Goal: Task Accomplishment & Management: Manage account settings

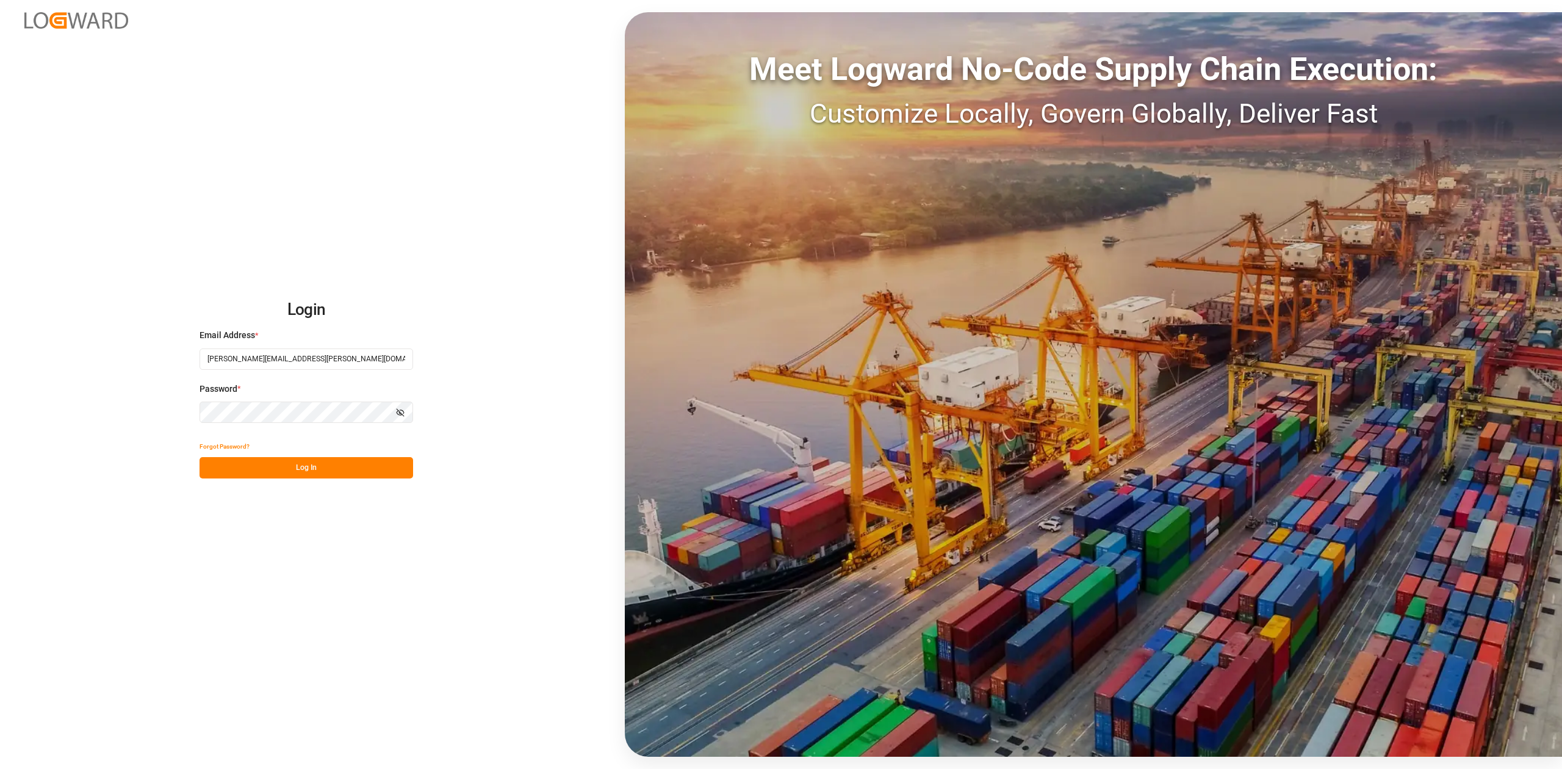
click at [328, 467] on button "Log In" at bounding box center [307, 467] width 214 height 21
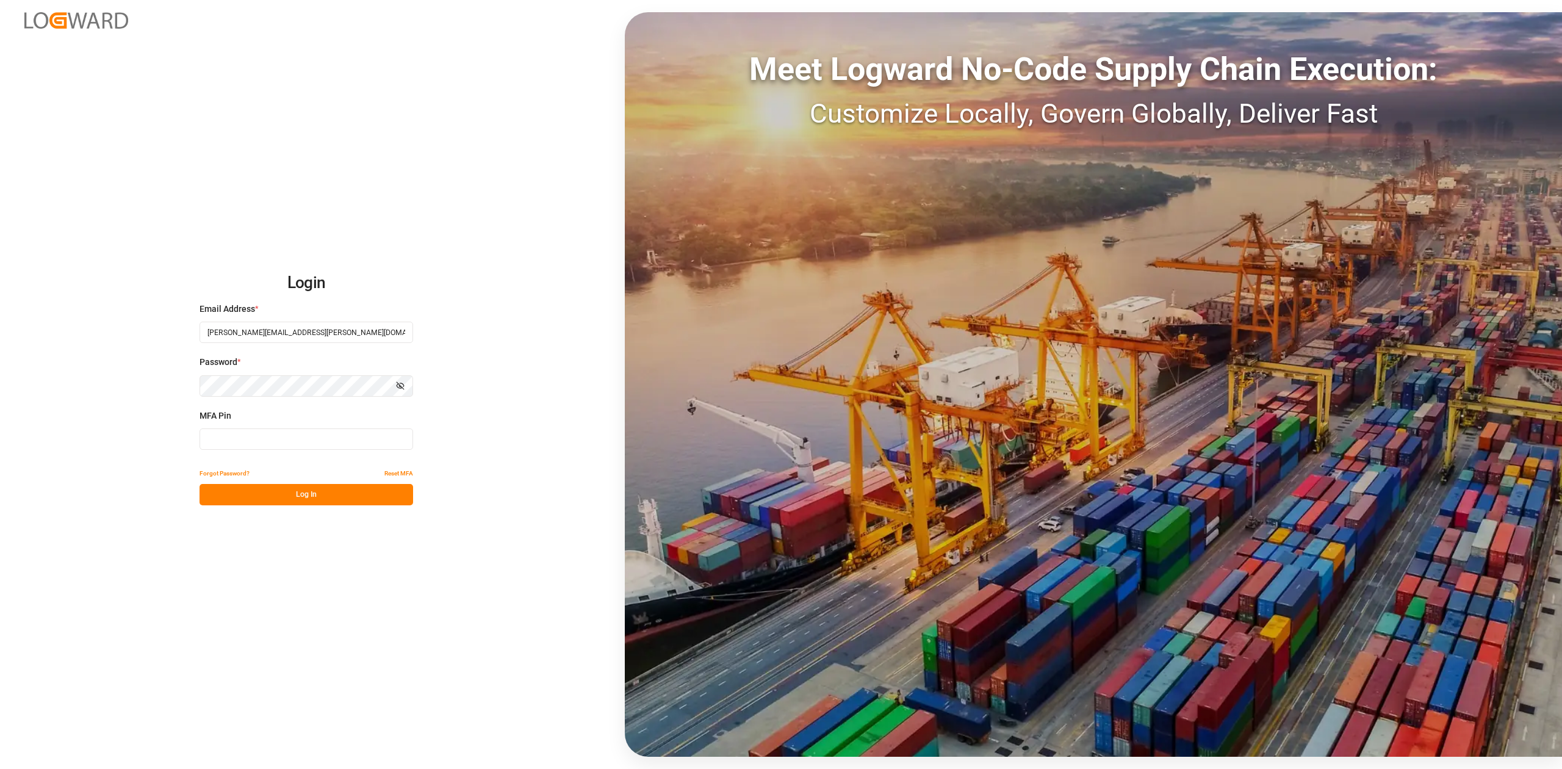
click at [300, 442] on input at bounding box center [307, 438] width 214 height 21
click at [342, 438] on input at bounding box center [307, 438] width 214 height 21
type input "738862"
click at [336, 504] on button "Log In" at bounding box center [307, 494] width 214 height 21
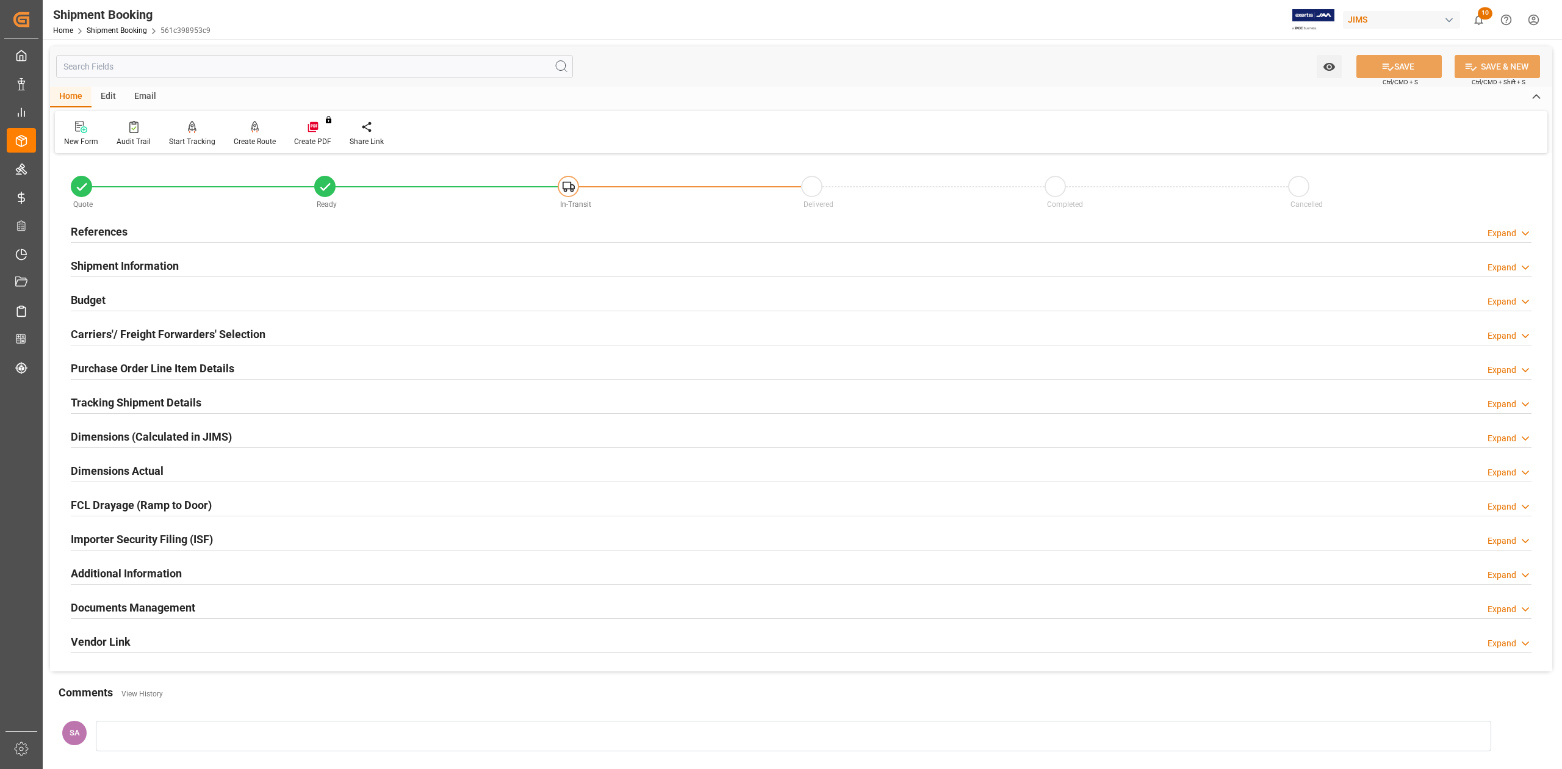
click at [106, 231] on h2 "References" at bounding box center [99, 231] width 57 height 16
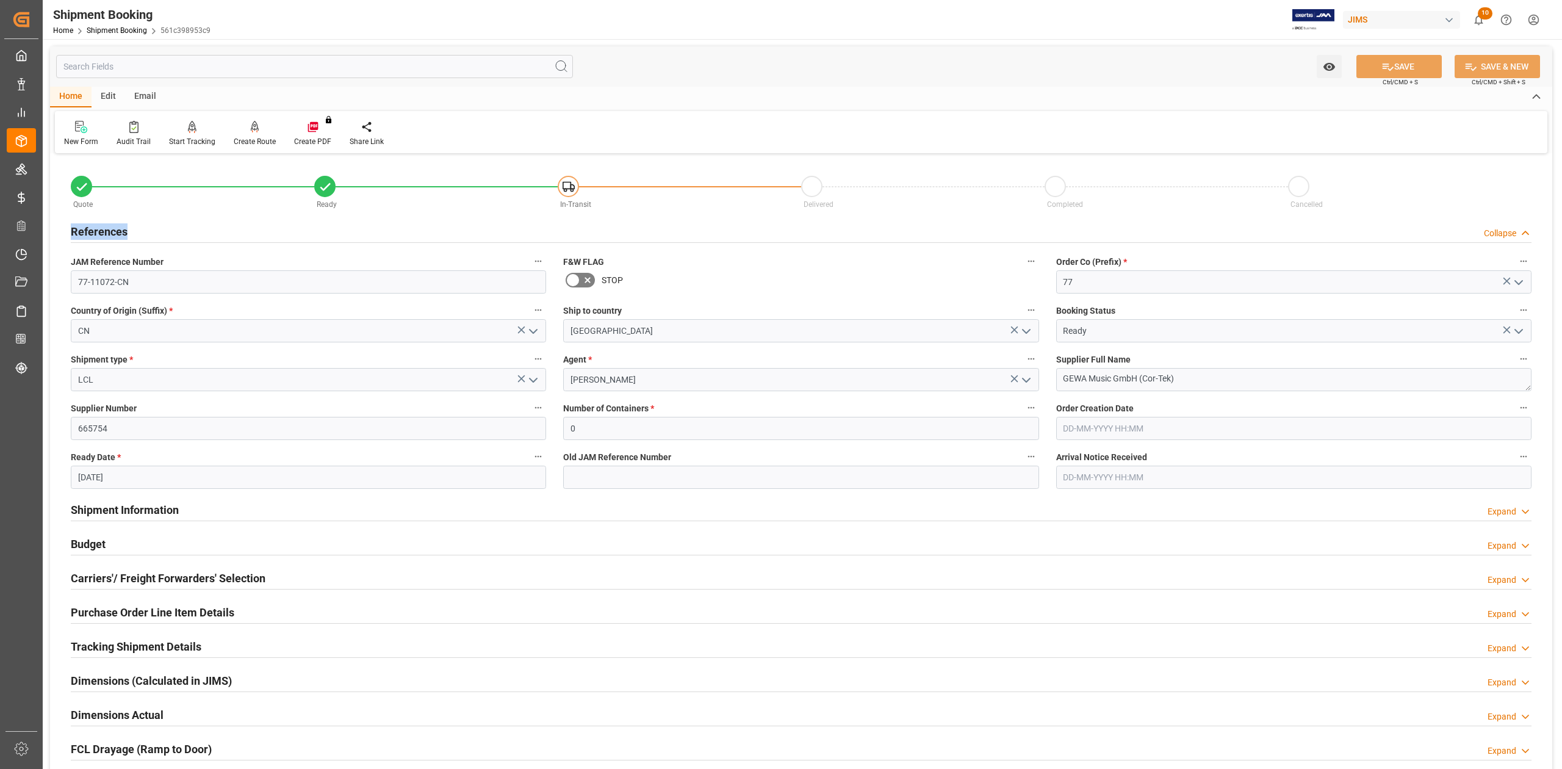
click at [106, 231] on h2 "References" at bounding box center [99, 231] width 57 height 16
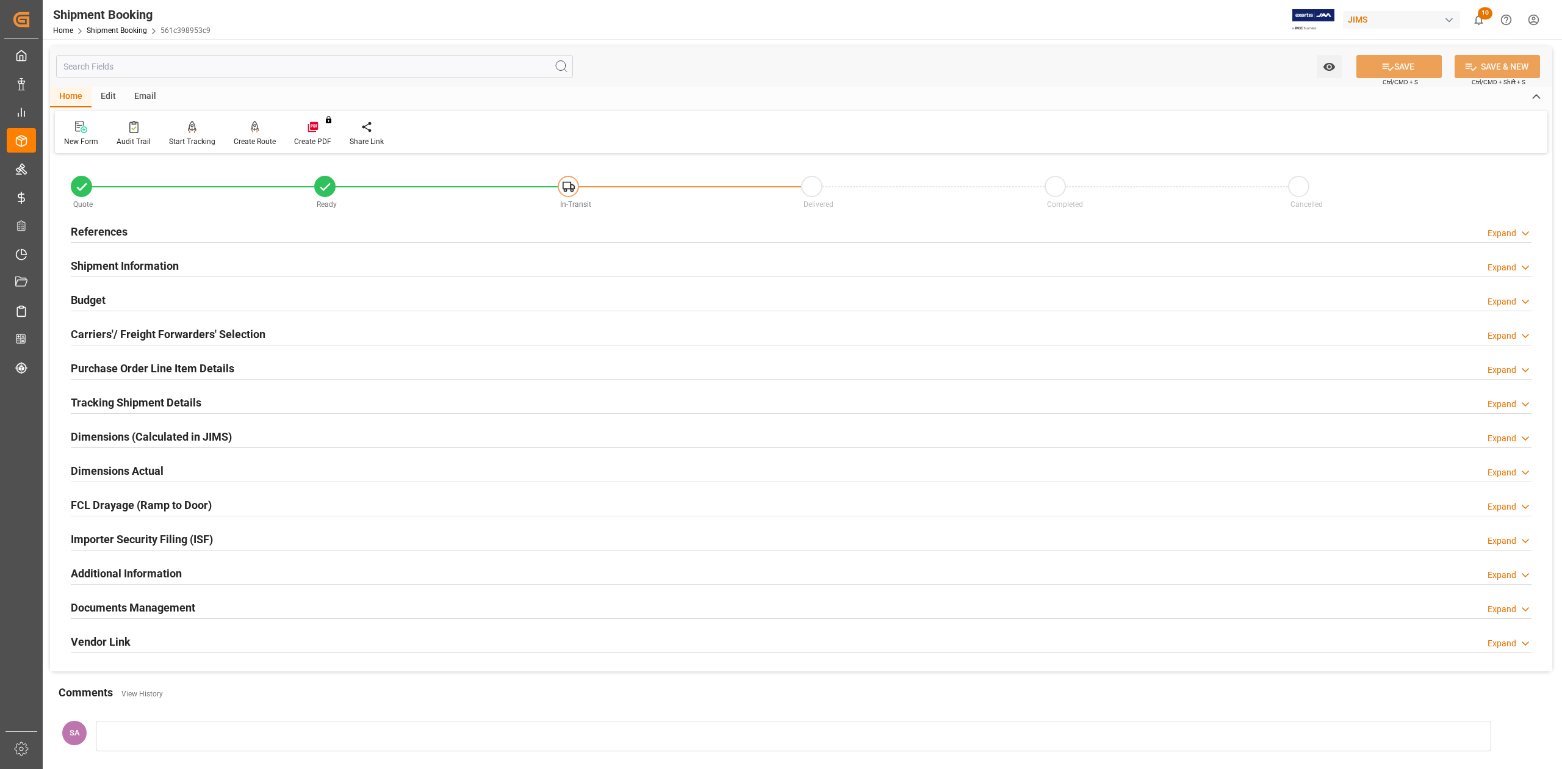
click at [116, 266] on h2 "Shipment Information" at bounding box center [125, 266] width 108 height 16
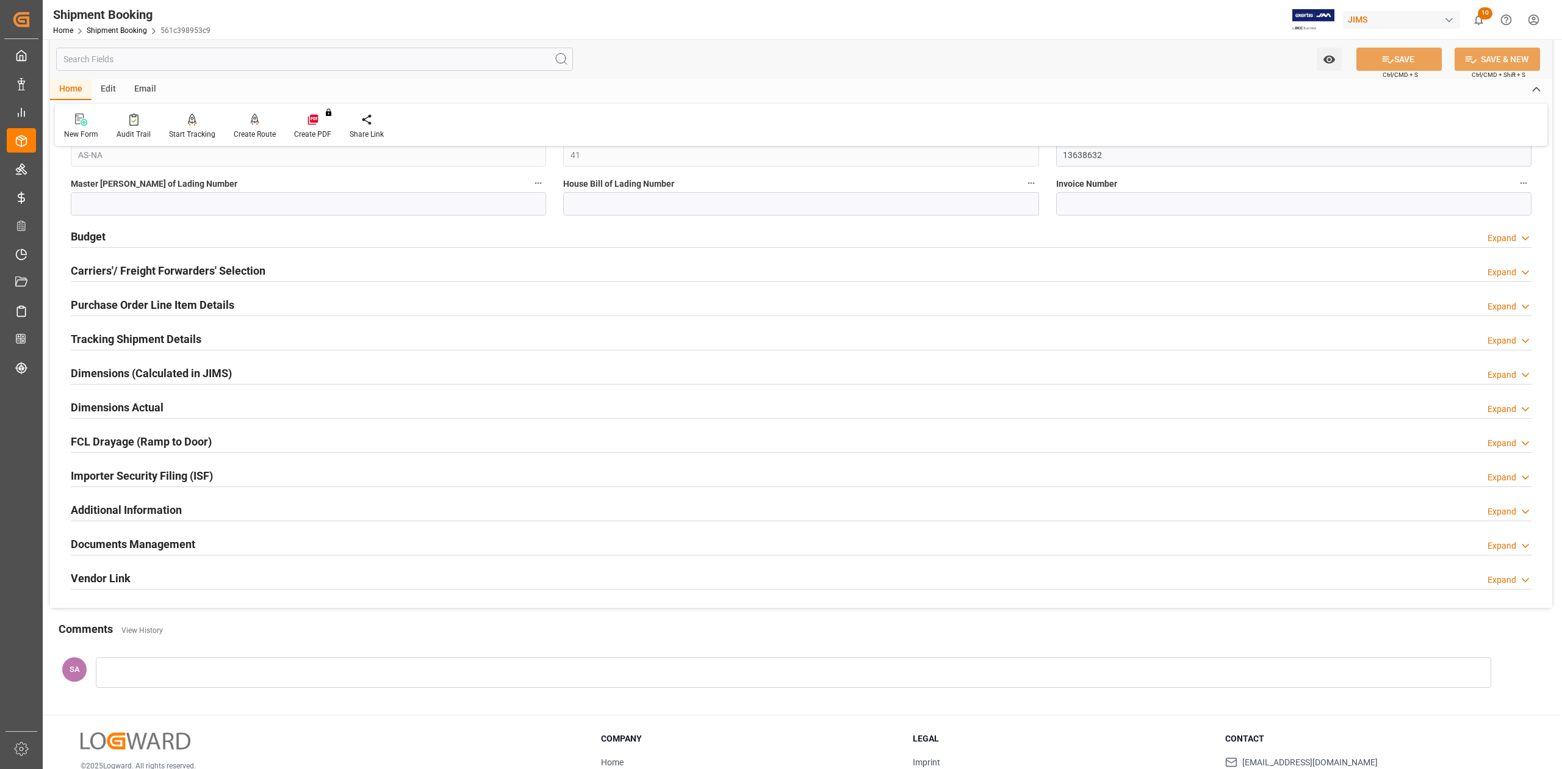
scroll to position [644, 0]
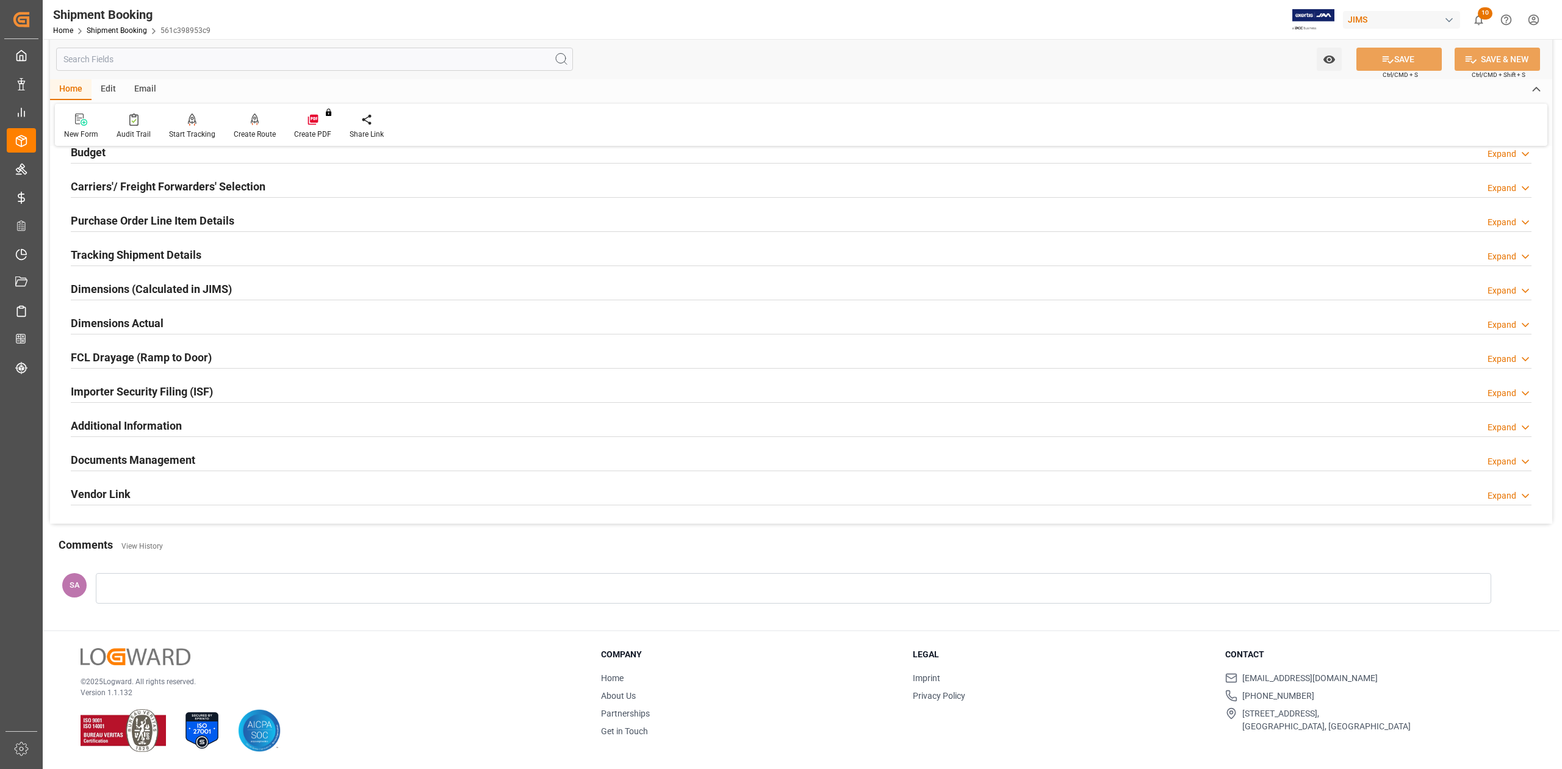
click at [145, 459] on h2 "Documents Management" at bounding box center [133, 460] width 124 height 16
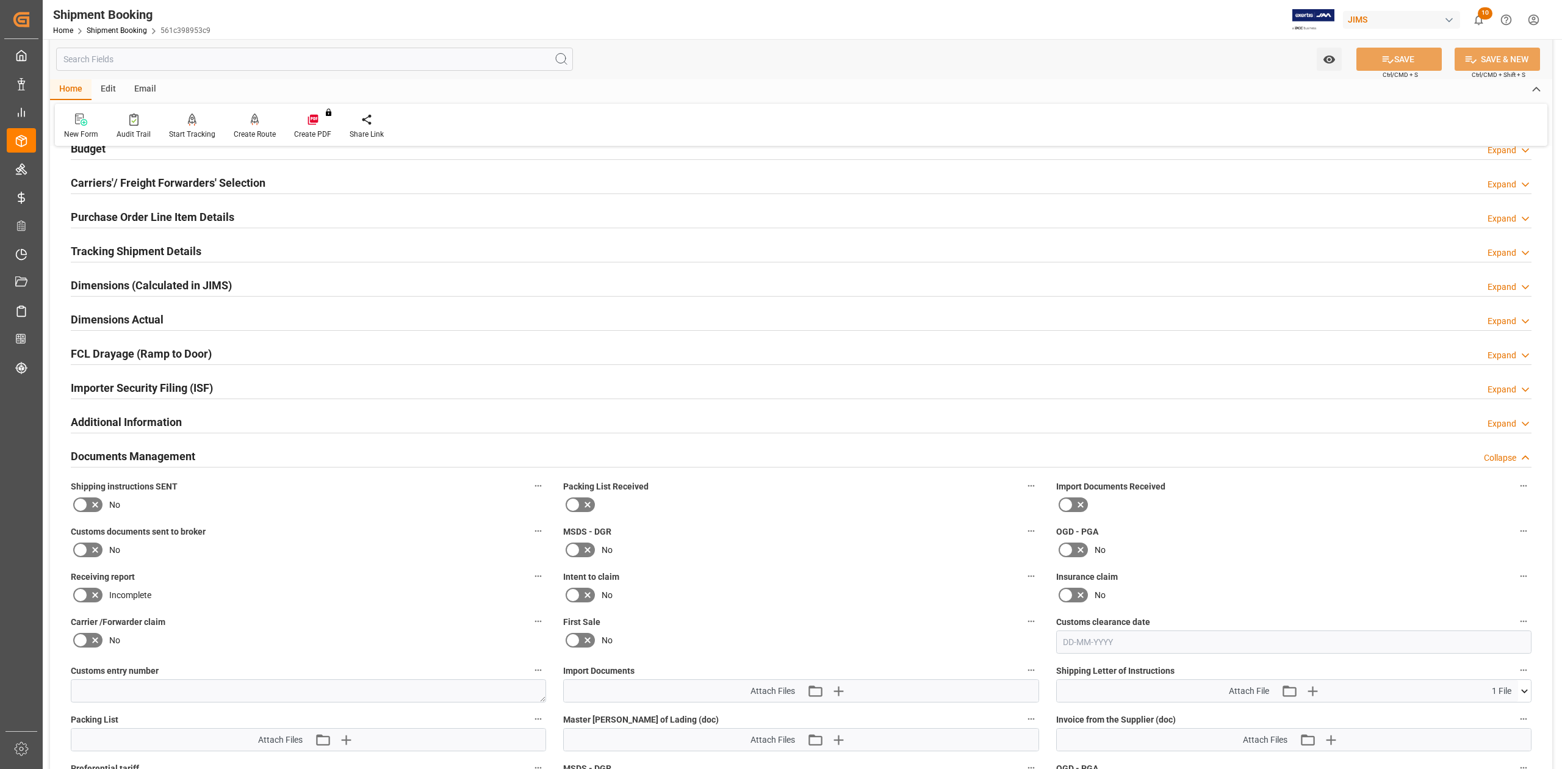
click at [88, 503] on icon at bounding box center [95, 504] width 15 height 15
click at [0, 0] on input "checkbox" at bounding box center [0, 0] width 0 height 0
click at [1390, 50] on button "SAVE" at bounding box center [1399, 59] width 85 height 23
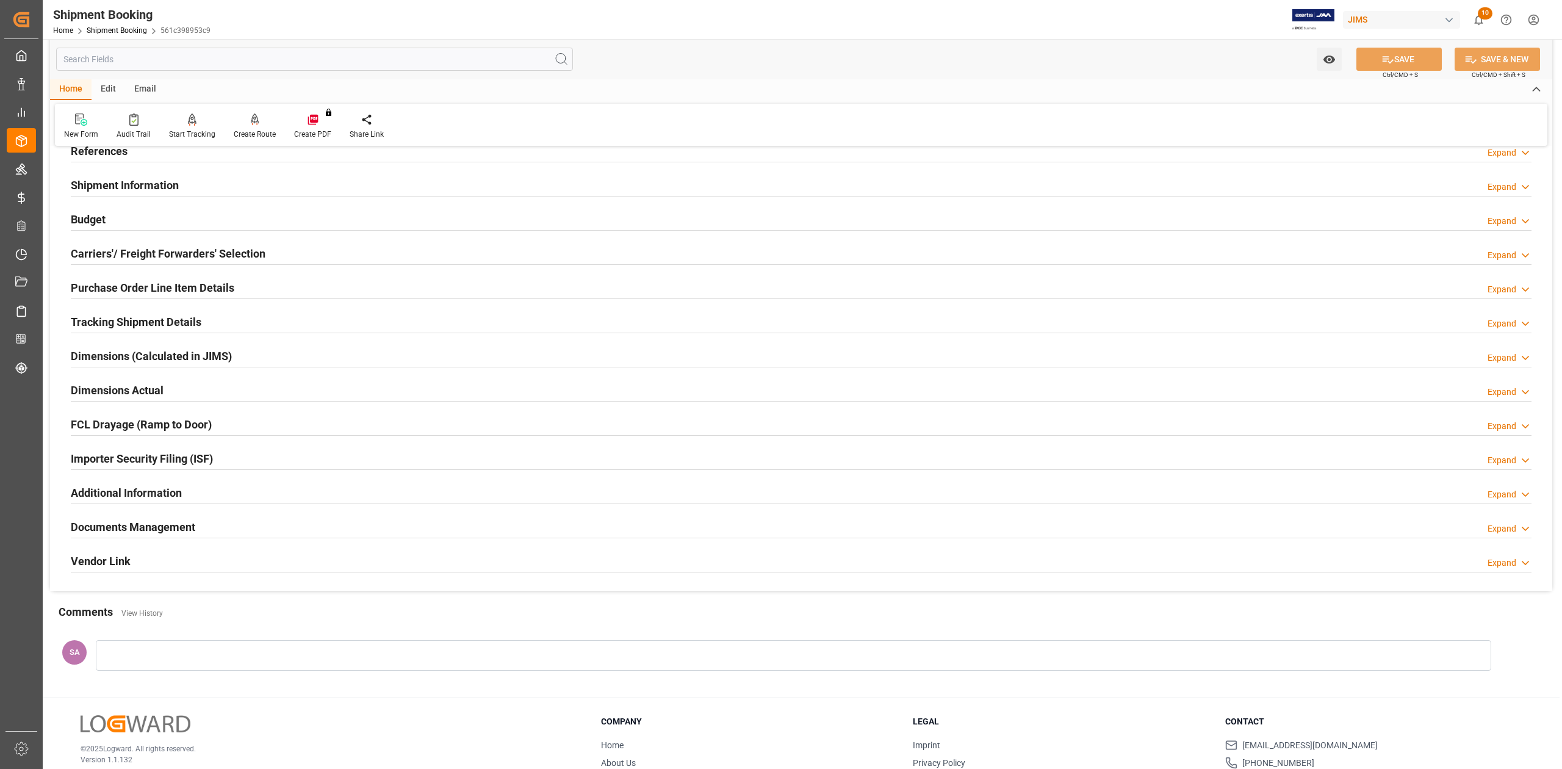
scroll to position [0, 0]
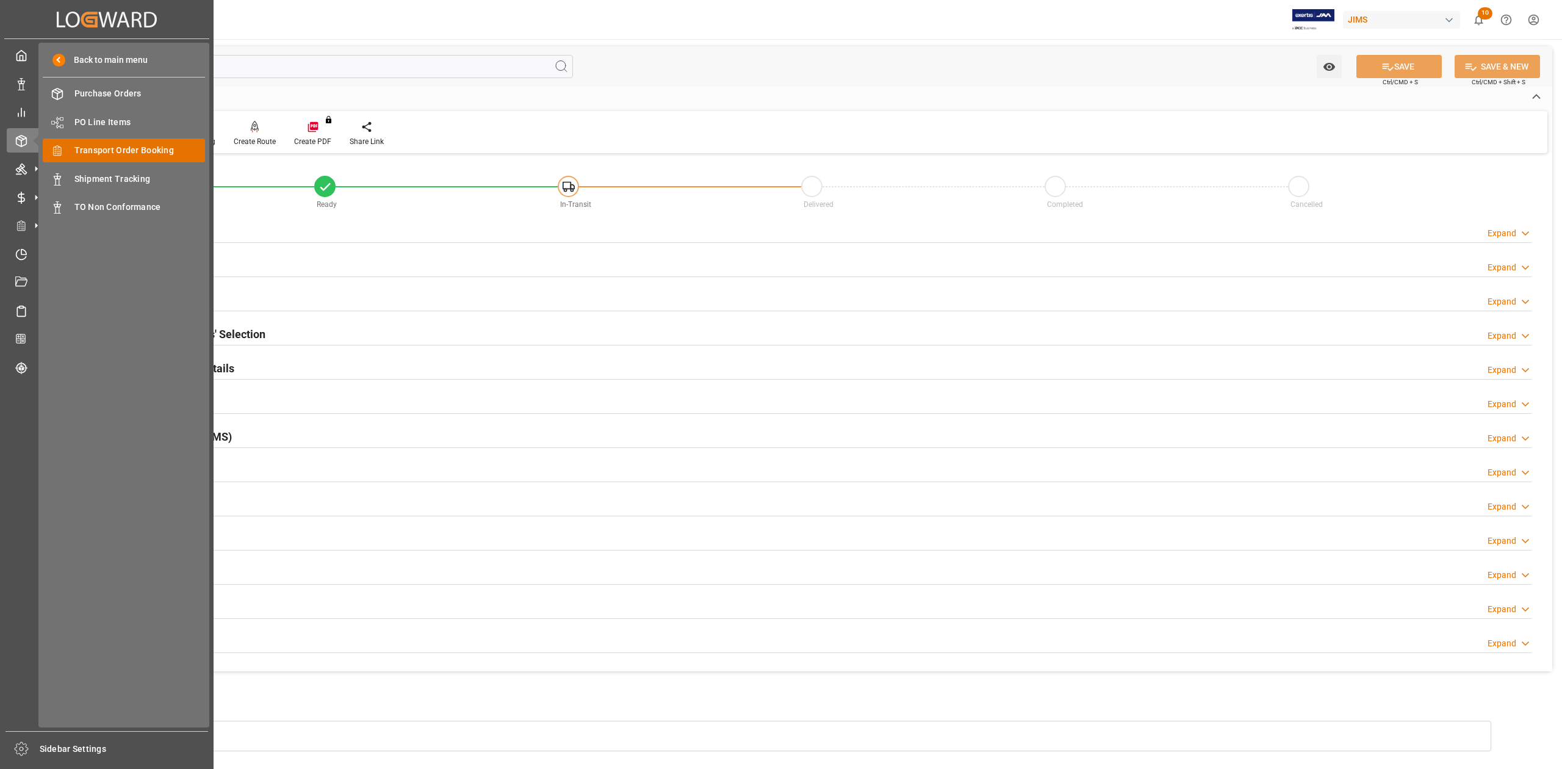
click at [124, 150] on span "Transport Order Booking" at bounding box center [139, 150] width 131 height 13
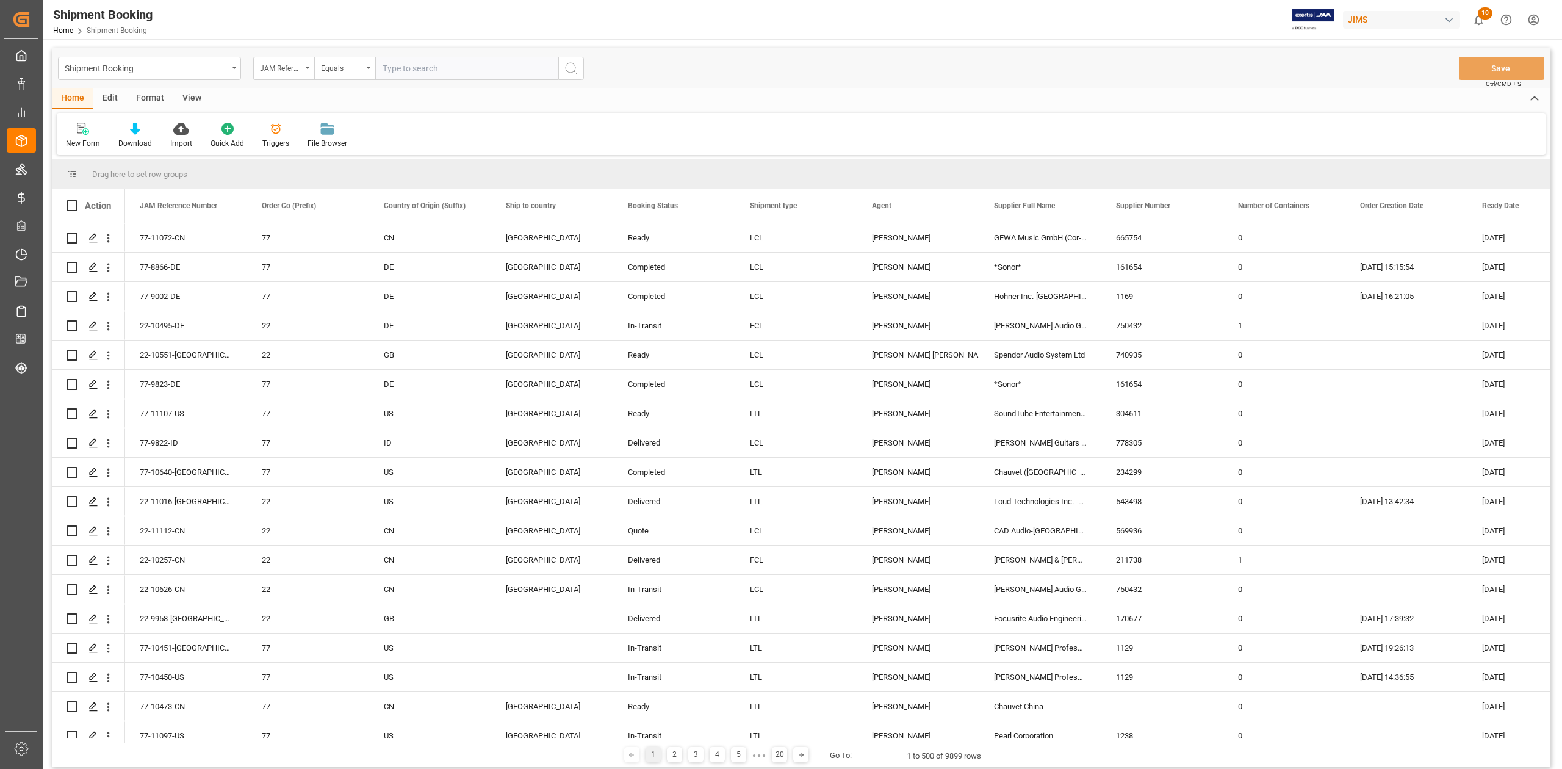
click at [477, 76] on input "text" at bounding box center [466, 68] width 183 height 23
type input "77-11070-CN"
click at [570, 71] on icon "search button" at bounding box center [571, 68] width 15 height 15
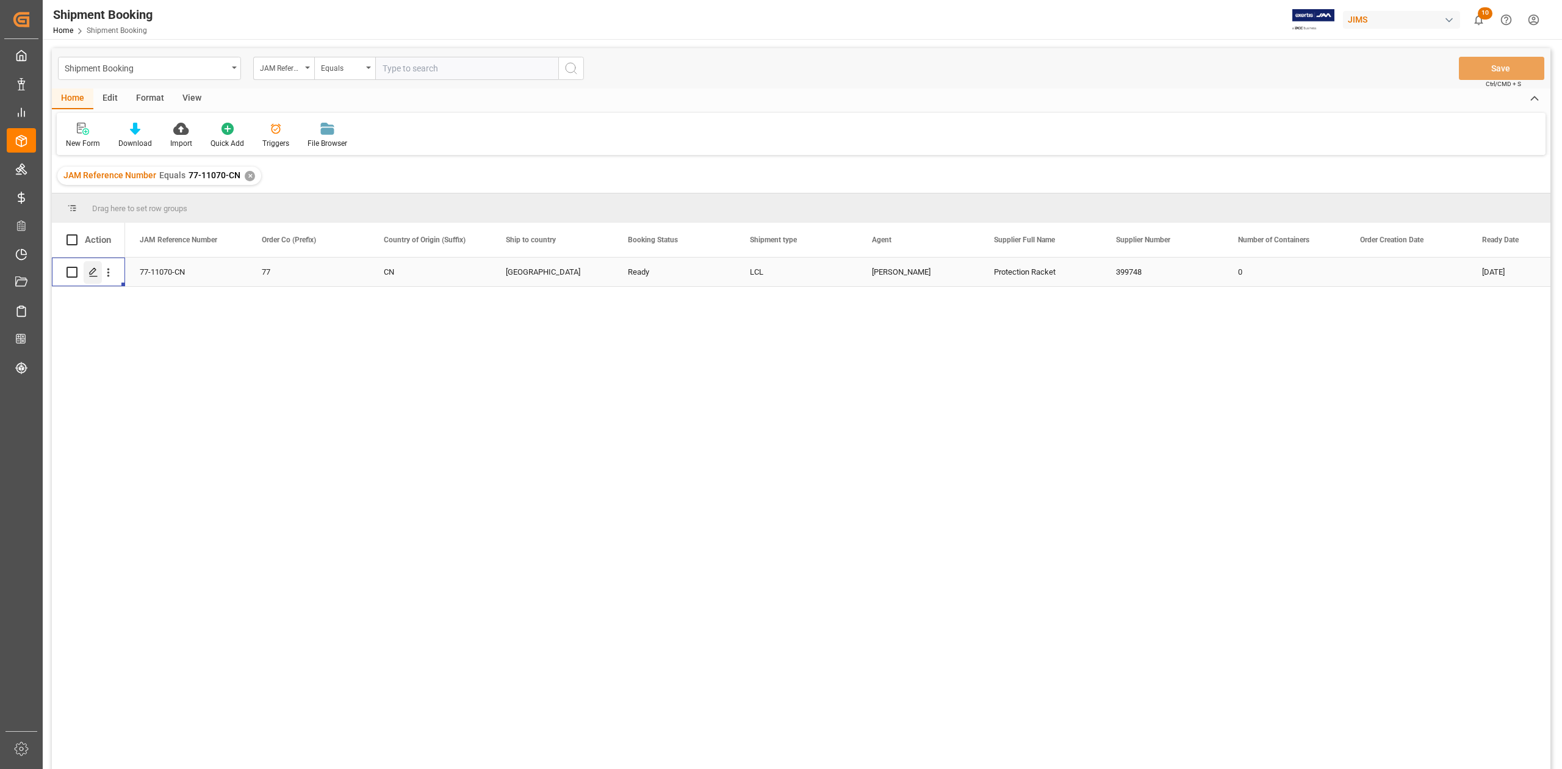
click at [96, 273] on icon "Press SPACE to select this row." at bounding box center [93, 272] width 10 height 10
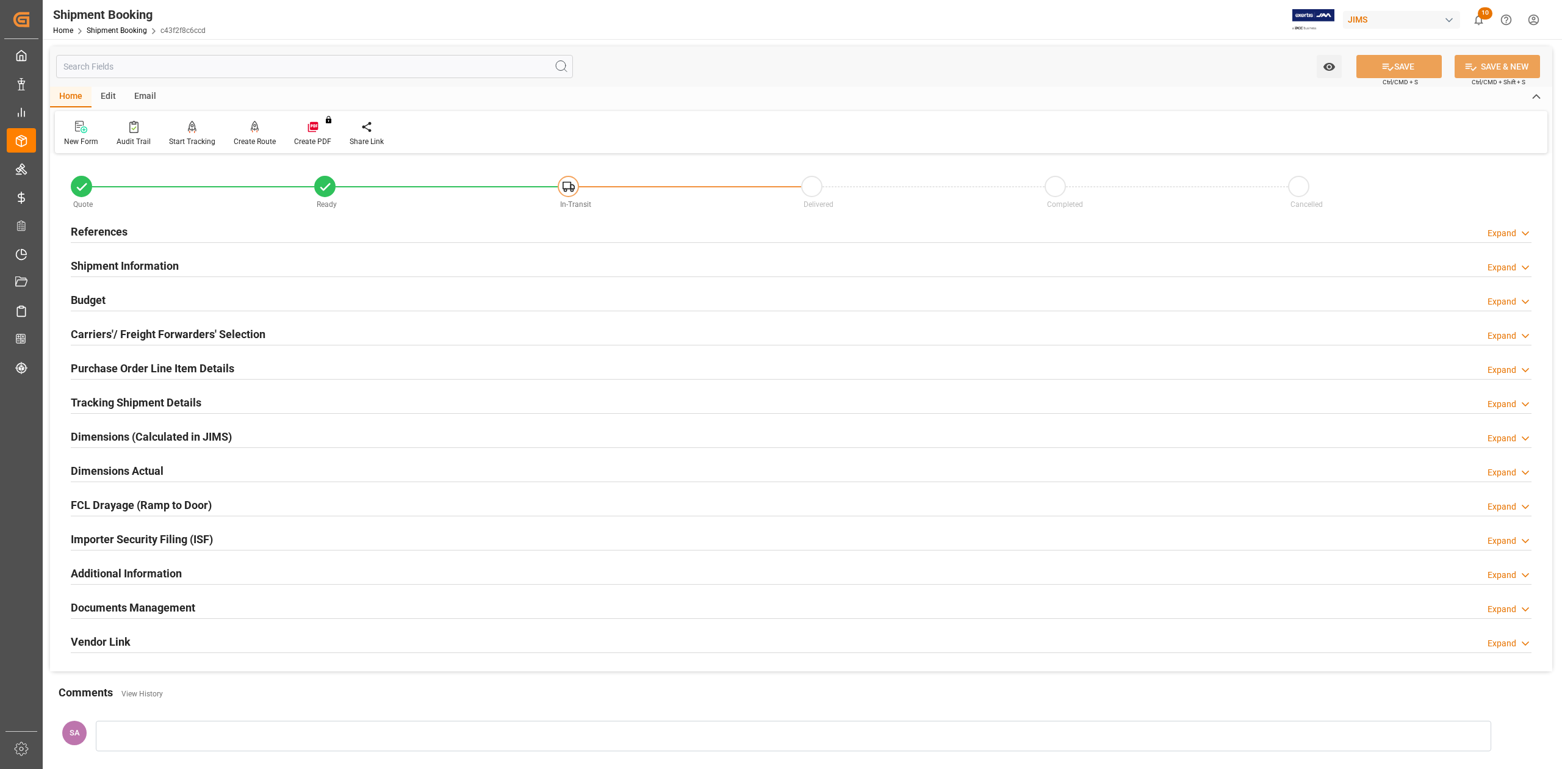
click at [91, 237] on h2 "References" at bounding box center [99, 231] width 57 height 16
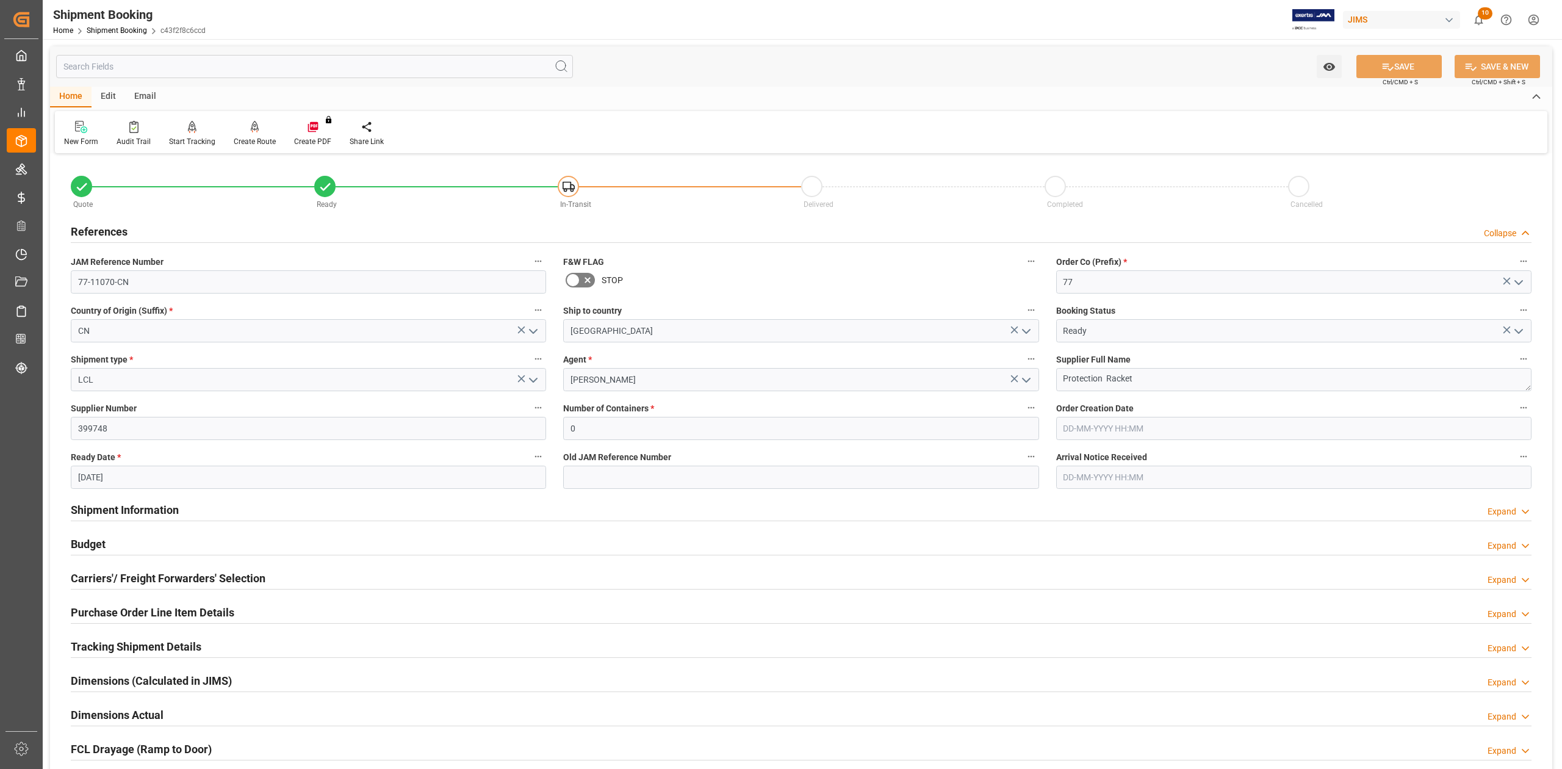
click at [118, 233] on h2 "References" at bounding box center [99, 231] width 57 height 16
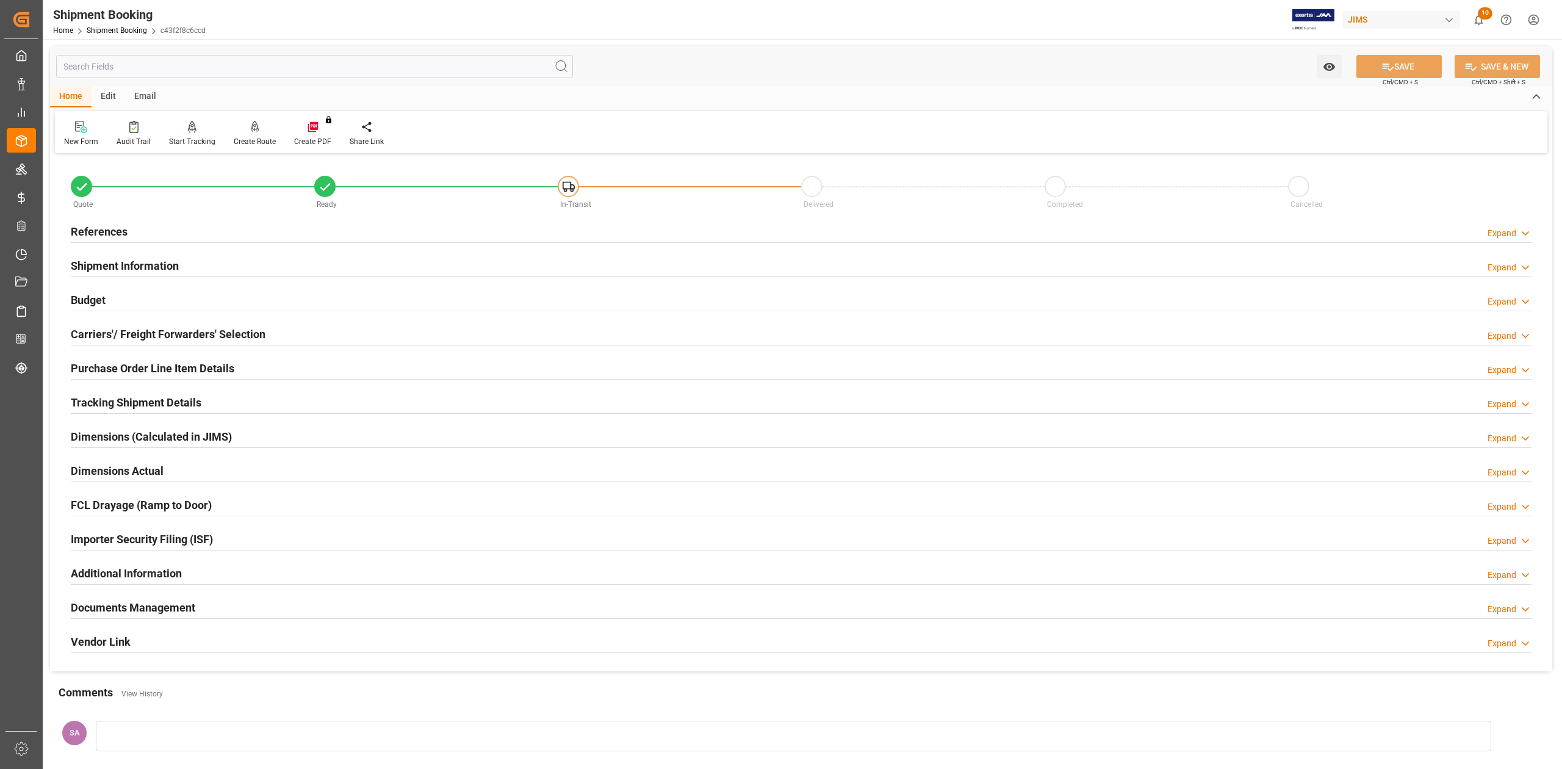
click at [130, 266] on h2 "Shipment Information" at bounding box center [125, 266] width 108 height 16
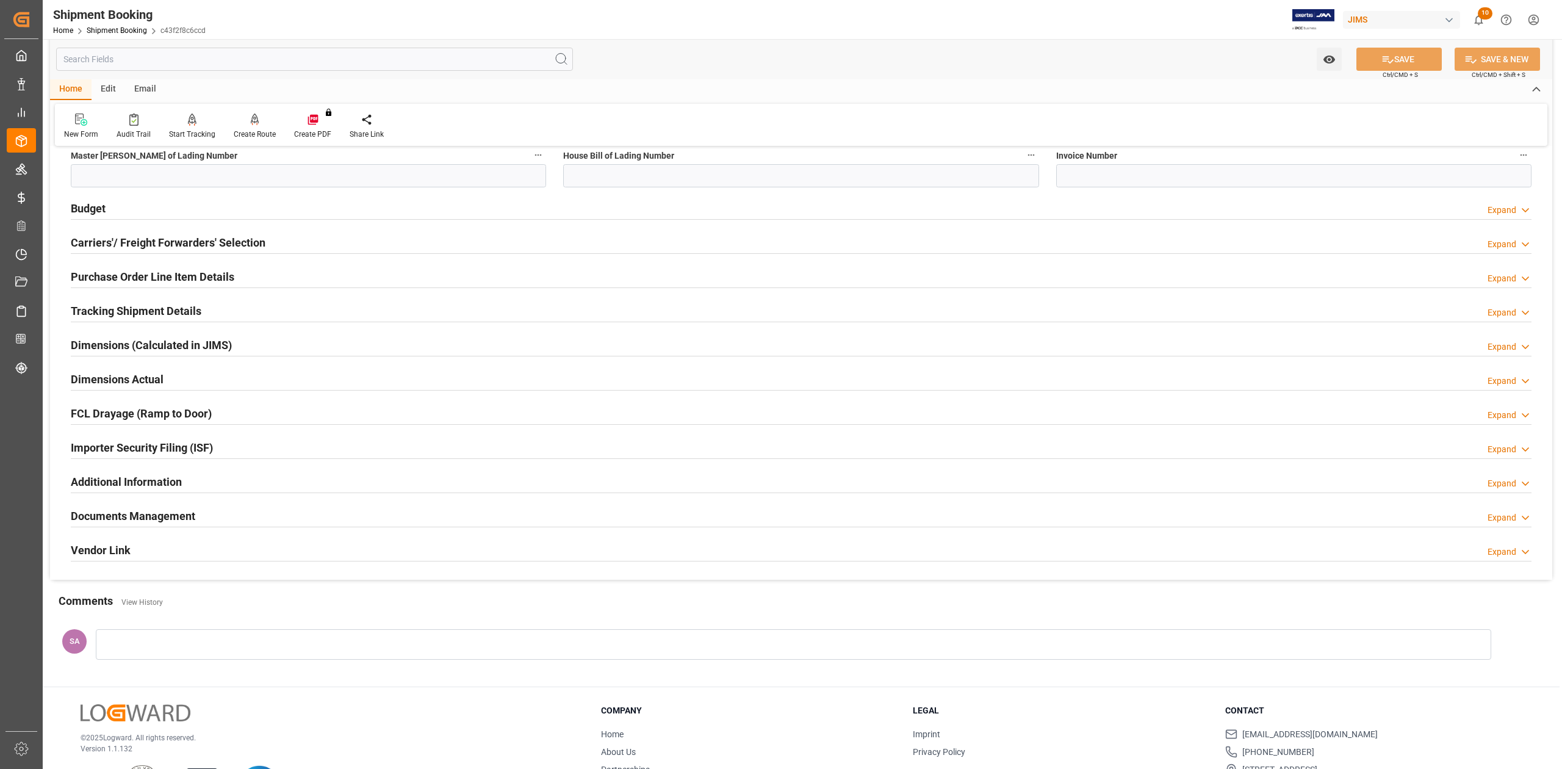
scroll to position [644, 0]
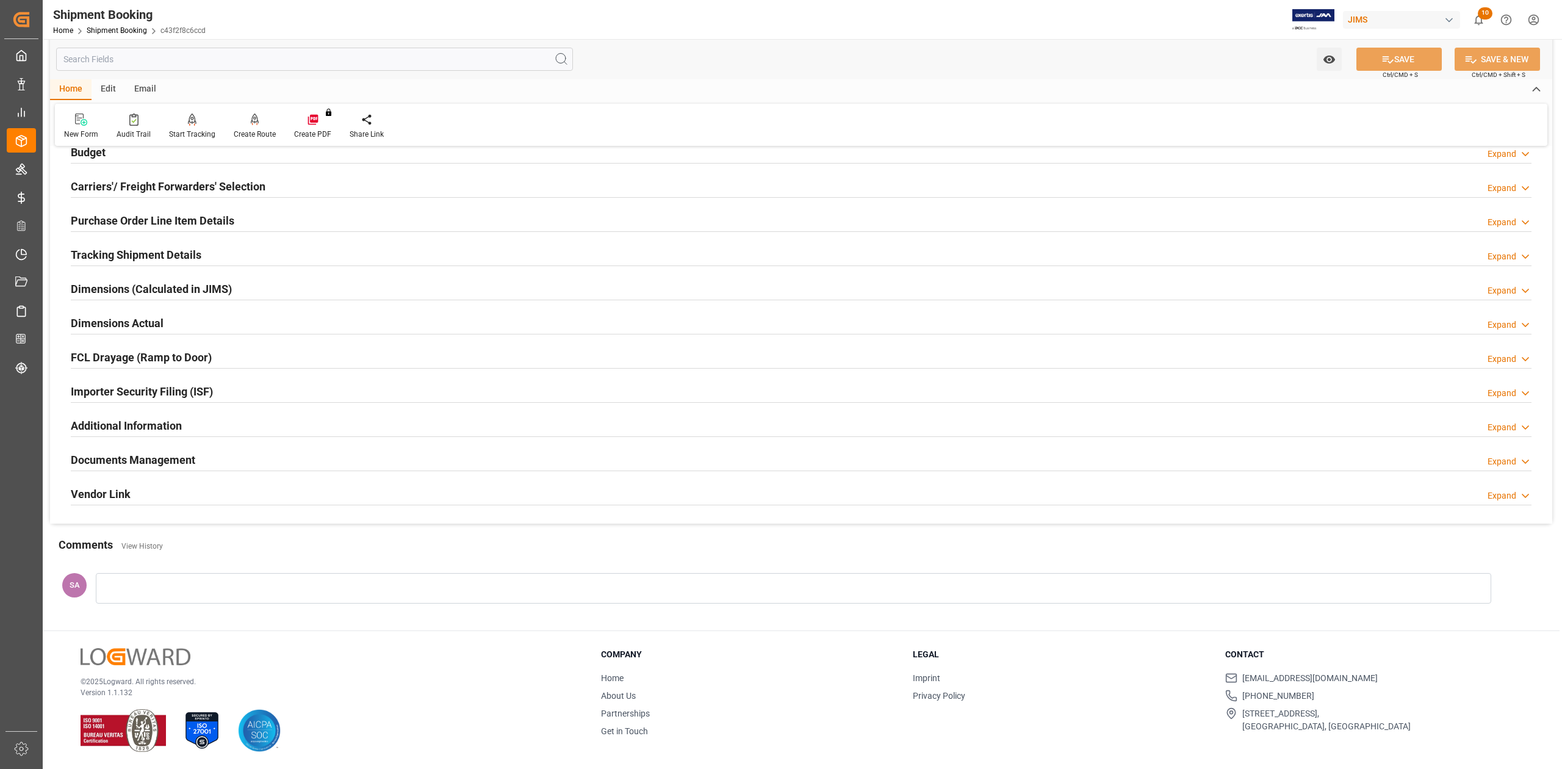
click at [176, 458] on h2 "Documents Management" at bounding box center [133, 460] width 124 height 16
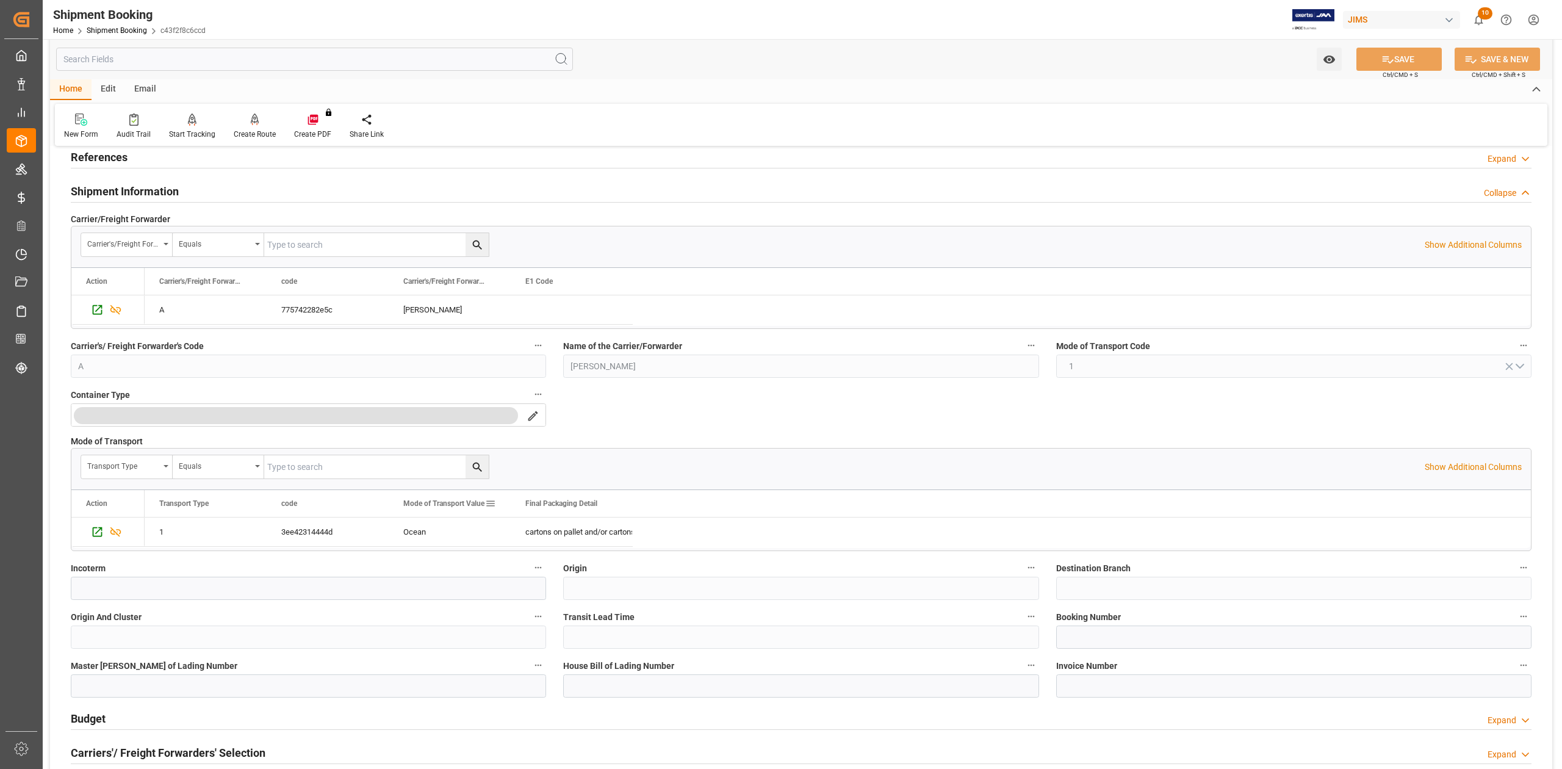
scroll to position [0, 0]
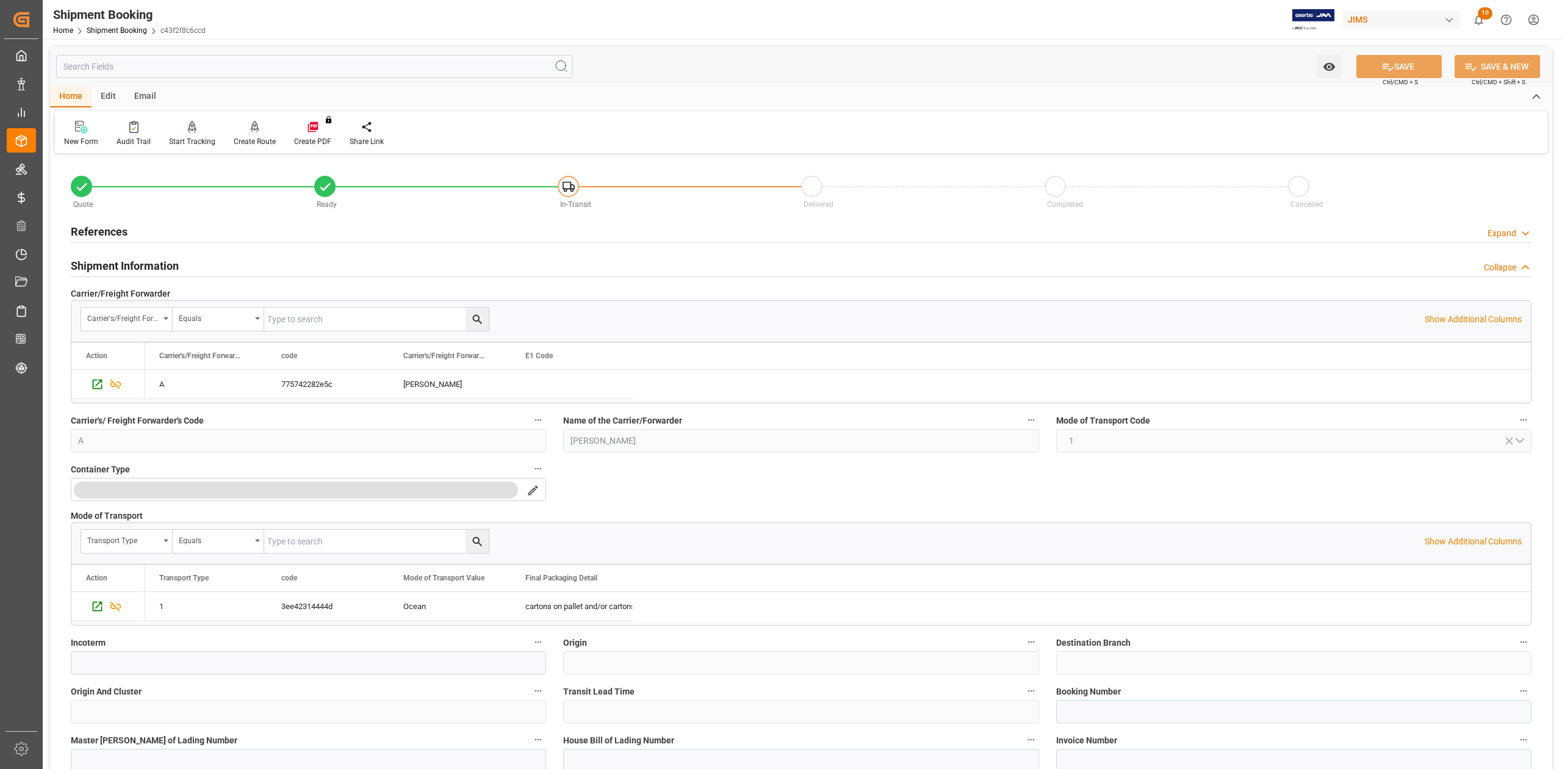
click at [140, 90] on div "Email" at bounding box center [145, 97] width 40 height 21
click at [85, 134] on div "Send Email" at bounding box center [83, 133] width 56 height 27
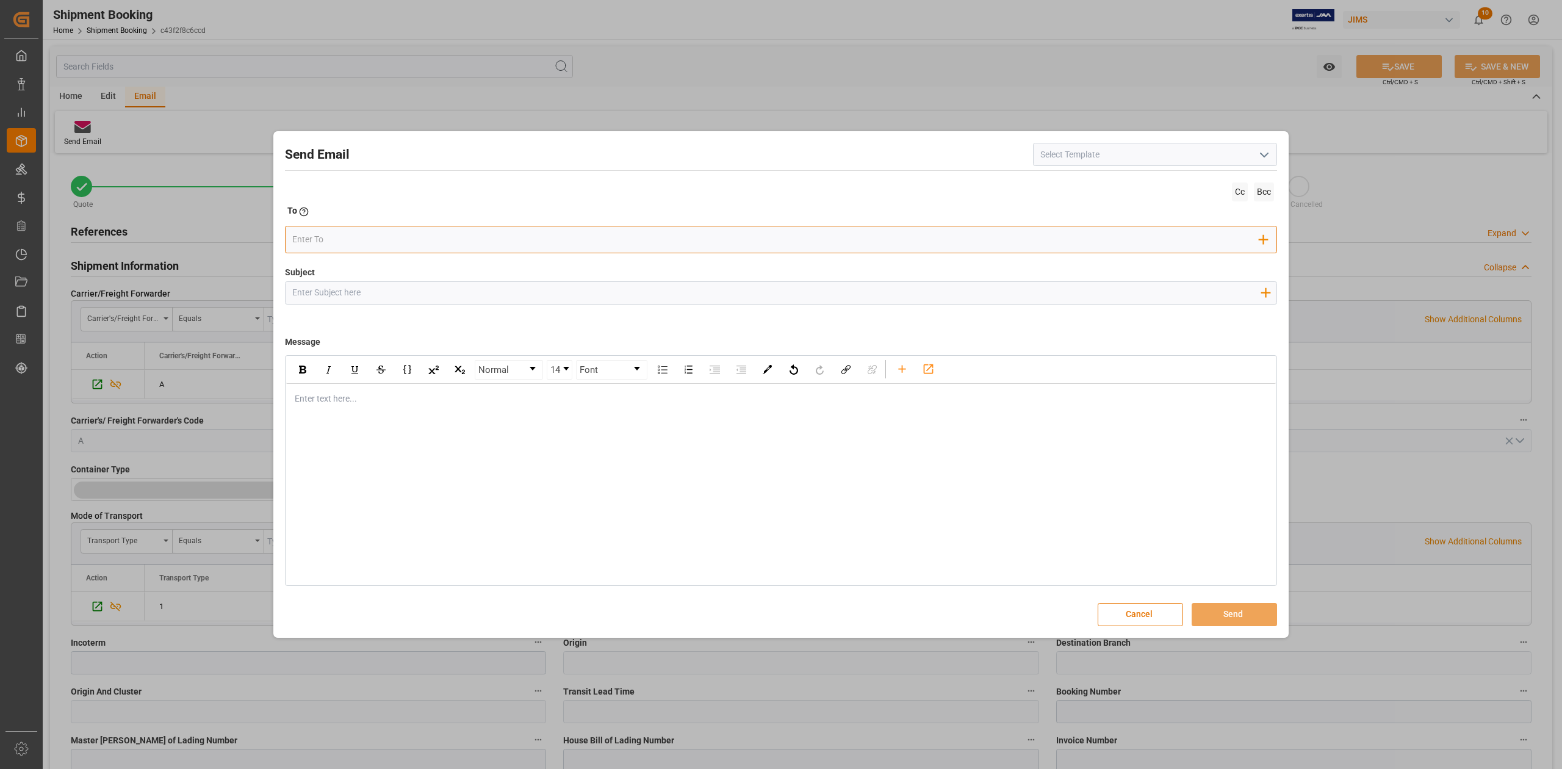
click at [328, 242] on input "email" at bounding box center [776, 240] width 968 height 18
click at [315, 245] on input "email" at bounding box center [776, 240] width 968 height 18
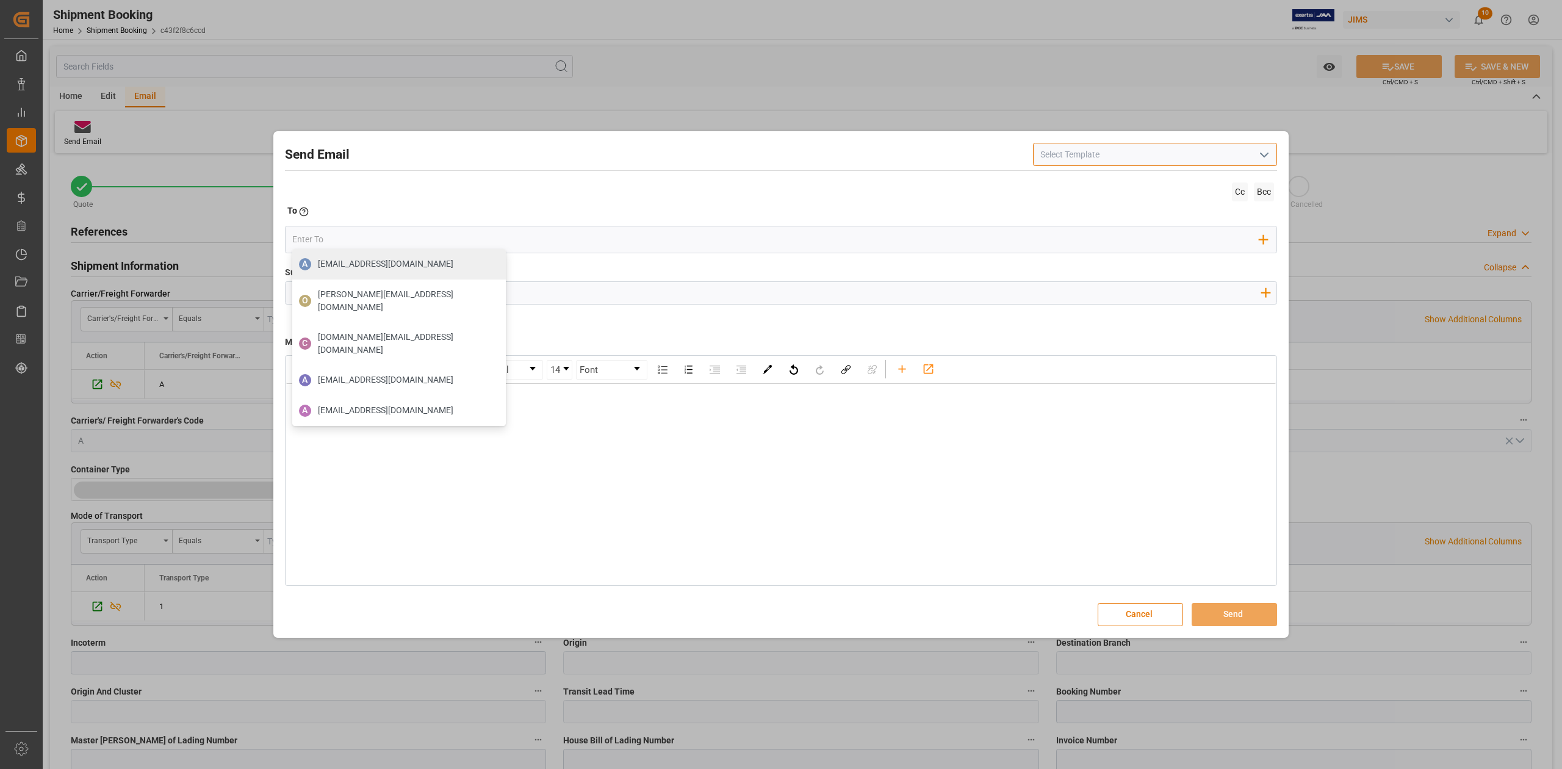
click at [1101, 164] on input at bounding box center [1155, 154] width 244 height 23
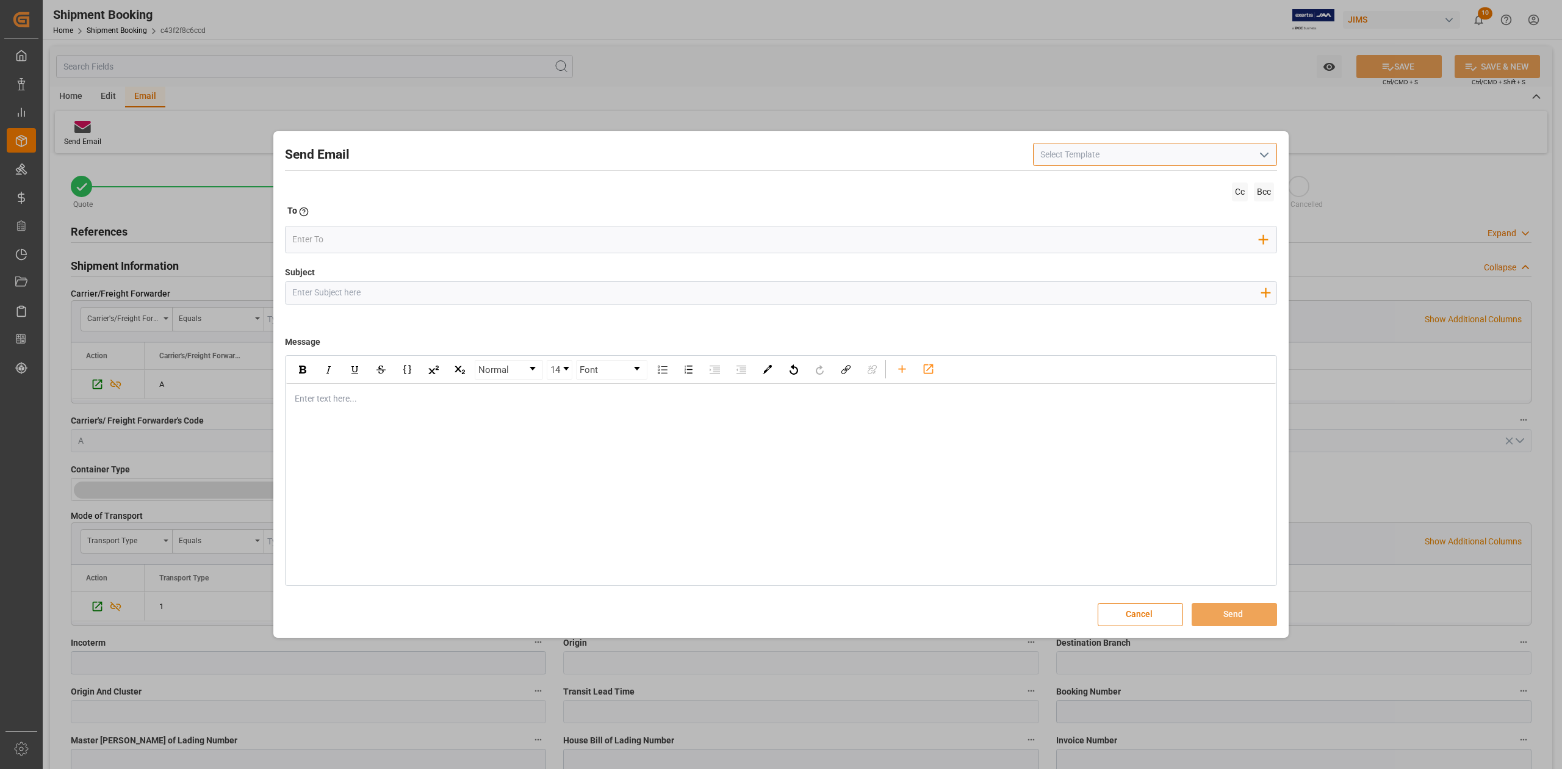
click at [1092, 157] on input at bounding box center [1155, 154] width 244 height 23
click at [1272, 155] on button "open menu" at bounding box center [1264, 154] width 18 height 19
click at [1128, 182] on div "2BOOK - Ocean - Air freight" at bounding box center [1155, 181] width 243 height 27
type input "2BOOK - Ocean - Air freight"
type input "2BOOK {{jamReferenceNumber}} {{supplierFullName}} Ship from: {{country}} Ship t…"
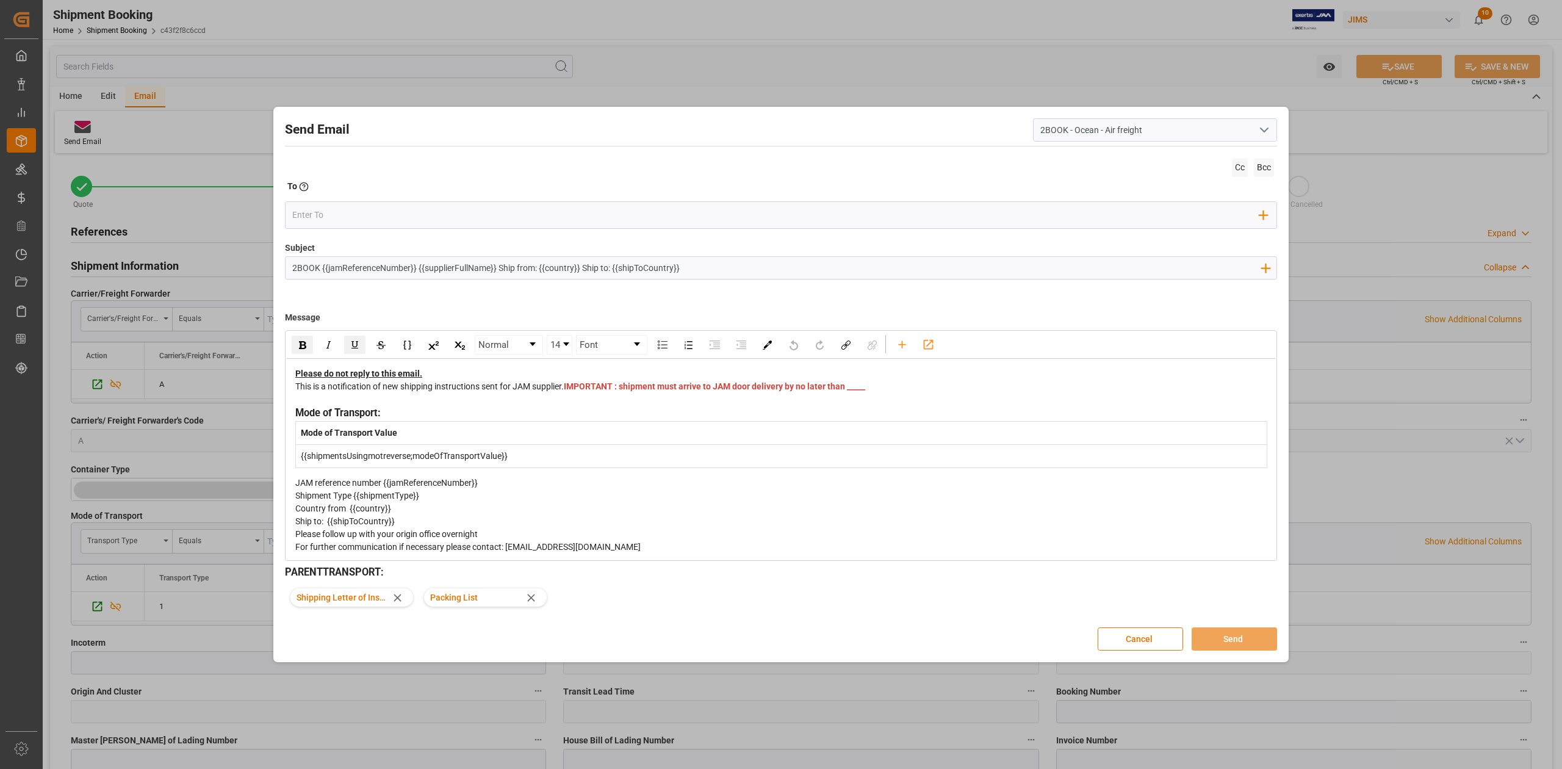
click at [535, 601] on icon at bounding box center [530, 597] width 7 height 7
click at [382, 218] on input "email" at bounding box center [776, 215] width 968 height 18
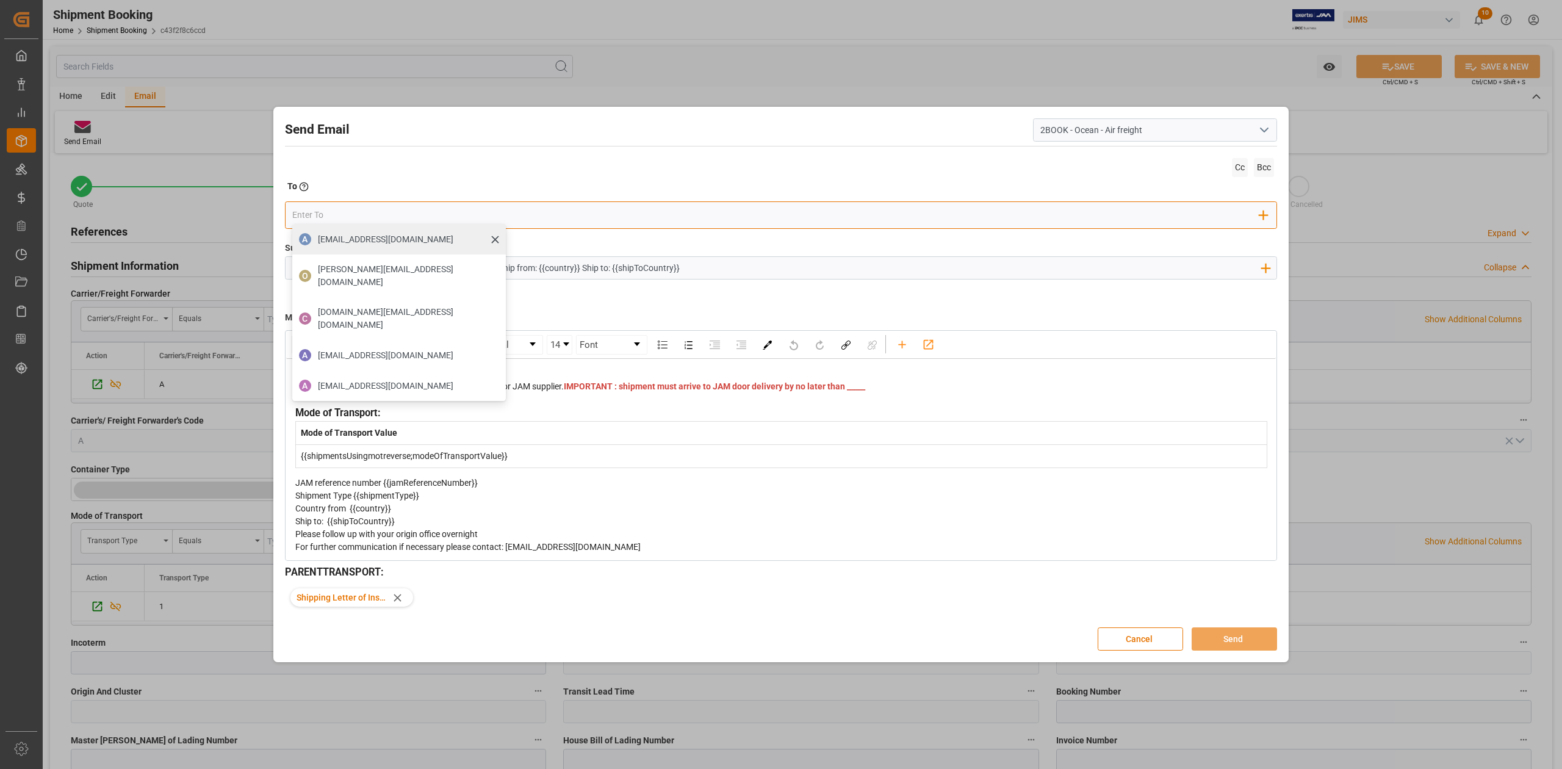
type input "[EMAIL_ADDRESS][PERSON_NAME][DOMAIN_NAME]"
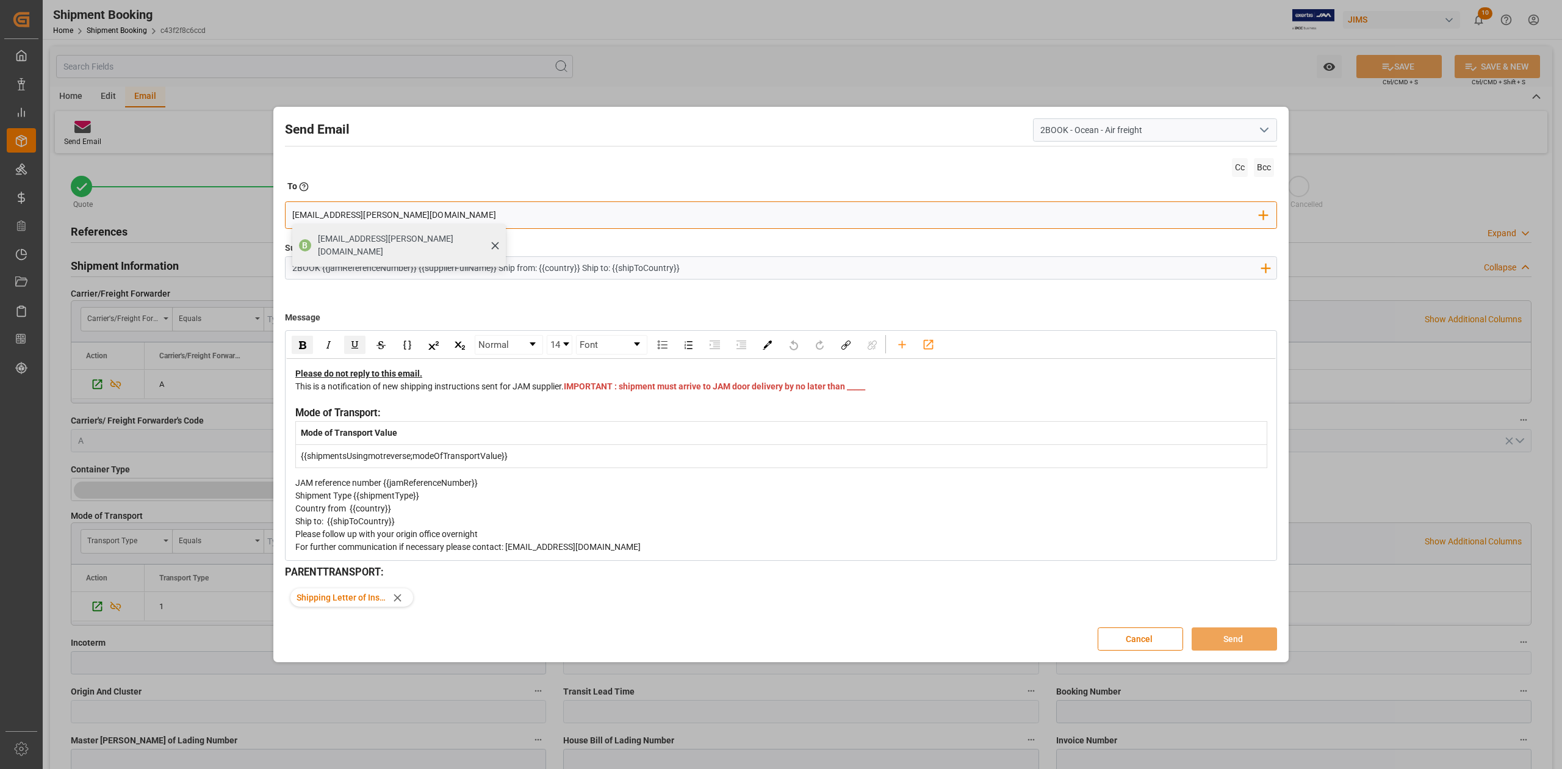
click at [375, 242] on span "[EMAIL_ADDRESS][PERSON_NAME][DOMAIN_NAME]" at bounding box center [407, 246] width 179 height 26
click at [586, 391] on span "IMPORTANT : shipment must arrive to JAM door delivery by no later than _____" at bounding box center [714, 386] width 301 height 10
click at [1241, 640] on button "Send" at bounding box center [1234, 638] width 85 height 23
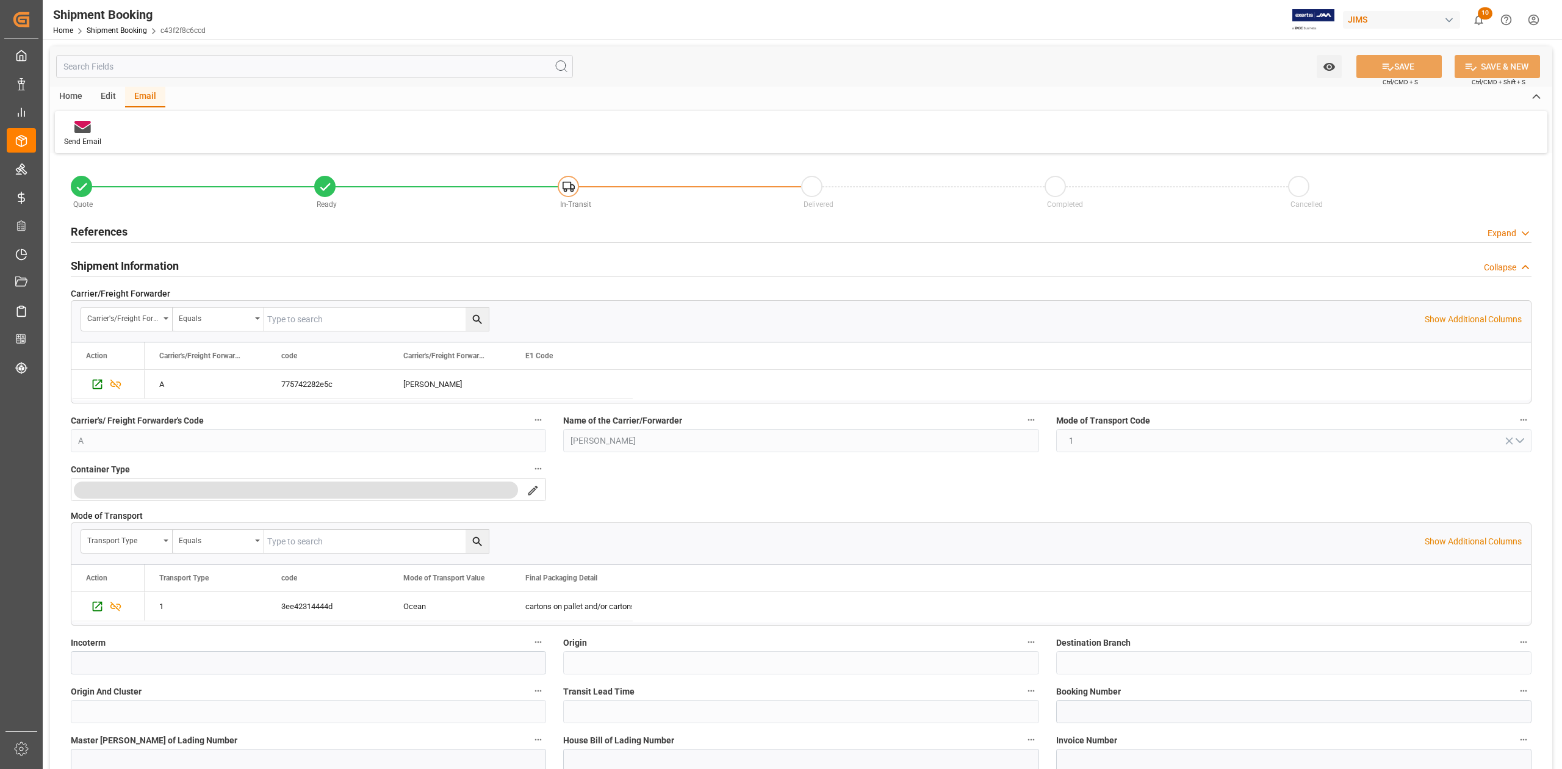
click at [110, 232] on h2 "References" at bounding box center [99, 231] width 57 height 16
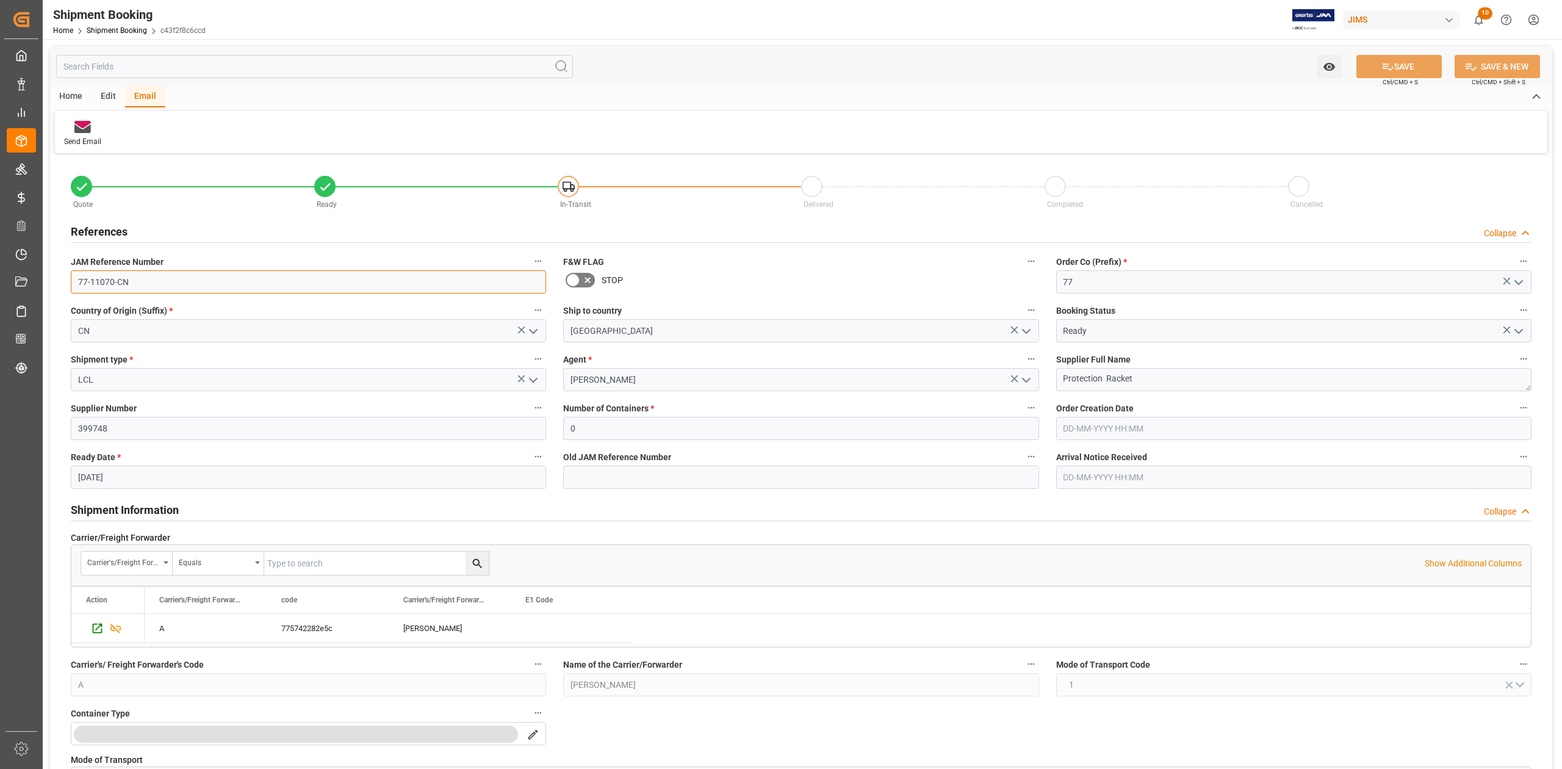
click at [135, 279] on input "77-11070-CN" at bounding box center [308, 281] width 475 height 23
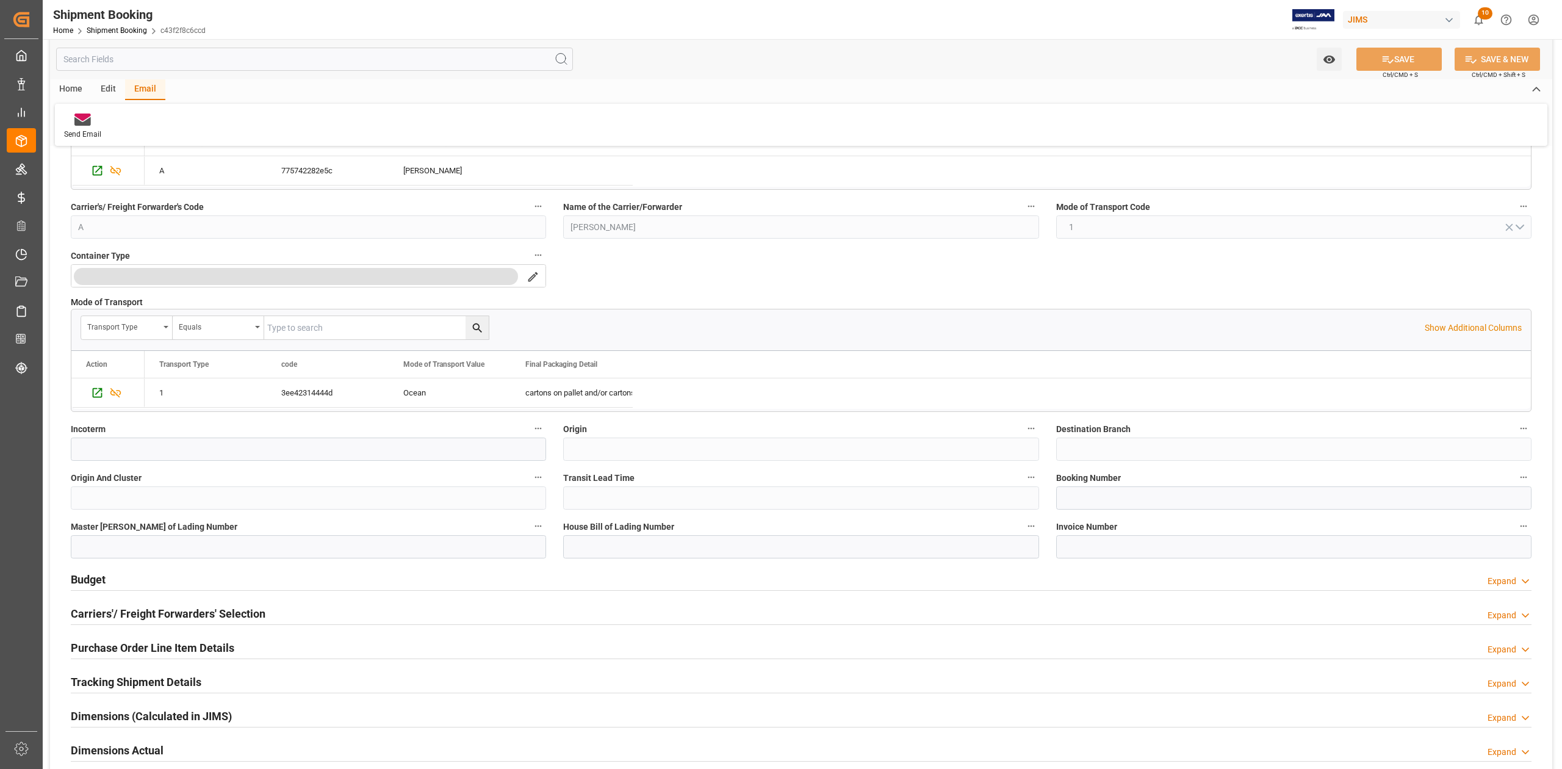
scroll to position [569, 0]
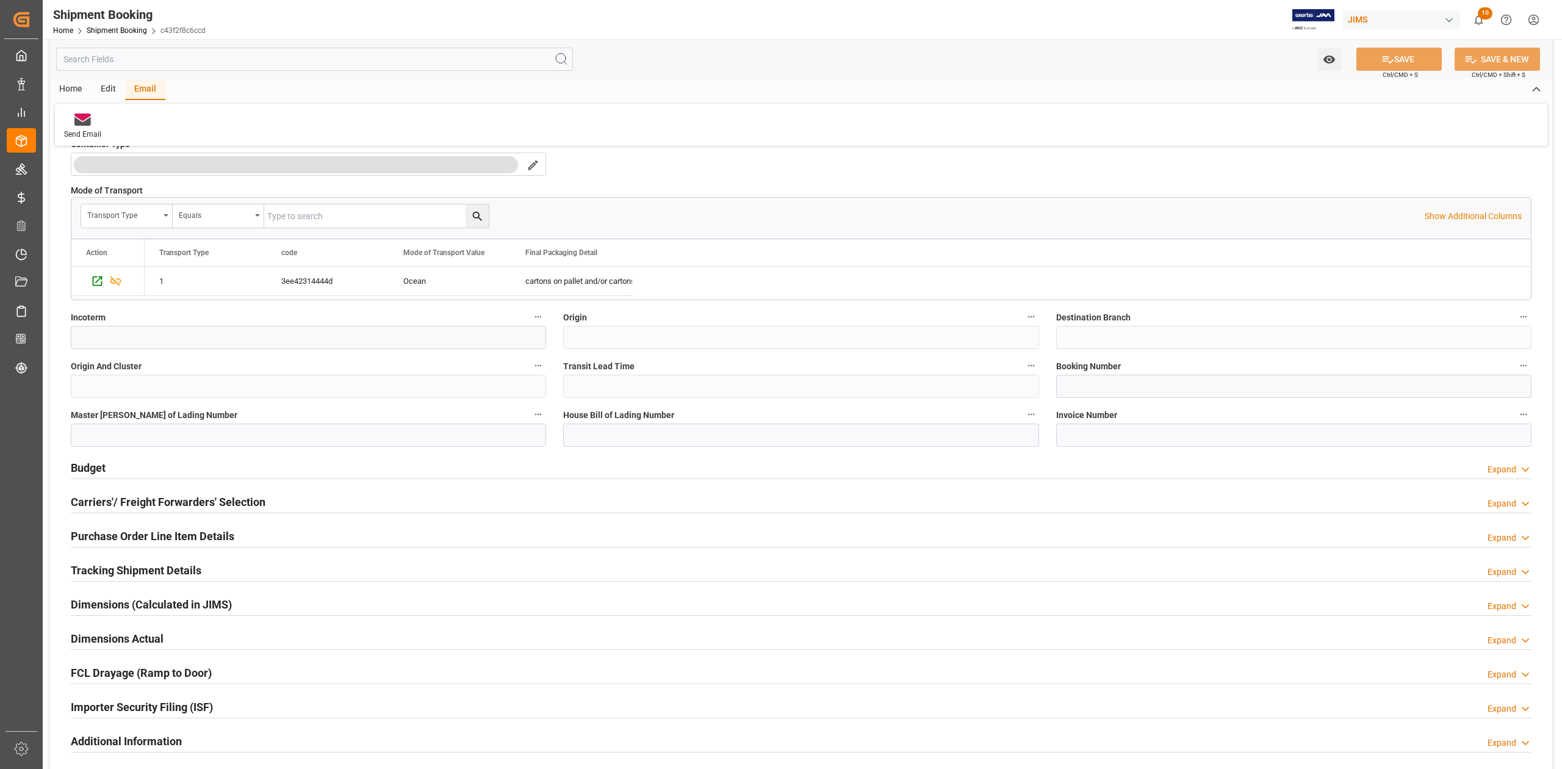
click at [103, 504] on h2 "Carriers'/ Freight Forwarders' Selection" at bounding box center [168, 502] width 195 height 16
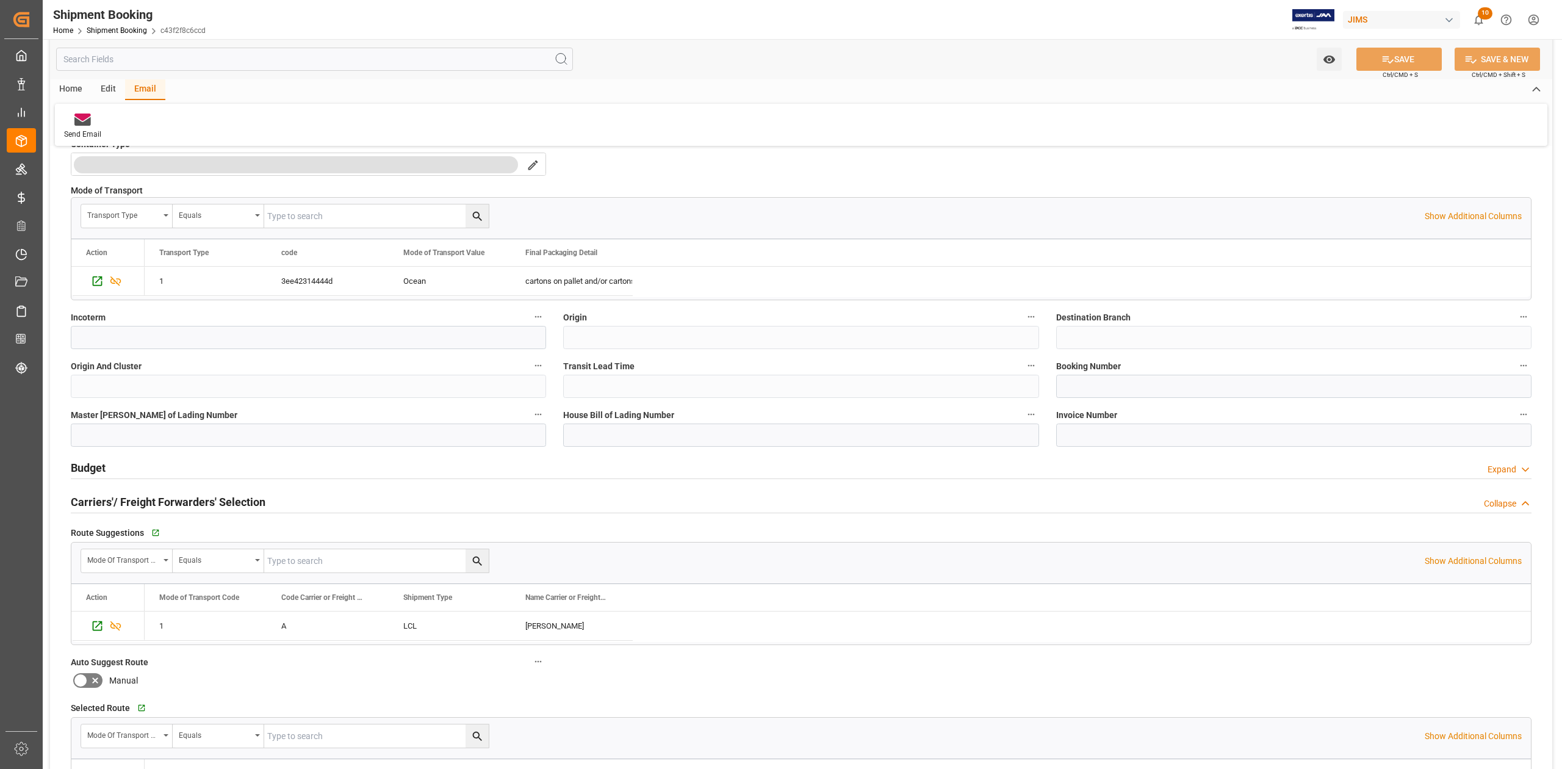
click at [103, 504] on h2 "Carriers'/ Freight Forwarders' Selection" at bounding box center [168, 502] width 195 height 16
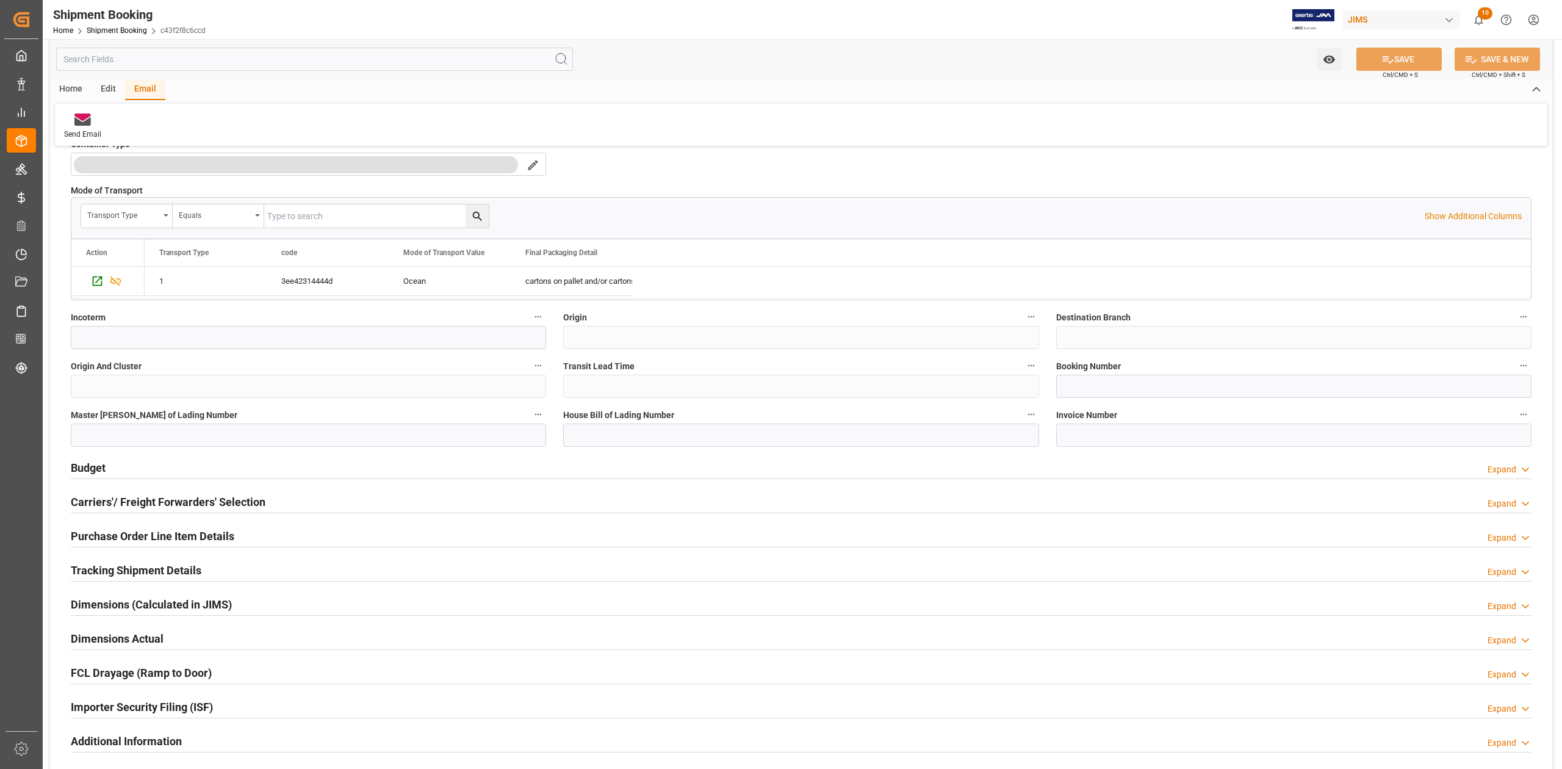
click at [110, 506] on h2 "Carriers'/ Freight Forwarders' Selection" at bounding box center [168, 502] width 195 height 16
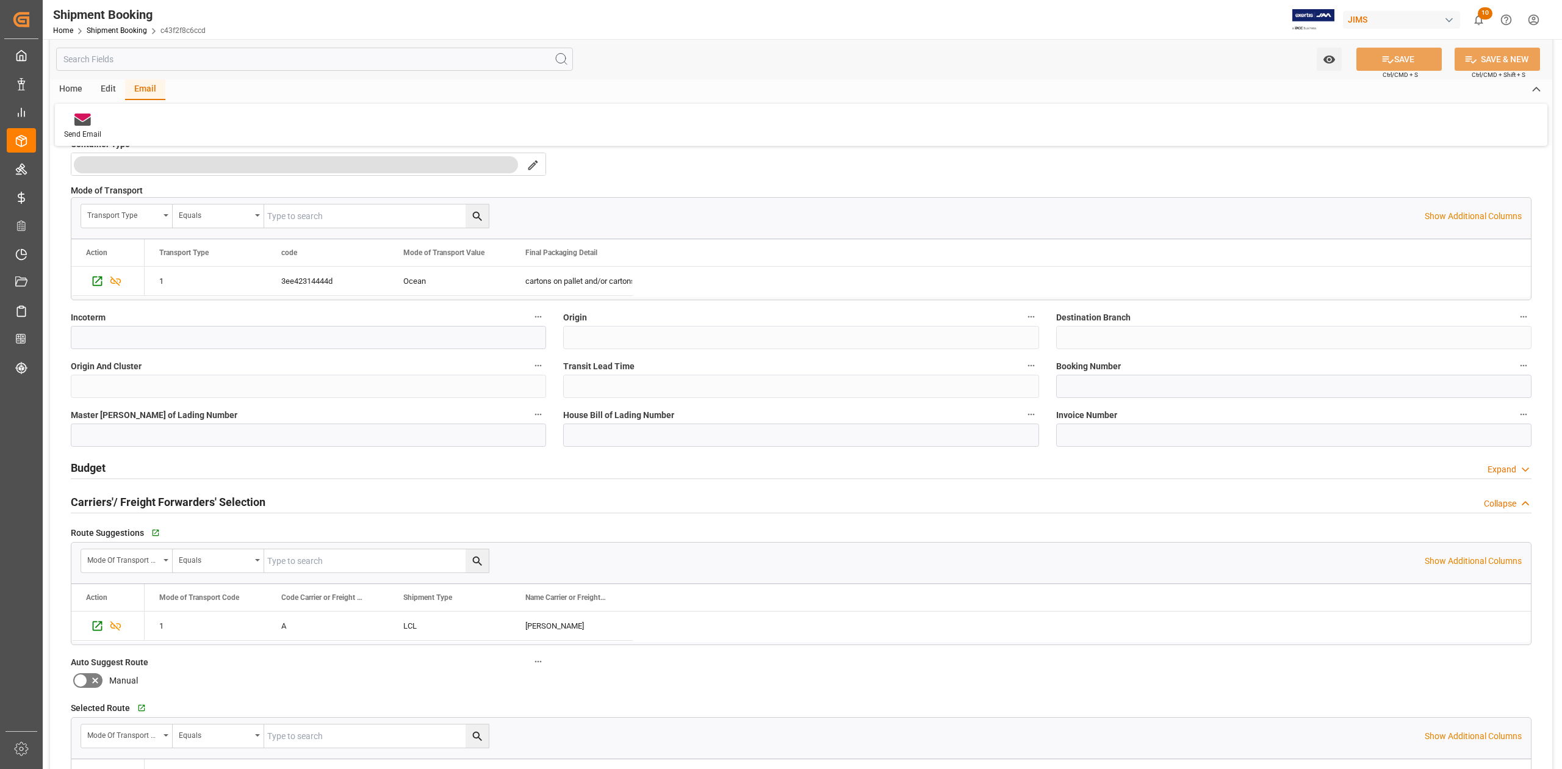
scroll to position [244, 0]
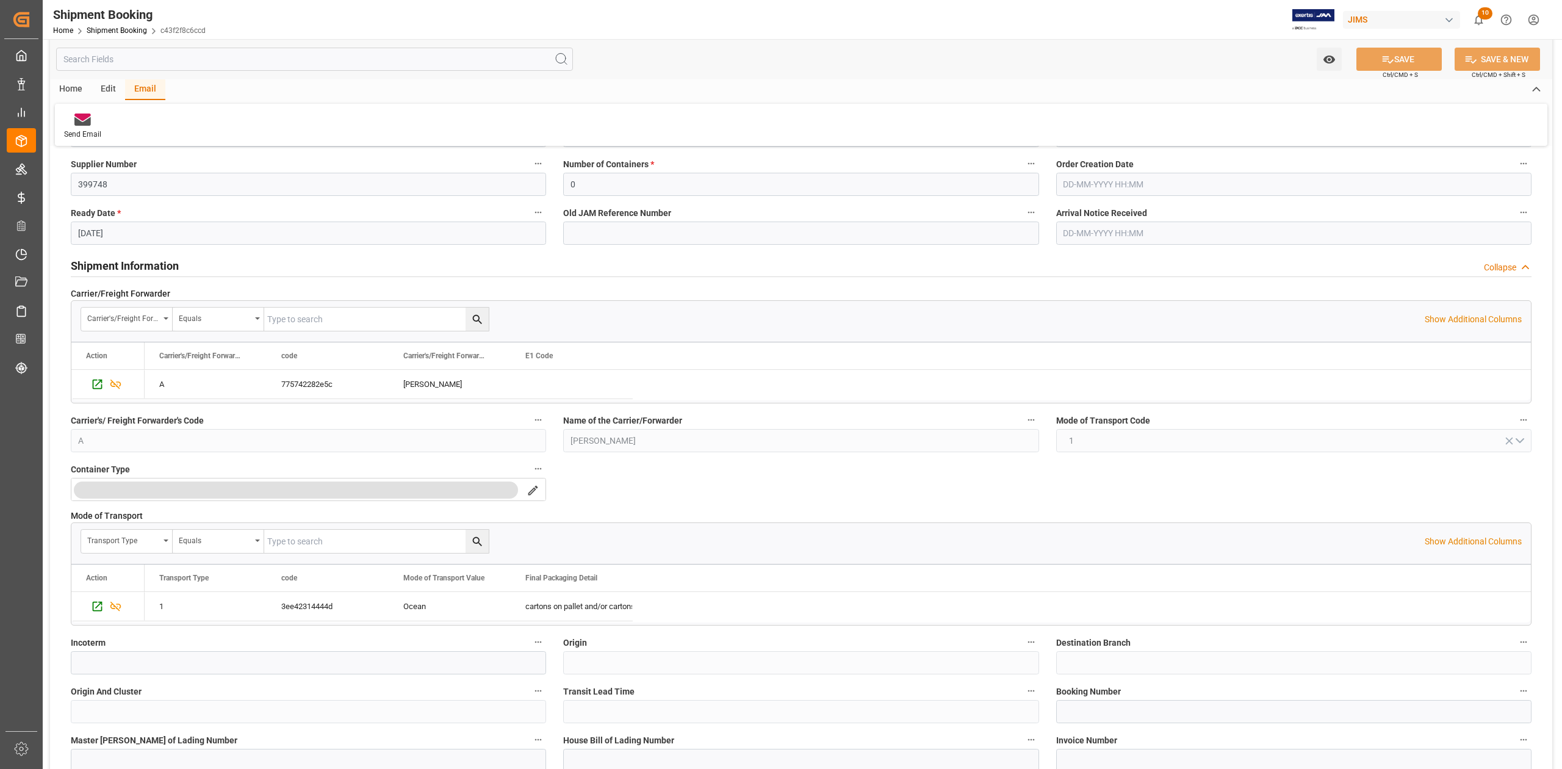
click at [155, 262] on h2 "Shipment Information" at bounding box center [125, 266] width 108 height 16
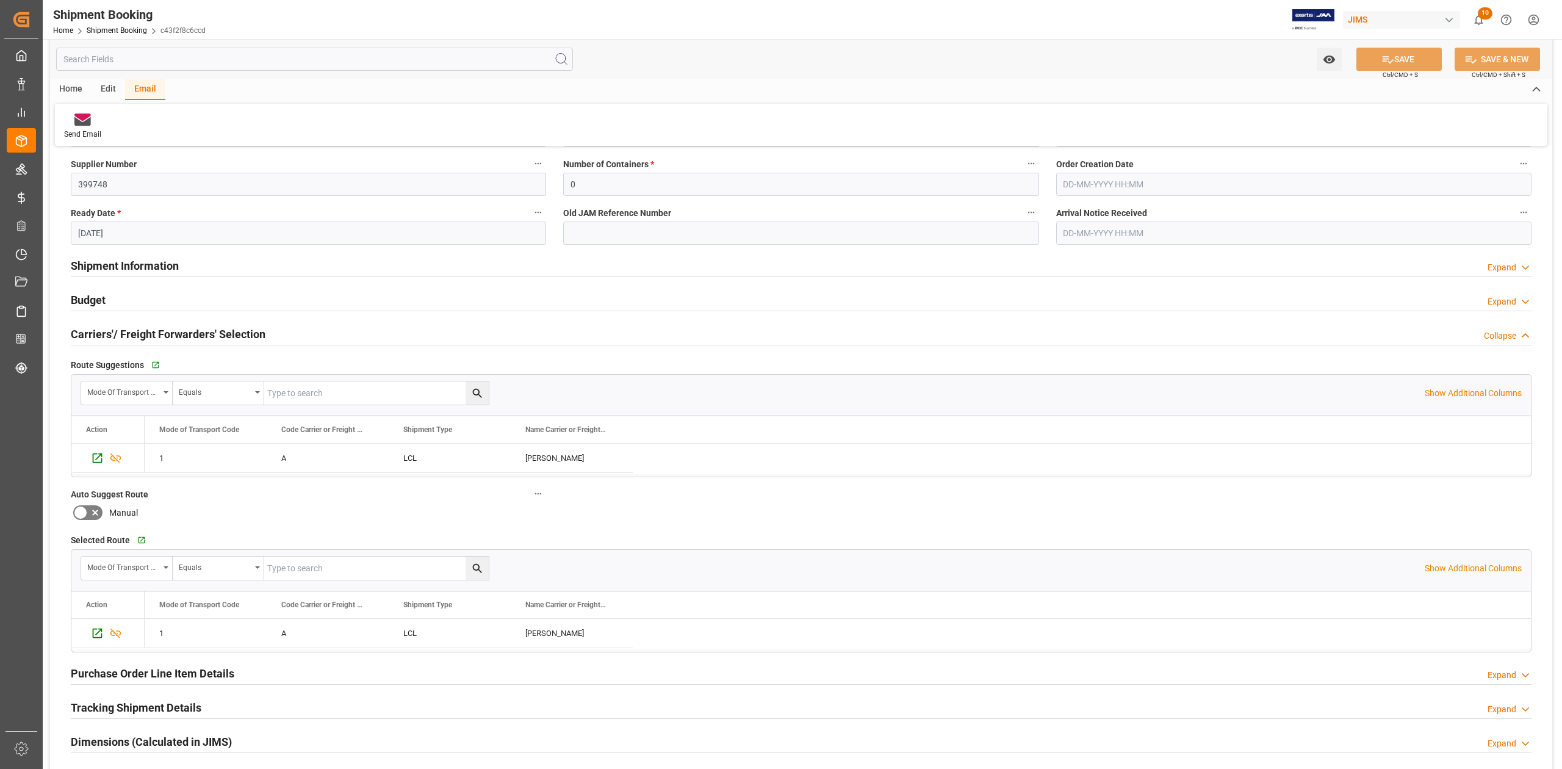
click at [155, 262] on h2 "Shipment Information" at bounding box center [125, 266] width 108 height 16
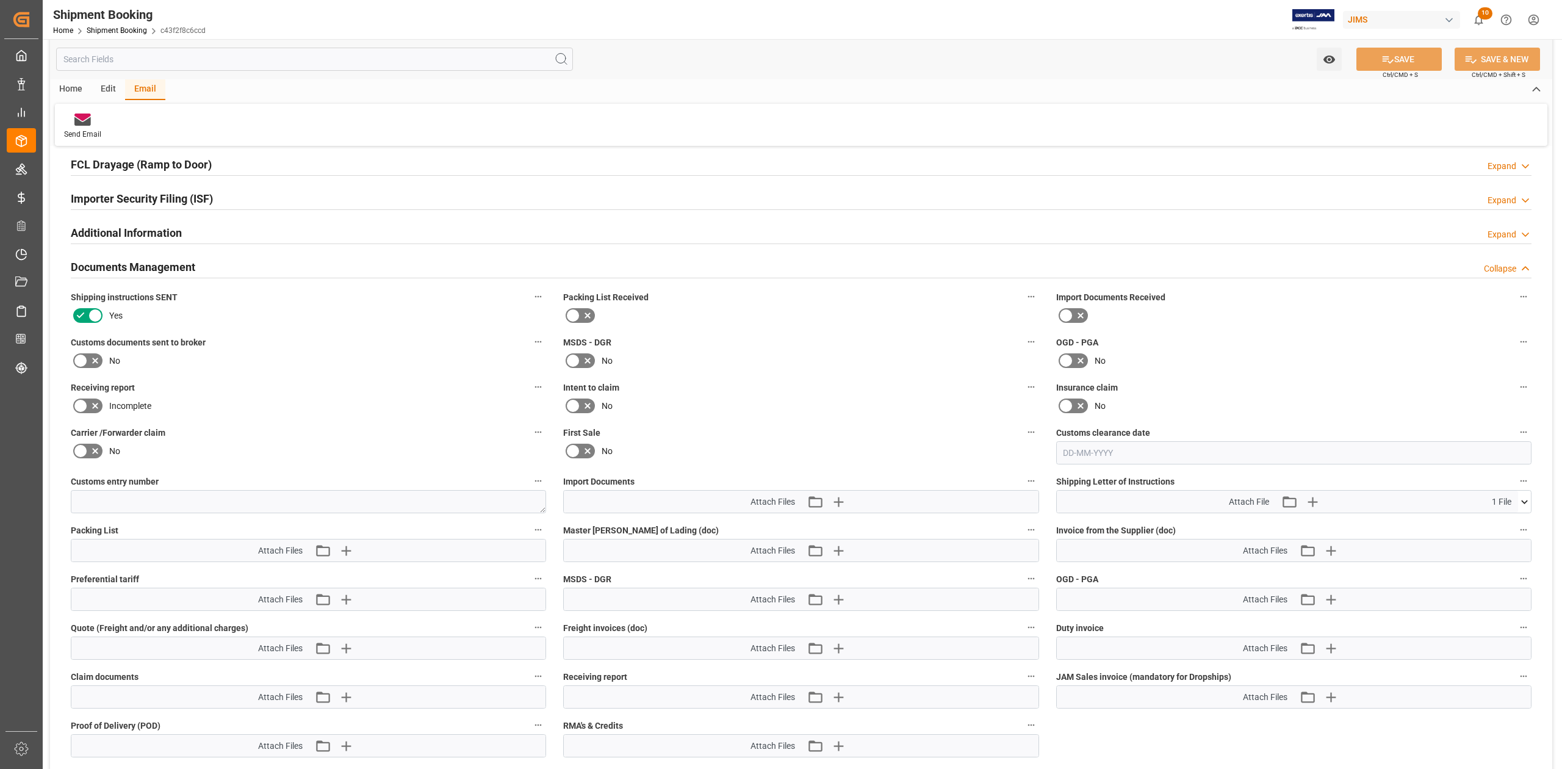
scroll to position [1221, 0]
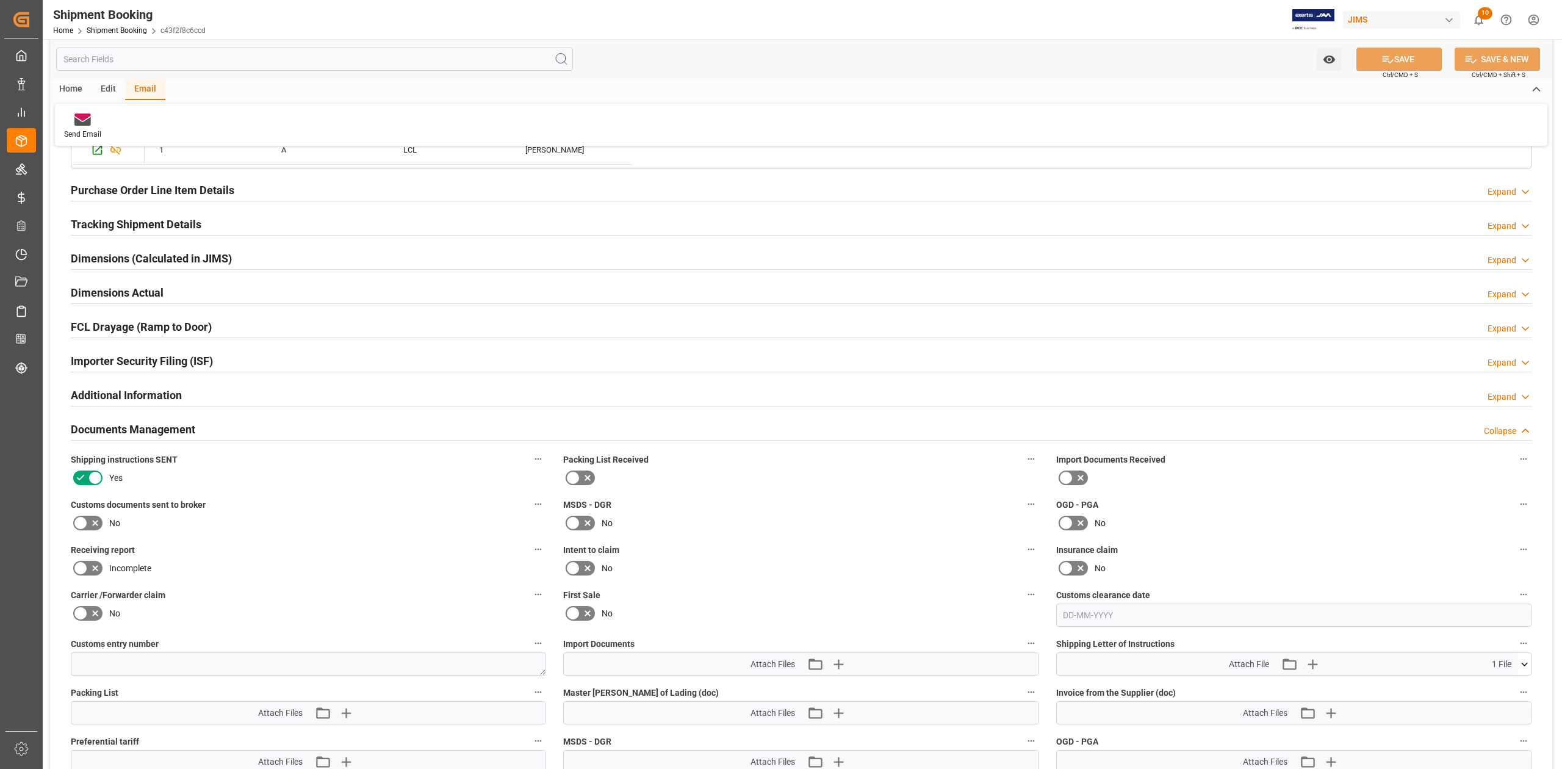
click at [112, 221] on h2 "Tracking Shipment Details" at bounding box center [136, 224] width 131 height 16
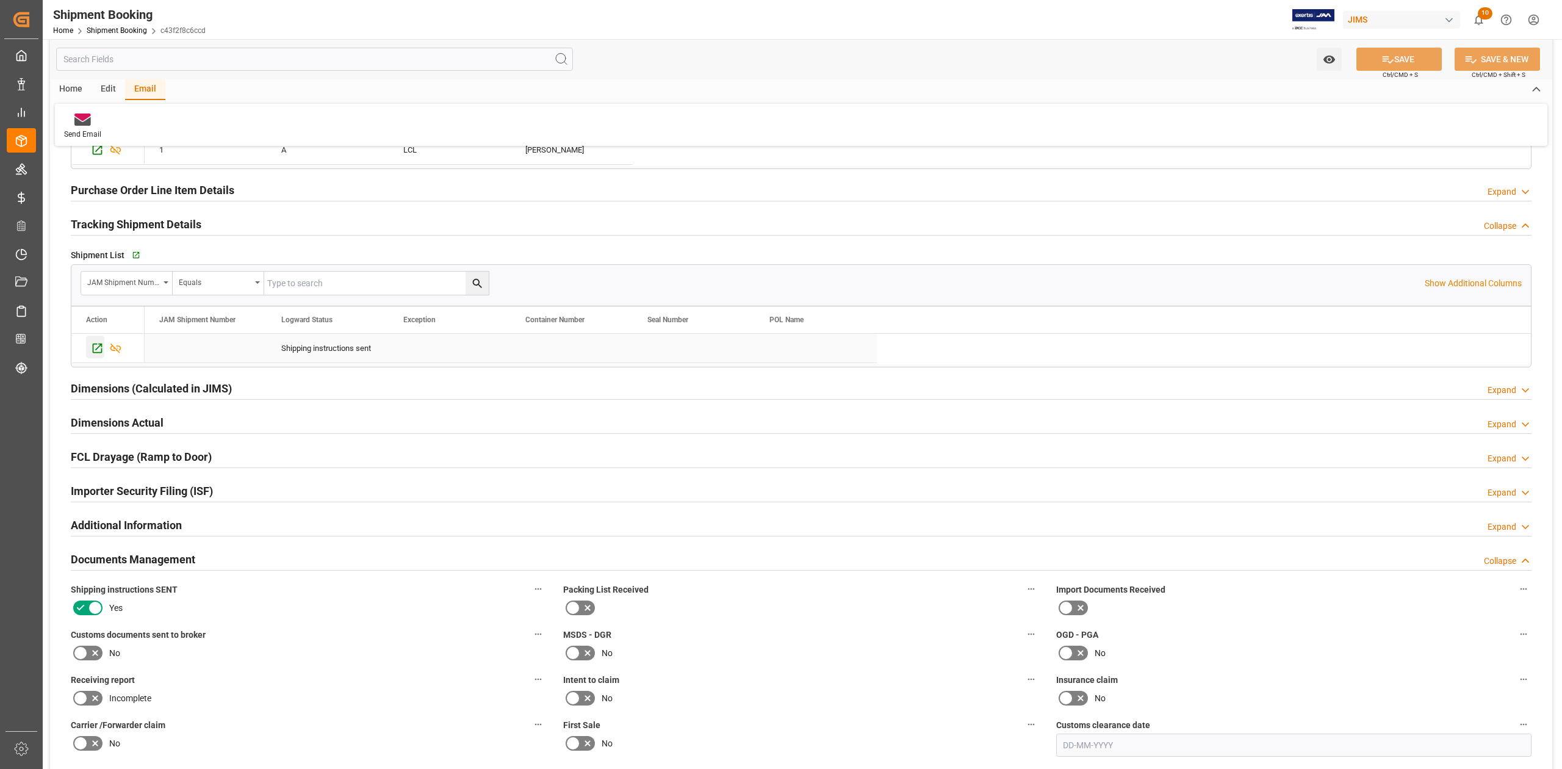
click at [98, 352] on icon "Press SPACE to select this row." at bounding box center [97, 348] width 13 height 13
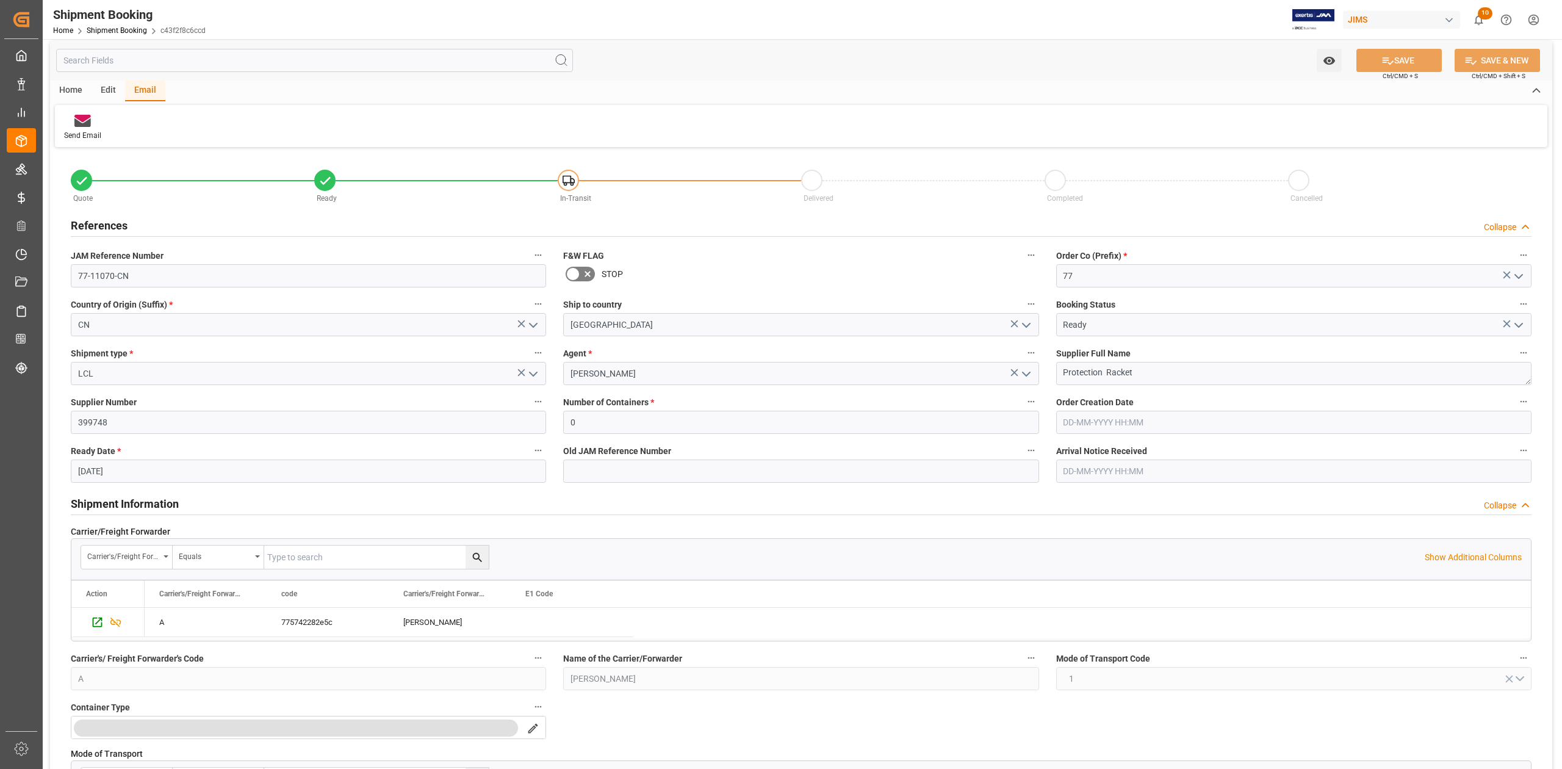
scroll to position [0, 0]
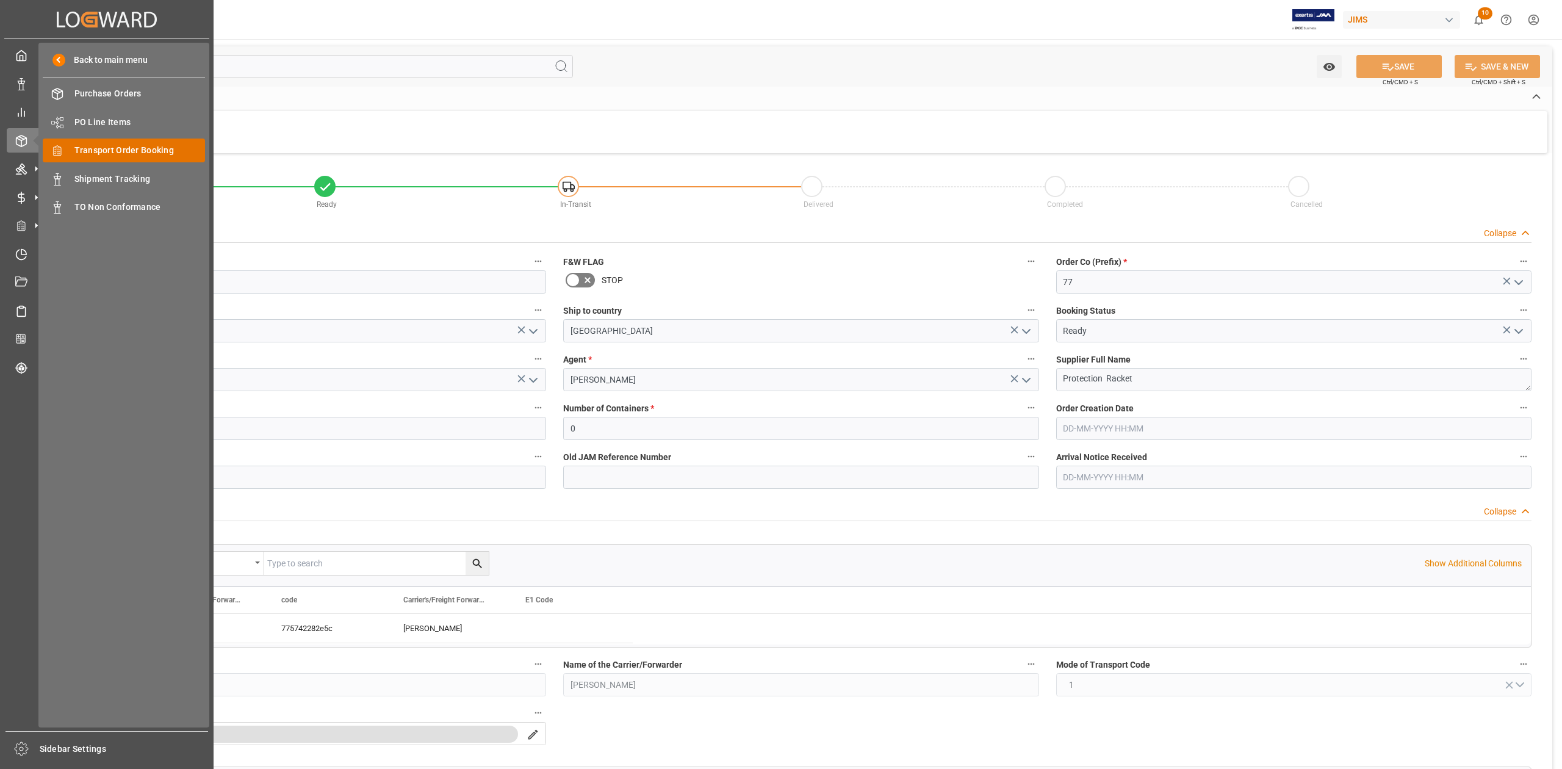
click at [117, 148] on span "Transport Order Booking" at bounding box center [139, 150] width 131 height 13
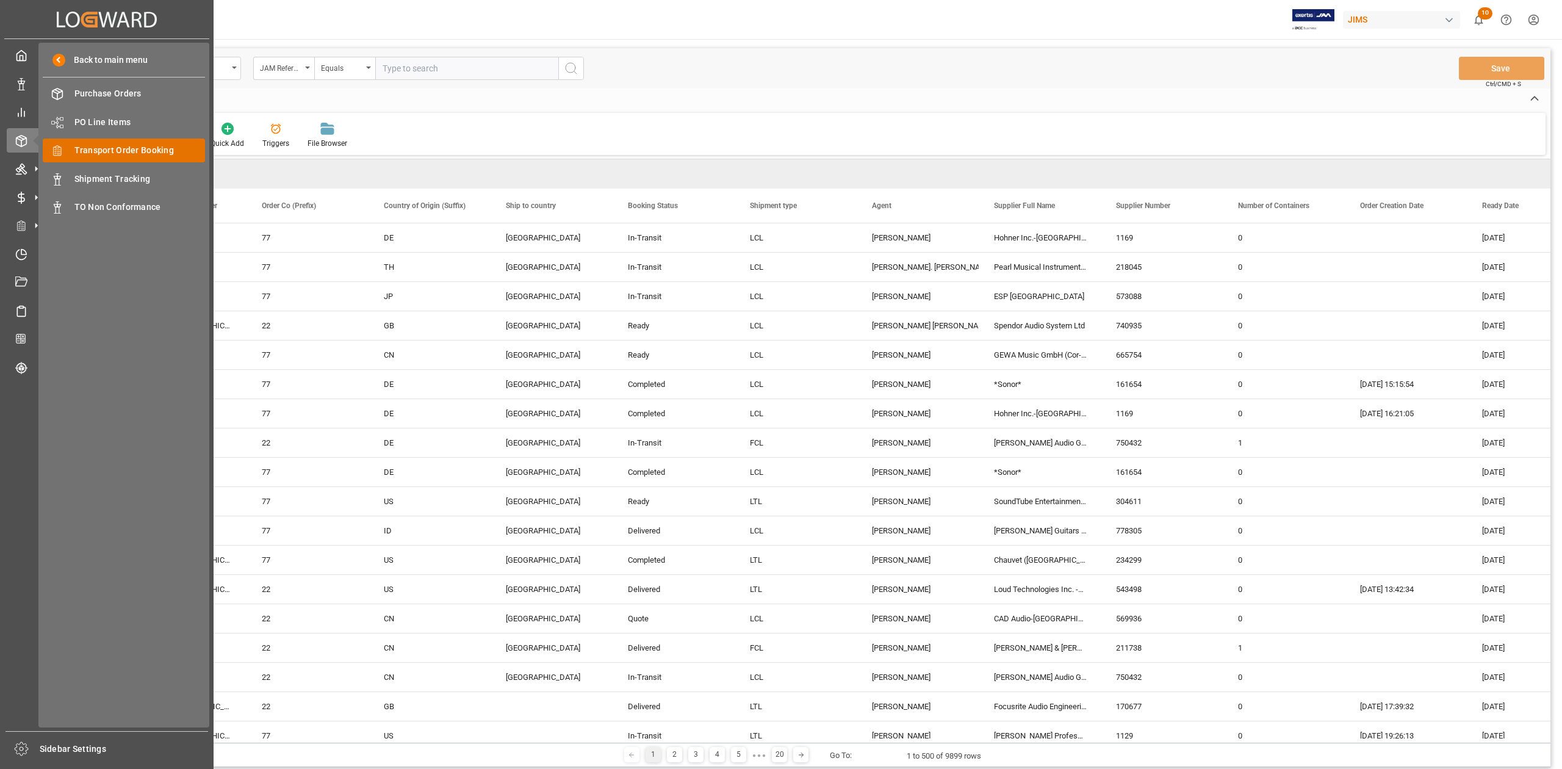
click at [143, 153] on span "Transport Order Booking" at bounding box center [139, 150] width 131 height 13
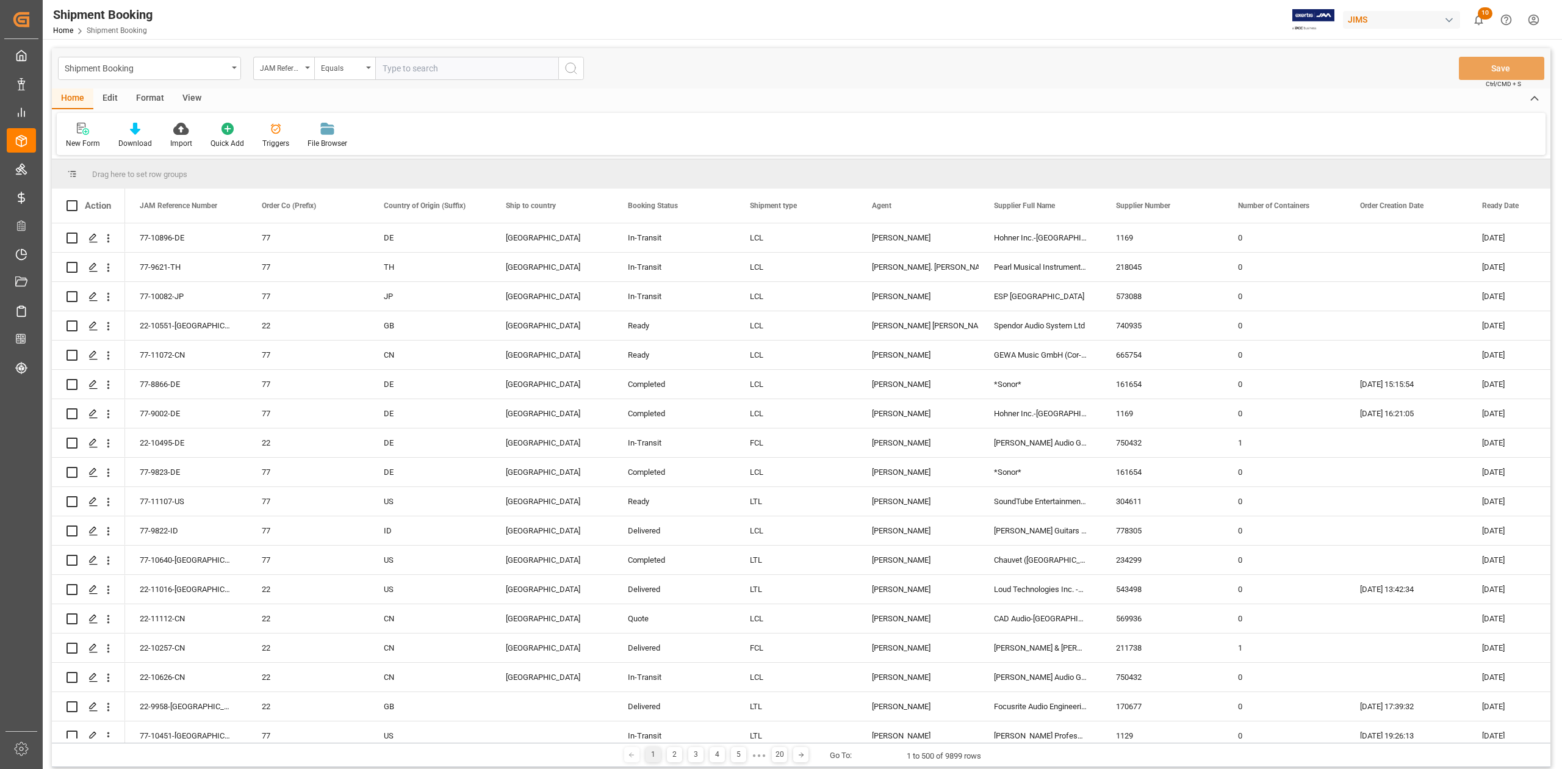
click at [401, 71] on input "text" at bounding box center [466, 68] width 183 height 23
paste input "77-10561-DE"
type input "77-10561-DE"
click at [567, 69] on icon "search button" at bounding box center [571, 68] width 15 height 15
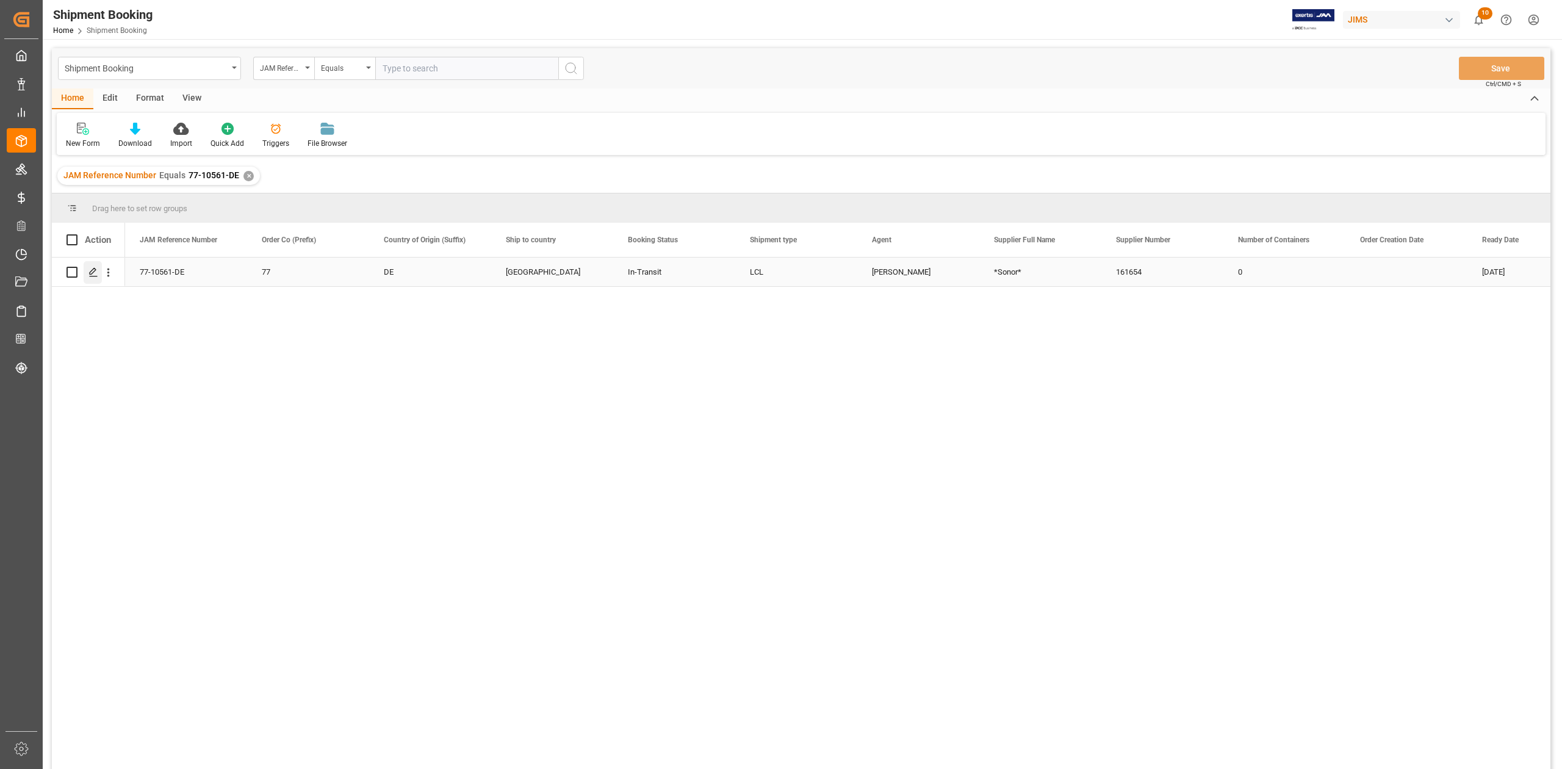
click at [96, 272] on icon "Press SPACE to select this row." at bounding box center [93, 272] width 10 height 10
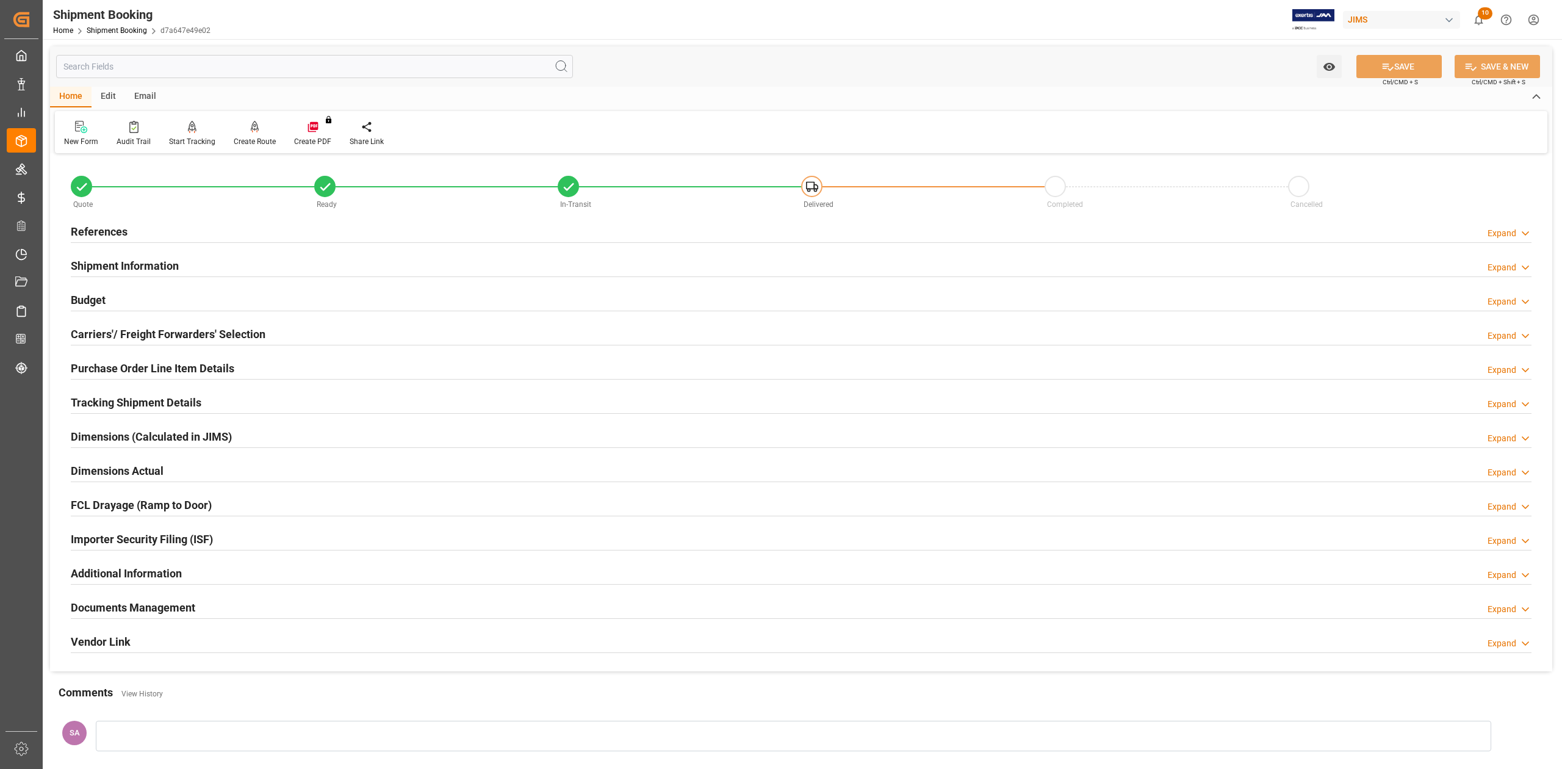
click at [115, 234] on h2 "References" at bounding box center [99, 231] width 57 height 16
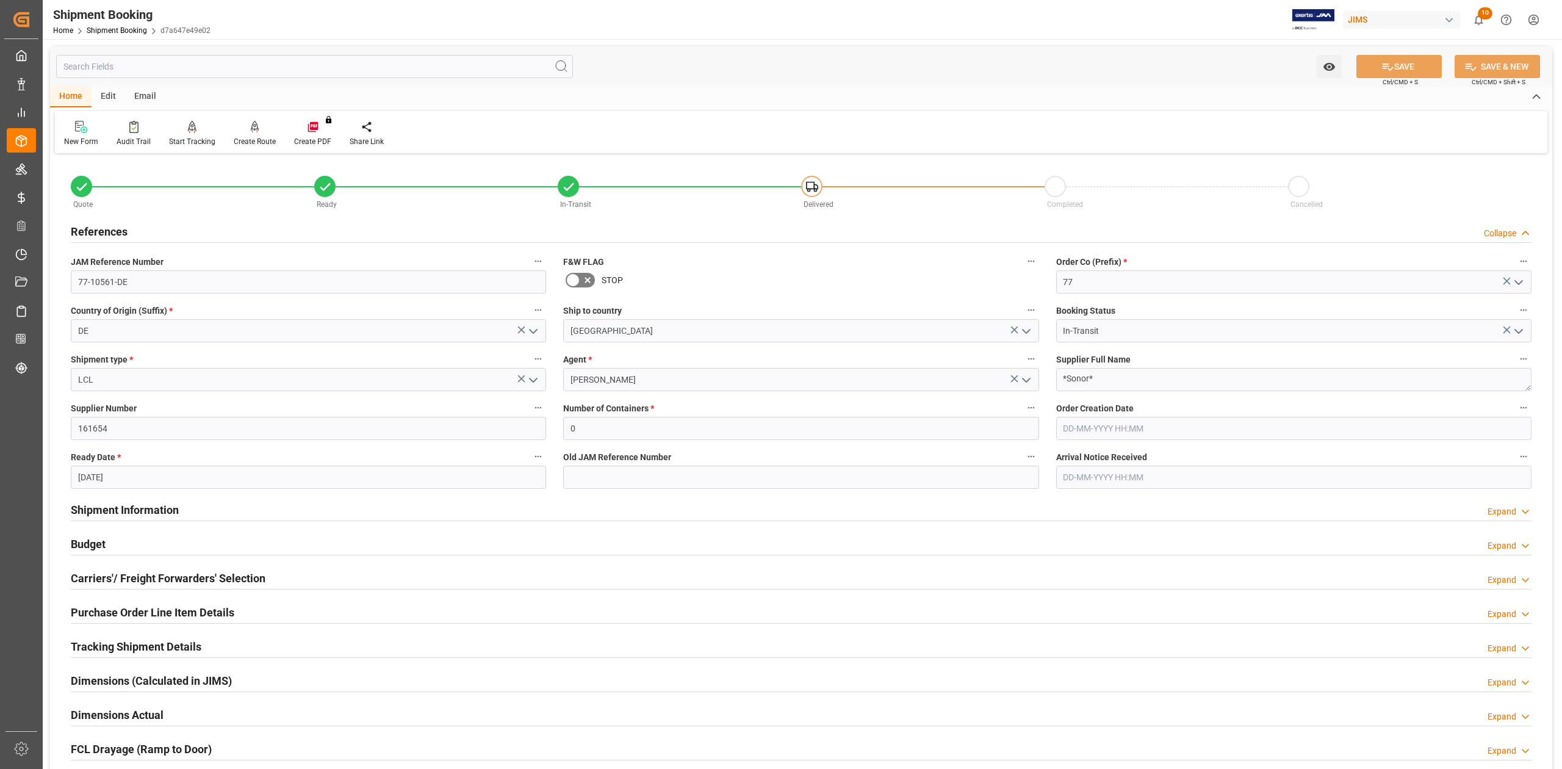
click at [168, 513] on h2 "Shipment Information" at bounding box center [125, 510] width 108 height 16
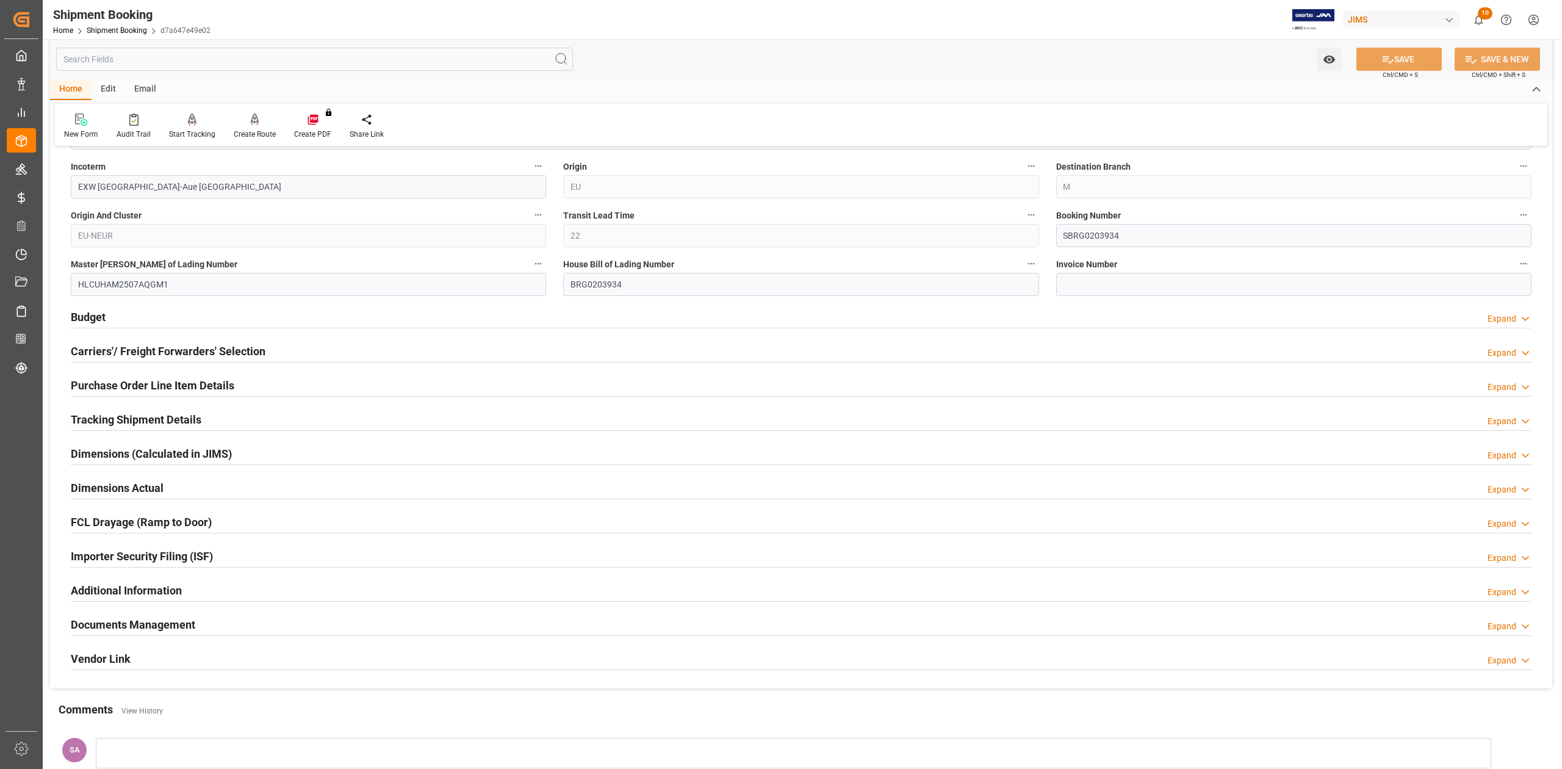
scroll to position [814, 0]
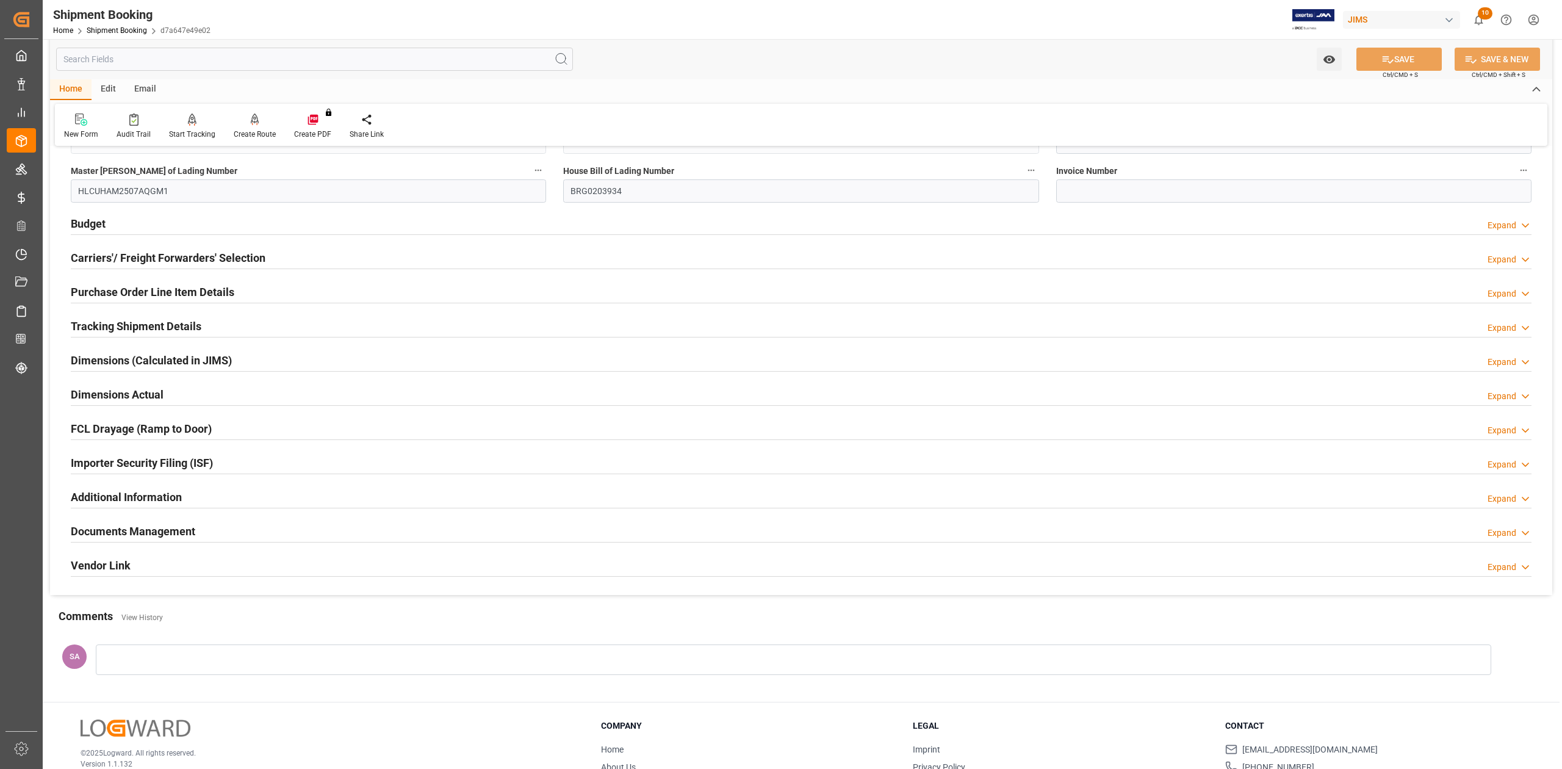
click at [131, 535] on h2 "Documents Management" at bounding box center [133, 531] width 124 height 16
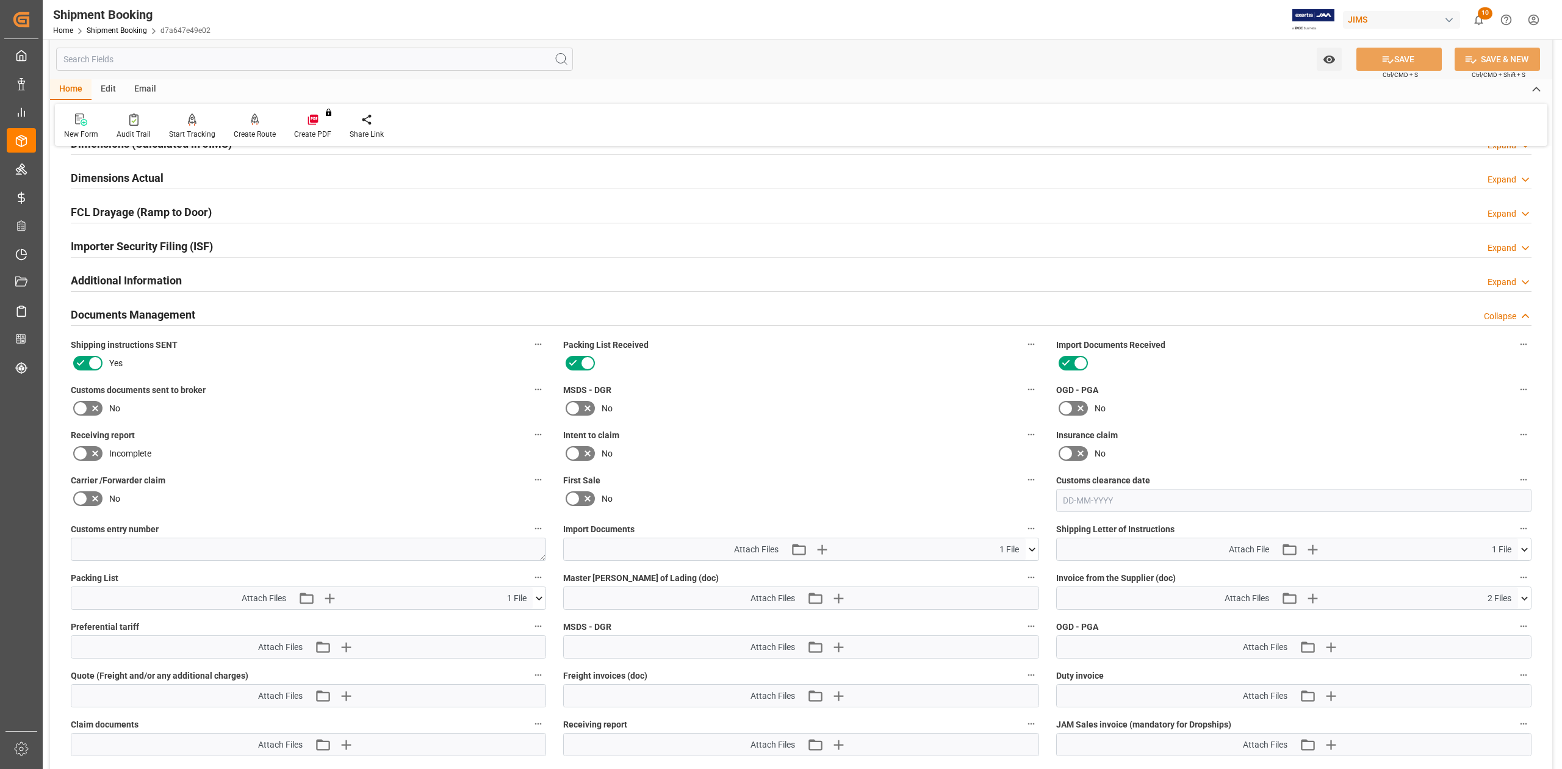
scroll to position [1139, 0]
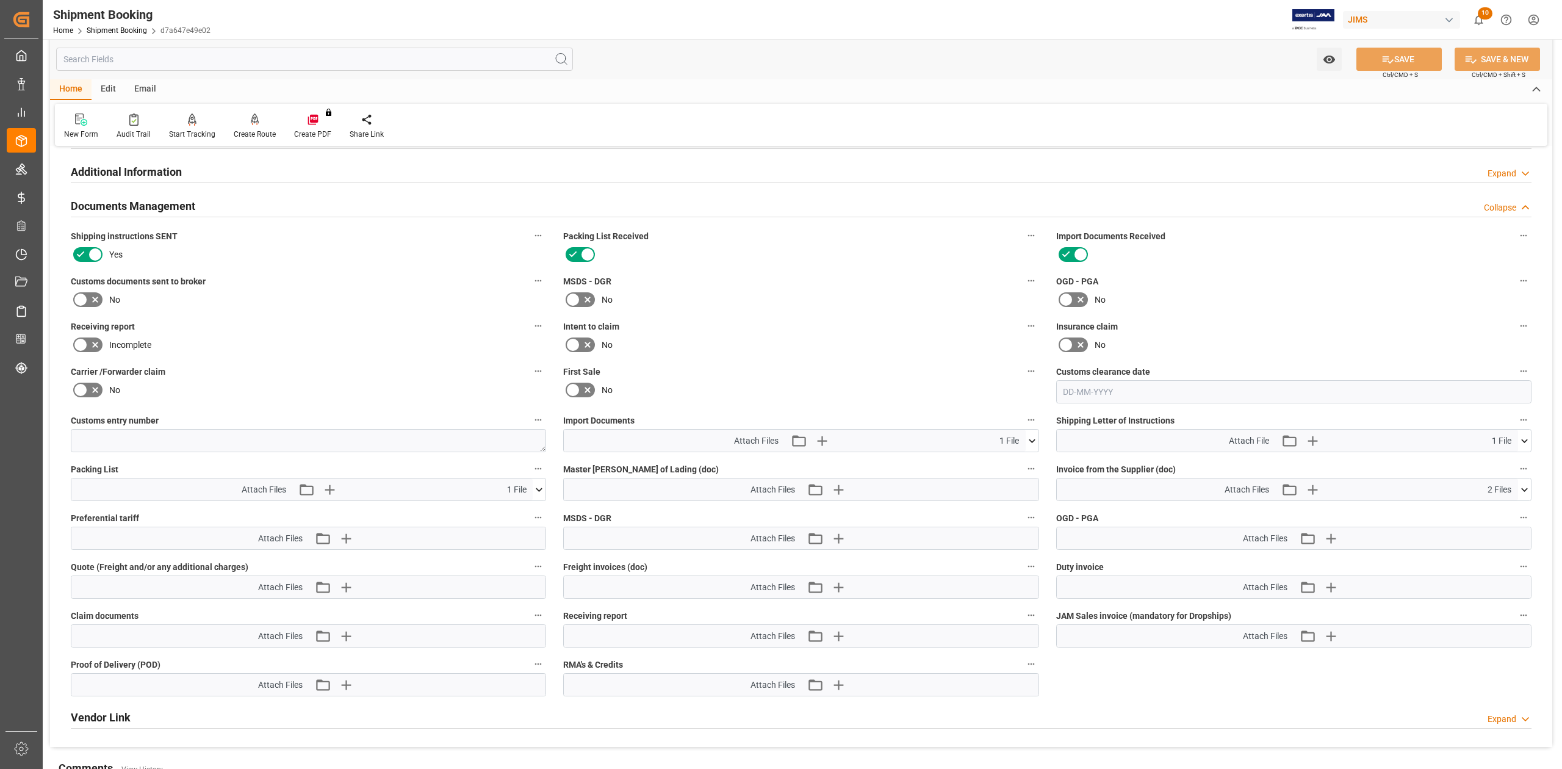
click at [1033, 437] on icon at bounding box center [1032, 441] width 13 height 13
click at [816, 496] on icon "button" at bounding box center [815, 490] width 20 height 20
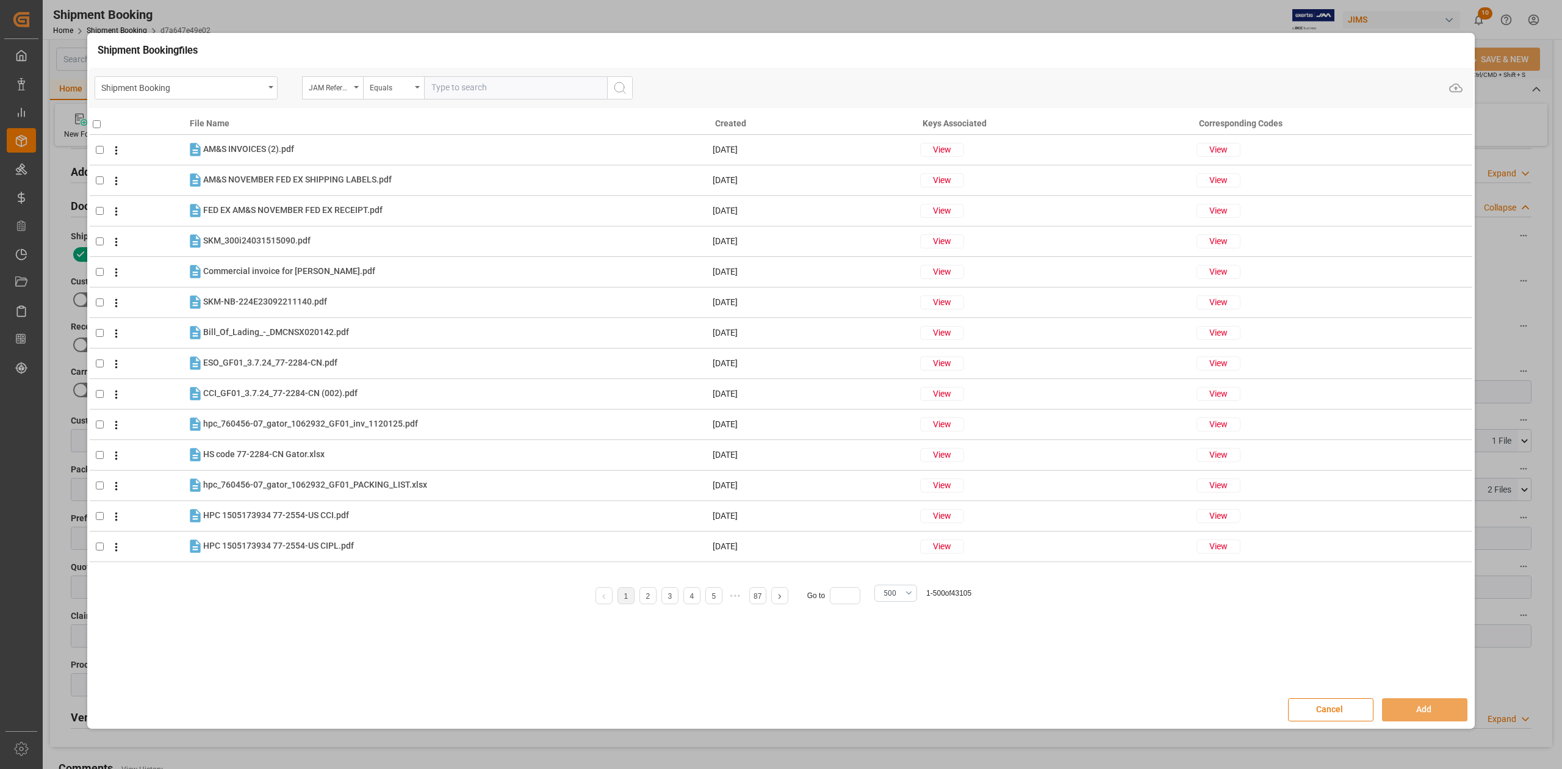
click at [1326, 713] on button "Cancel" at bounding box center [1330, 709] width 85 height 23
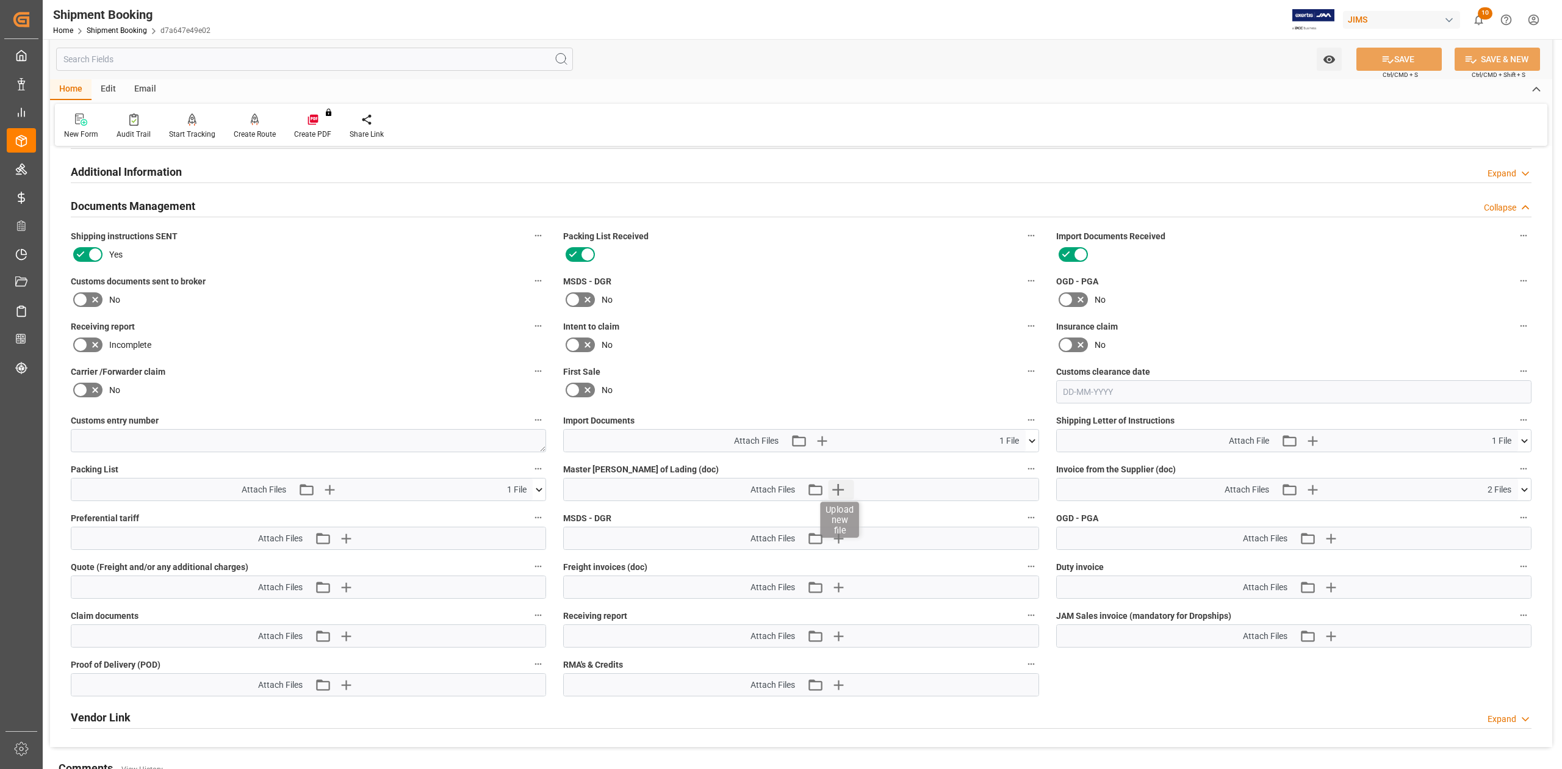
click at [840, 492] on icon "button" at bounding box center [838, 490] width 20 height 20
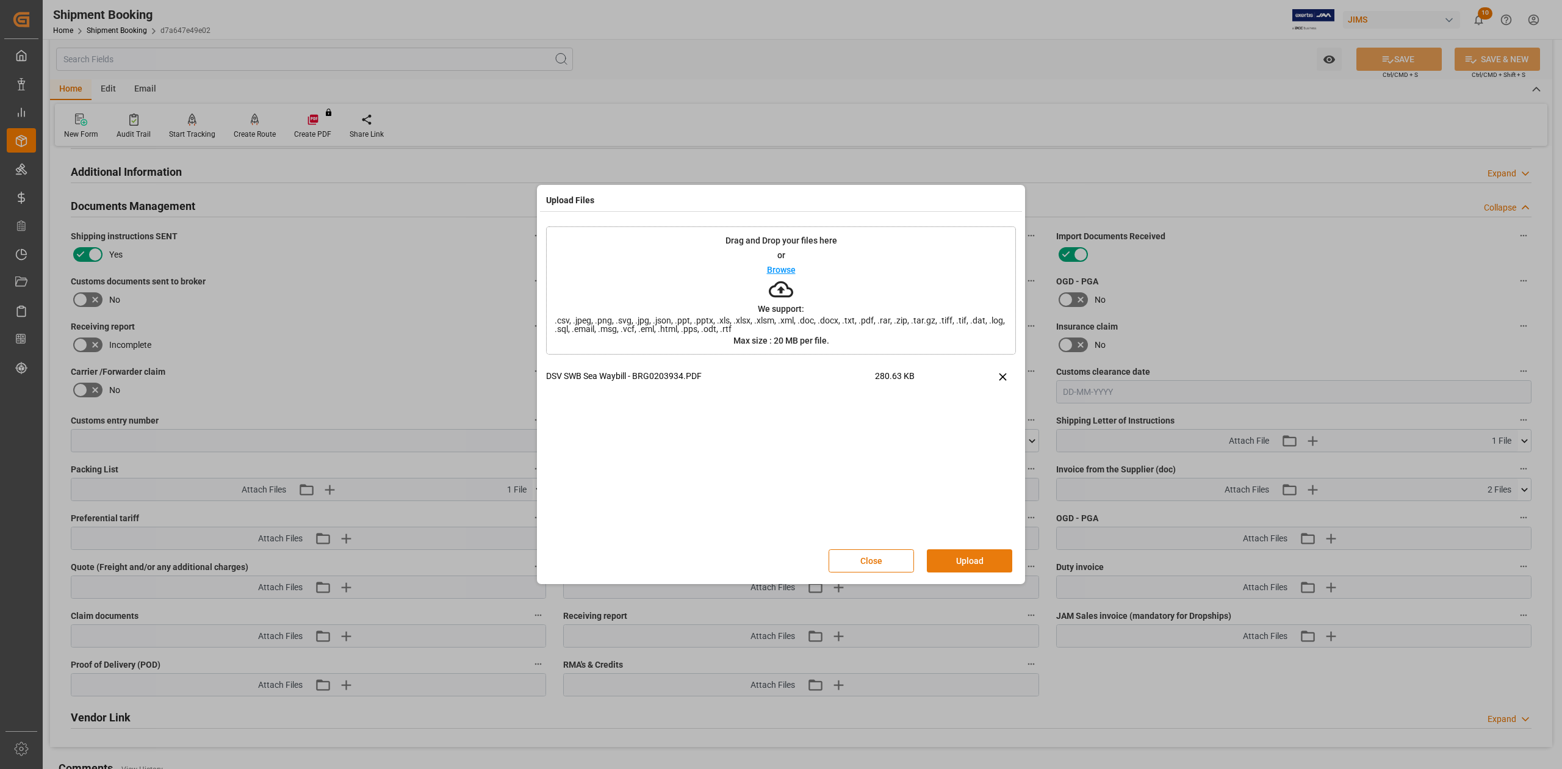
click at [969, 562] on button "Upload" at bounding box center [969, 560] width 85 height 23
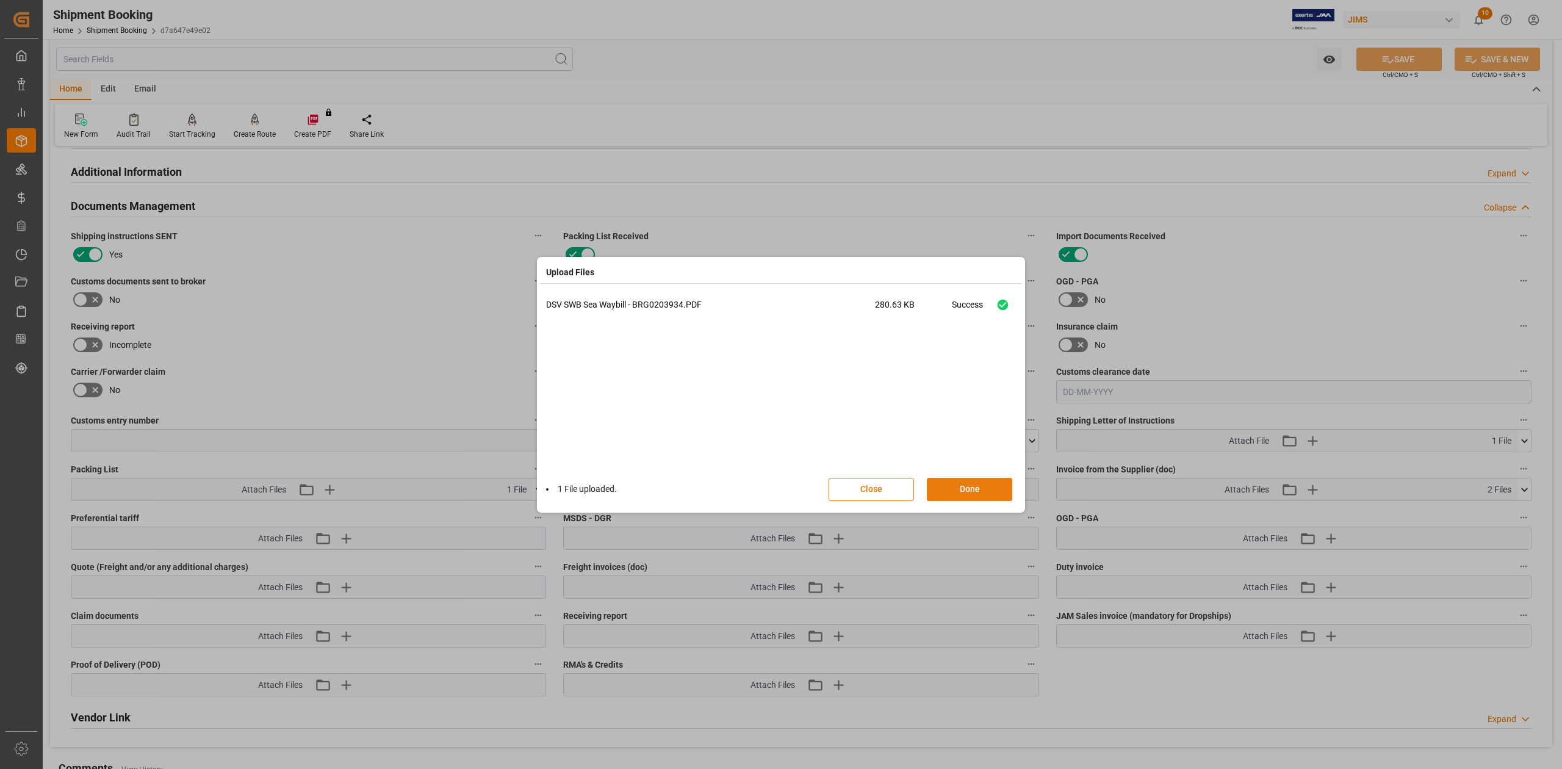
click at [969, 486] on button "Done" at bounding box center [969, 489] width 85 height 23
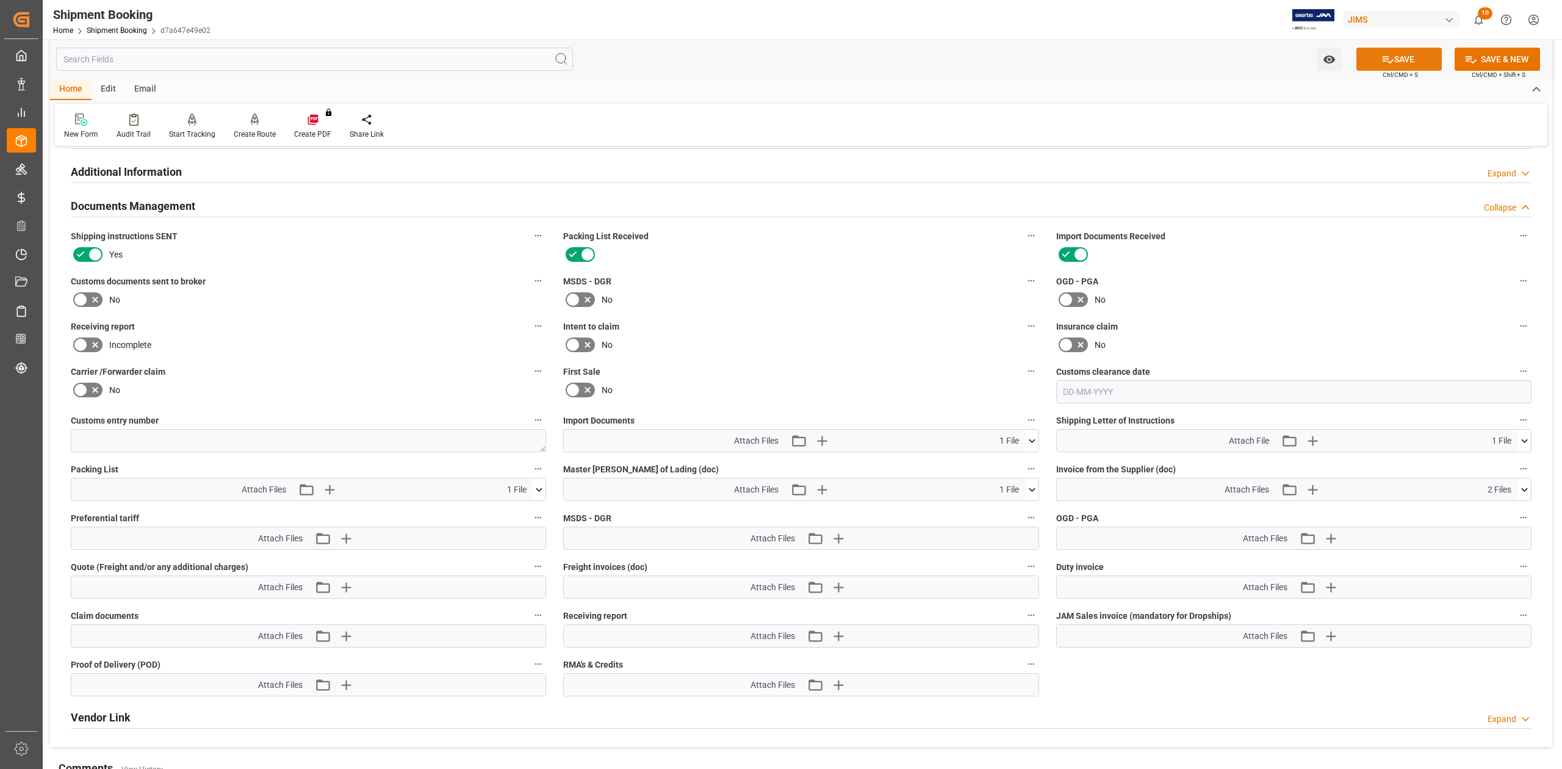
click at [1407, 61] on button "SAVE" at bounding box center [1399, 59] width 85 height 23
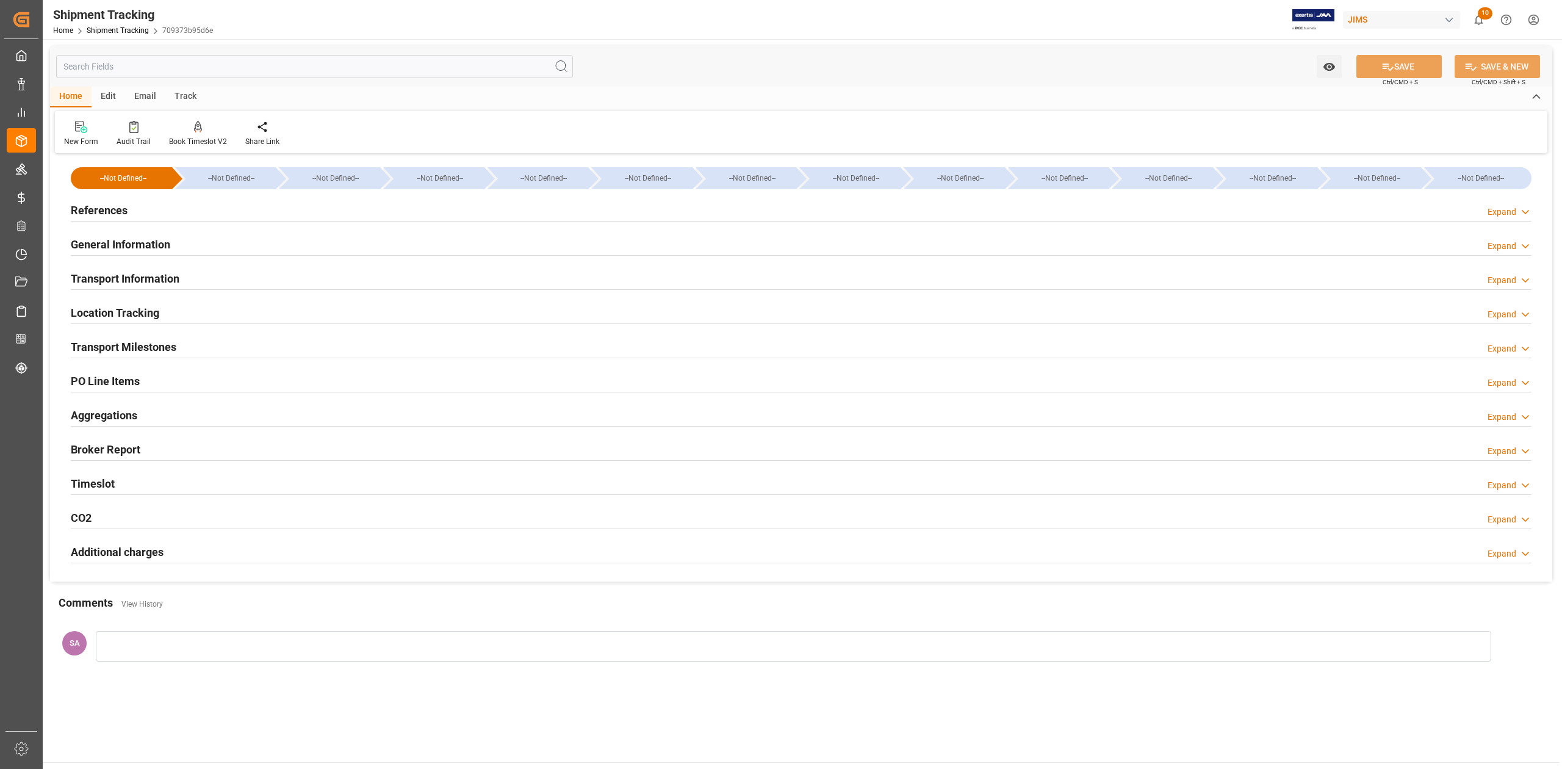
type input "30-11-2025 00:00"
type input "30-01-2026 00:00"
click at [153, 347] on h2 "Transport Milestones" at bounding box center [124, 347] width 106 height 16
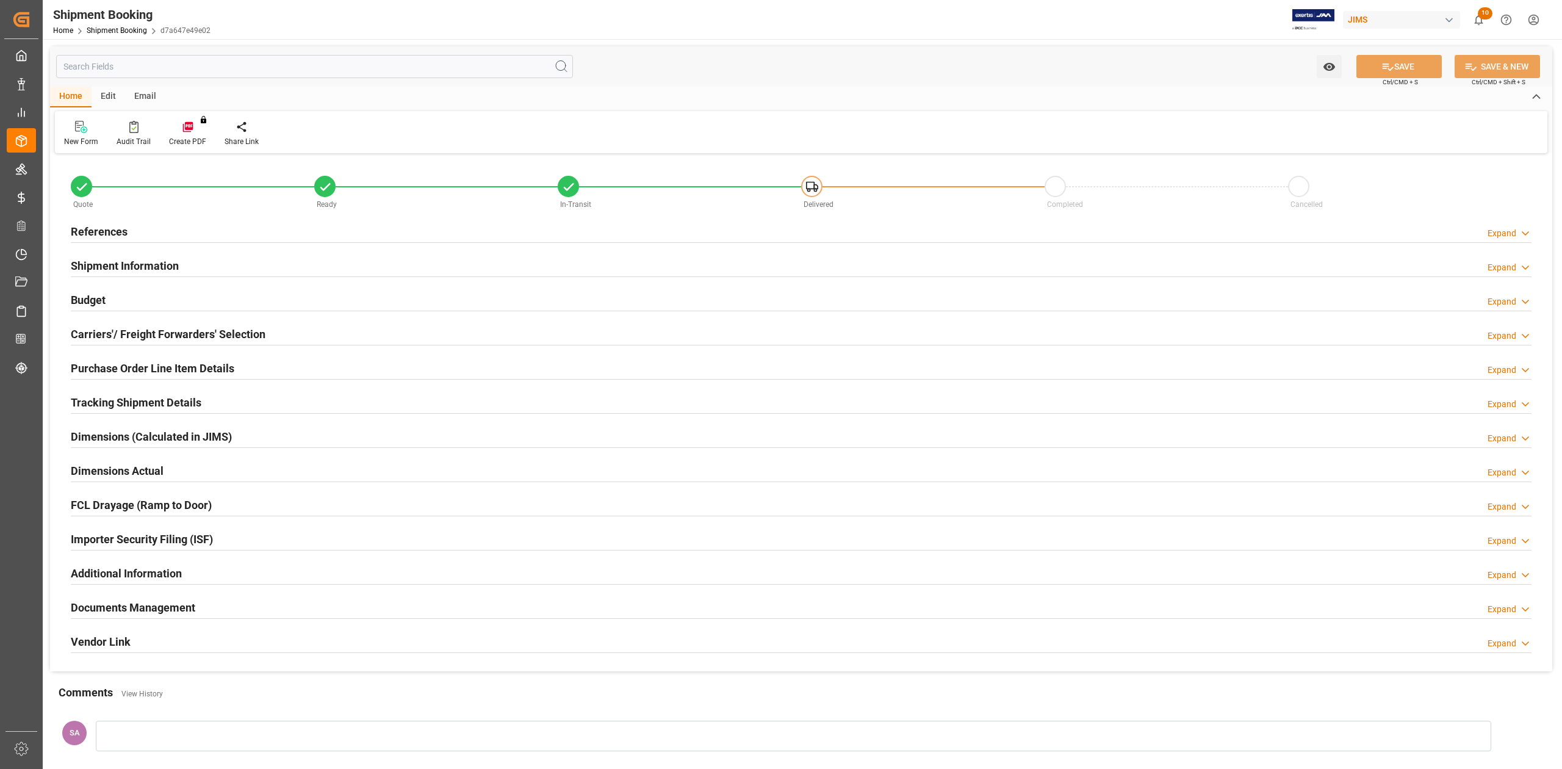
type input "529"
type input "6.758"
type input "51"
type input "4"
click at [133, 476] on h2 "Dimensions Actual" at bounding box center [117, 471] width 93 height 16
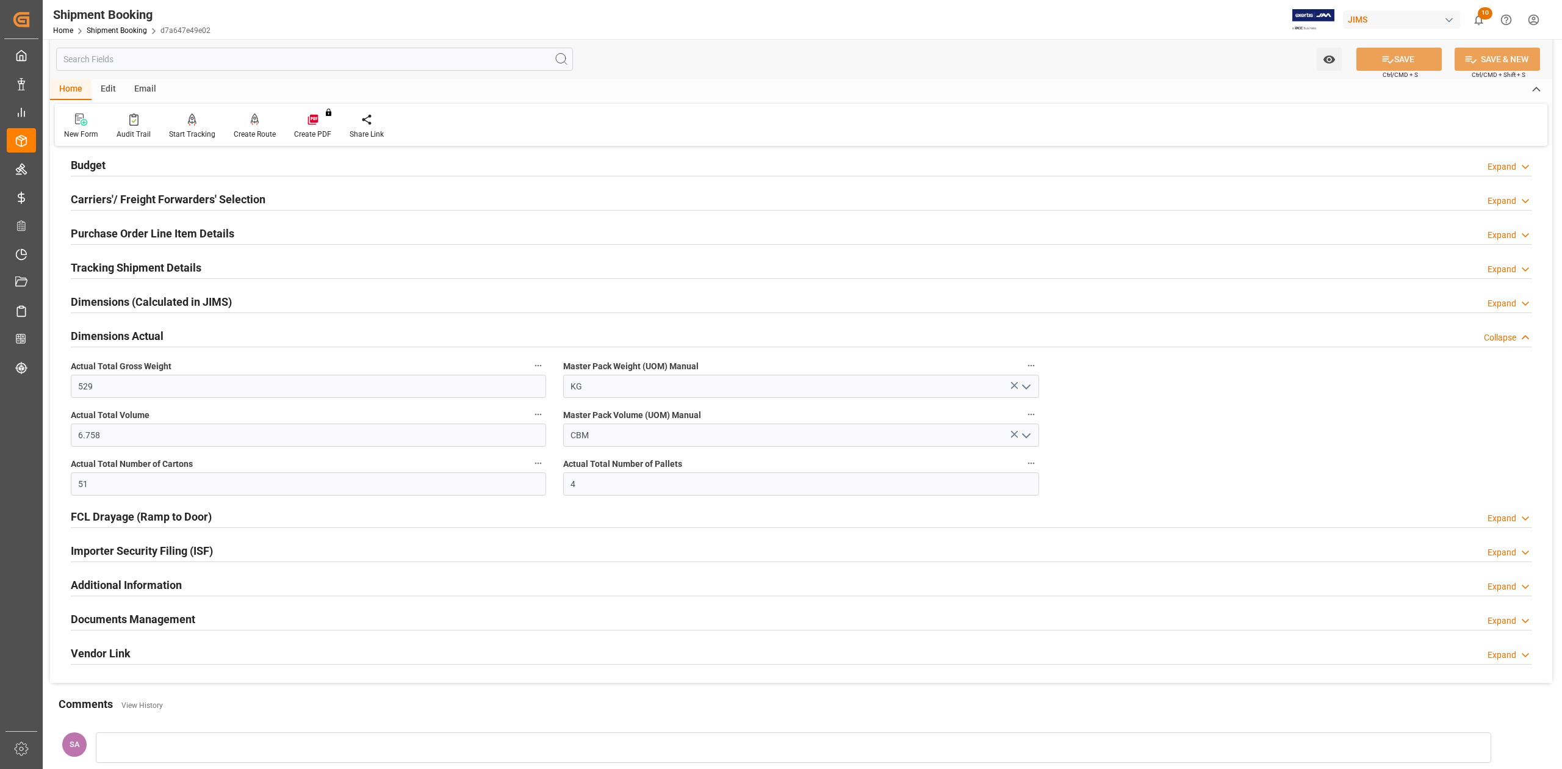
scroll to position [244, 0]
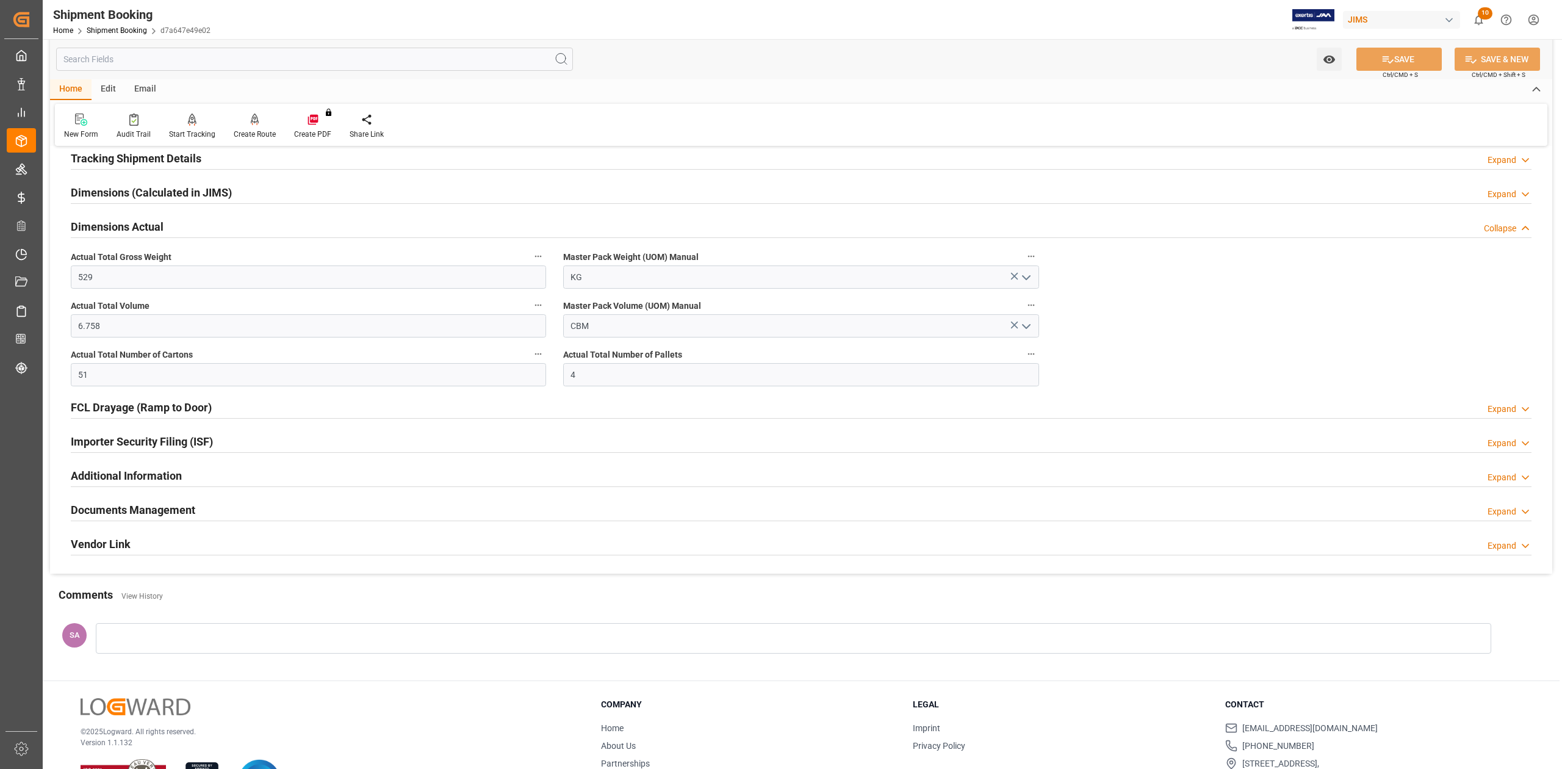
click at [150, 506] on h2 "Documents Management" at bounding box center [133, 510] width 124 height 16
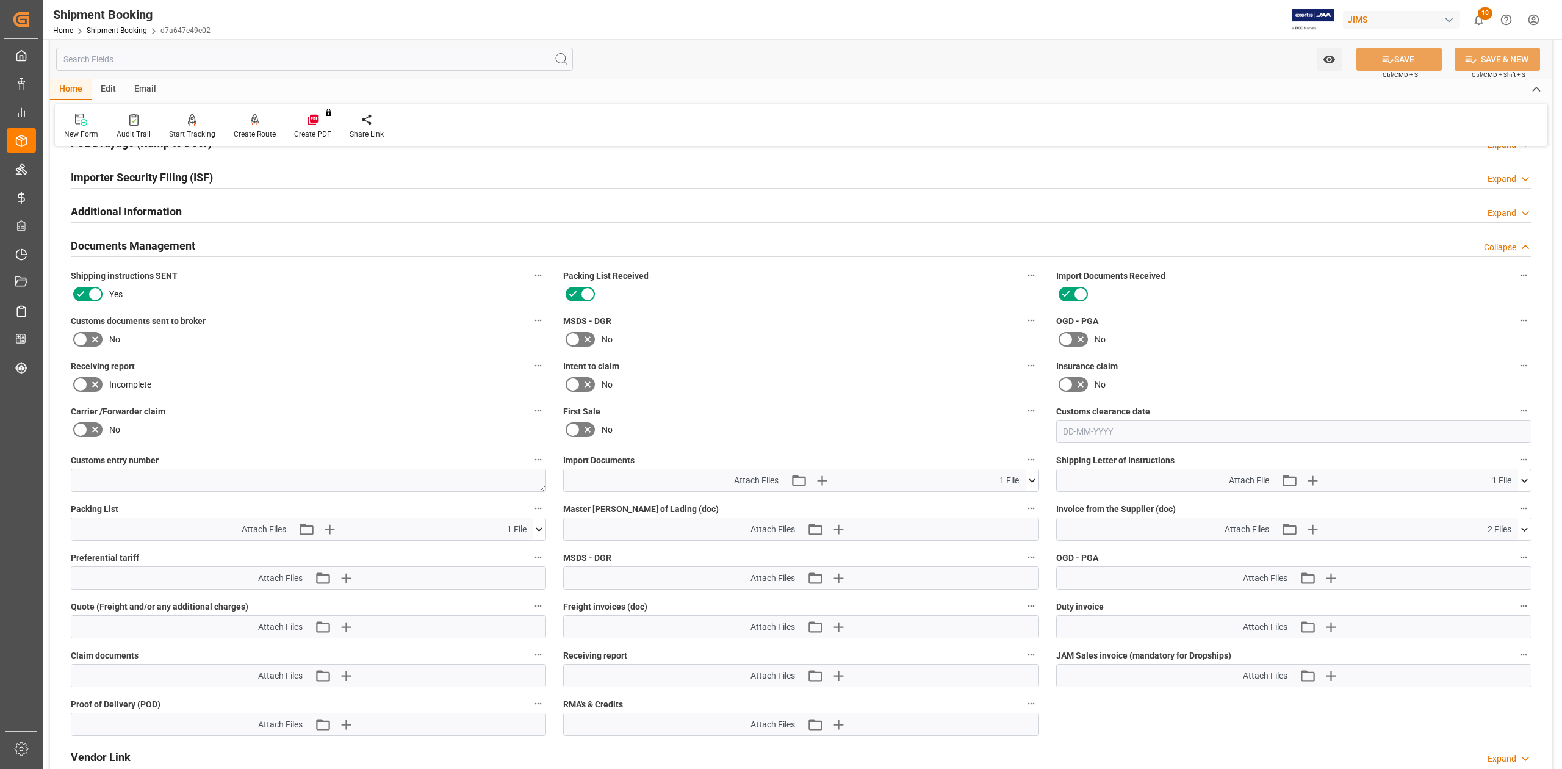
scroll to position [651, 0]
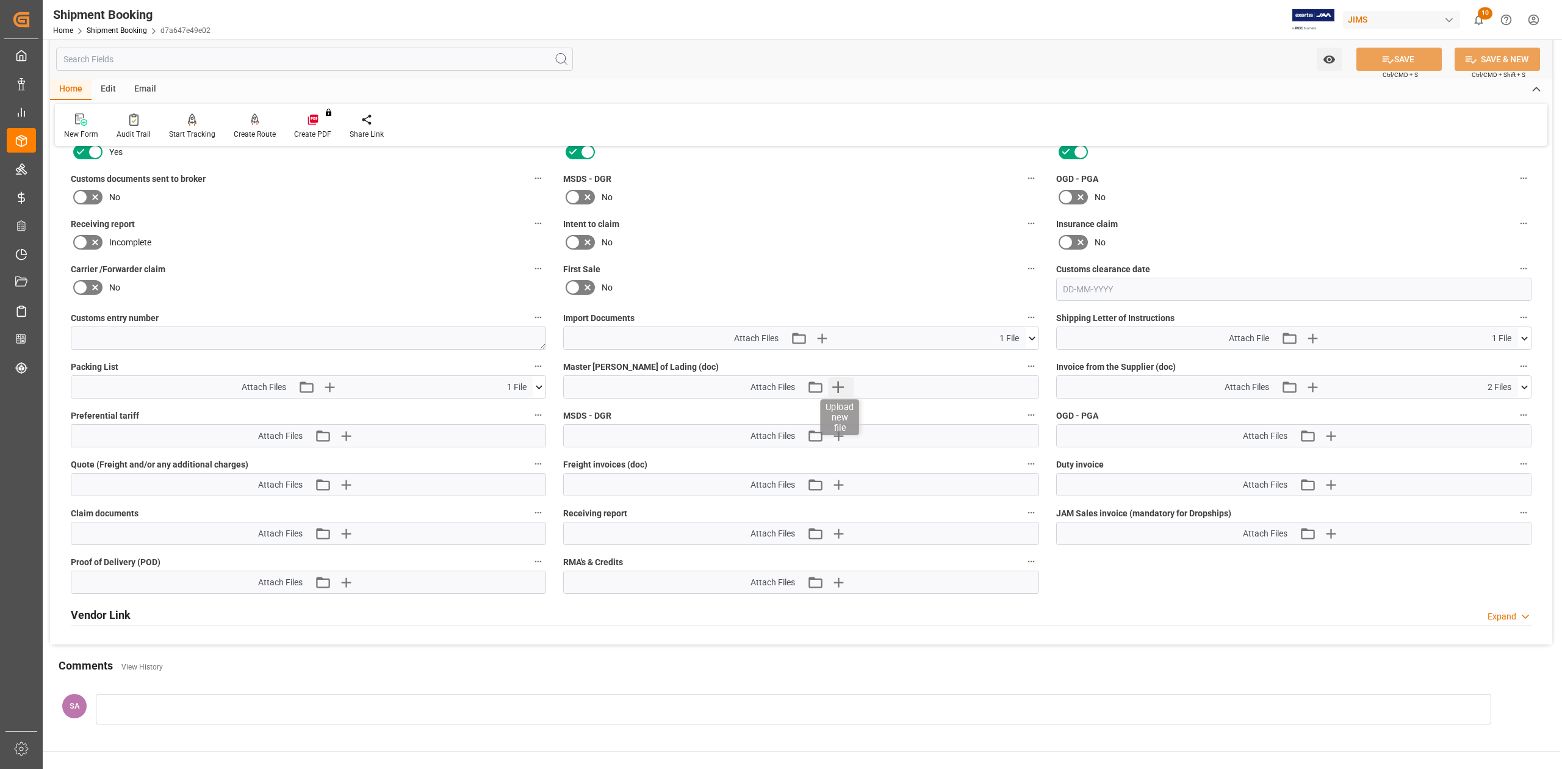
click at [836, 392] on icon "button" at bounding box center [838, 387] width 20 height 20
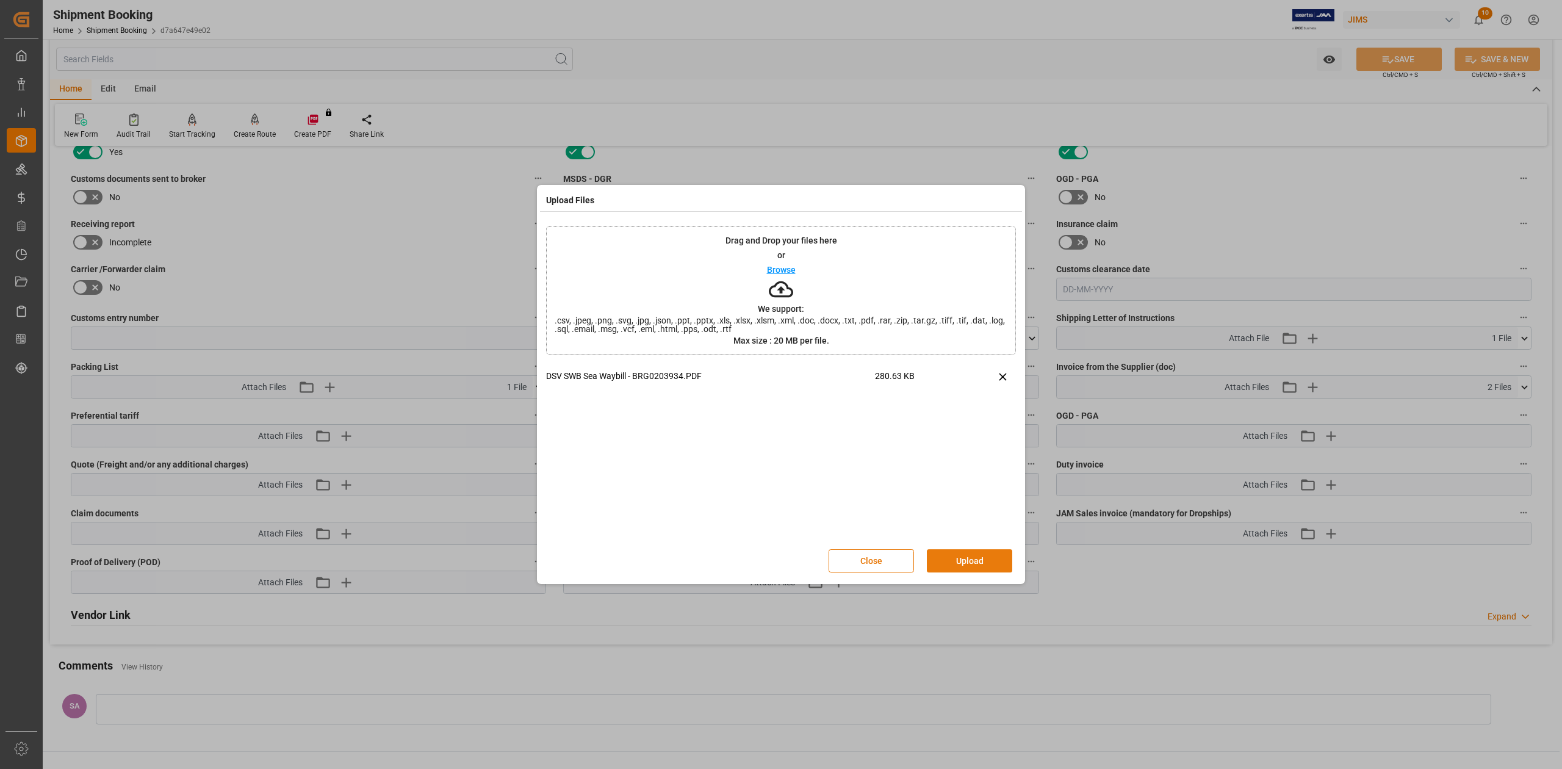
click at [976, 562] on button "Upload" at bounding box center [969, 560] width 85 height 23
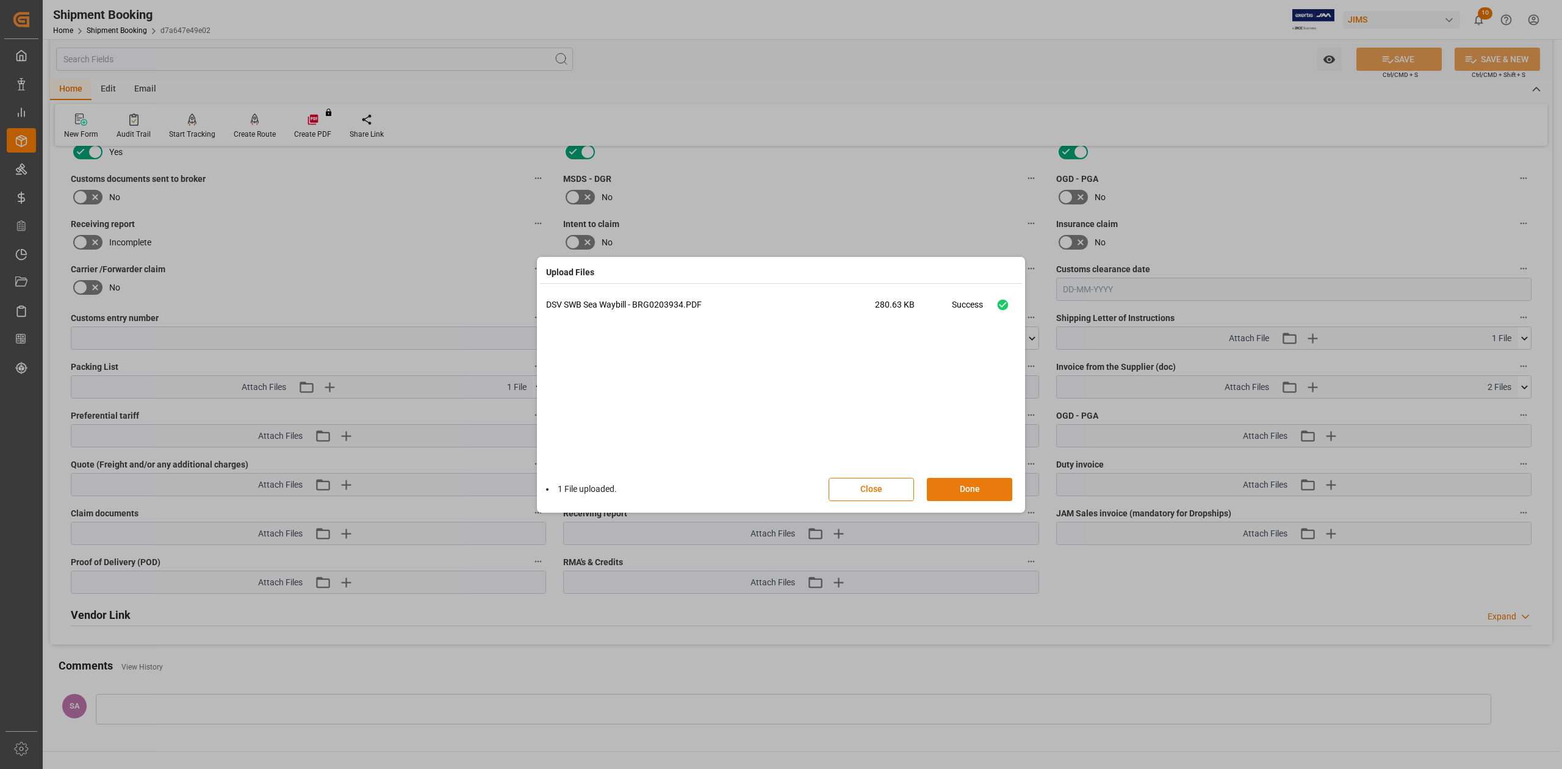
click at [974, 496] on button "Done" at bounding box center [969, 489] width 85 height 23
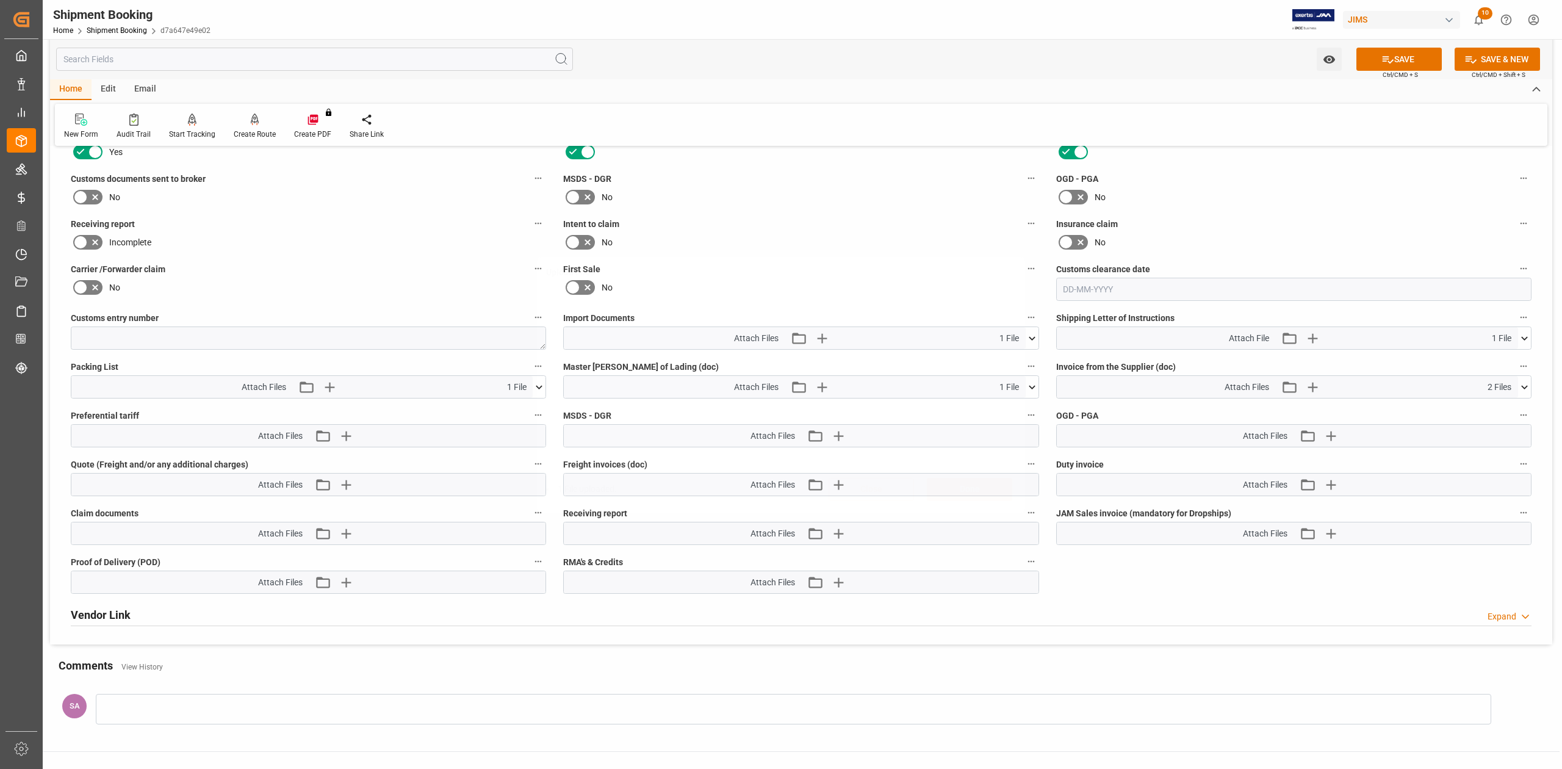
click at [1392, 50] on button "SAVE" at bounding box center [1399, 59] width 85 height 23
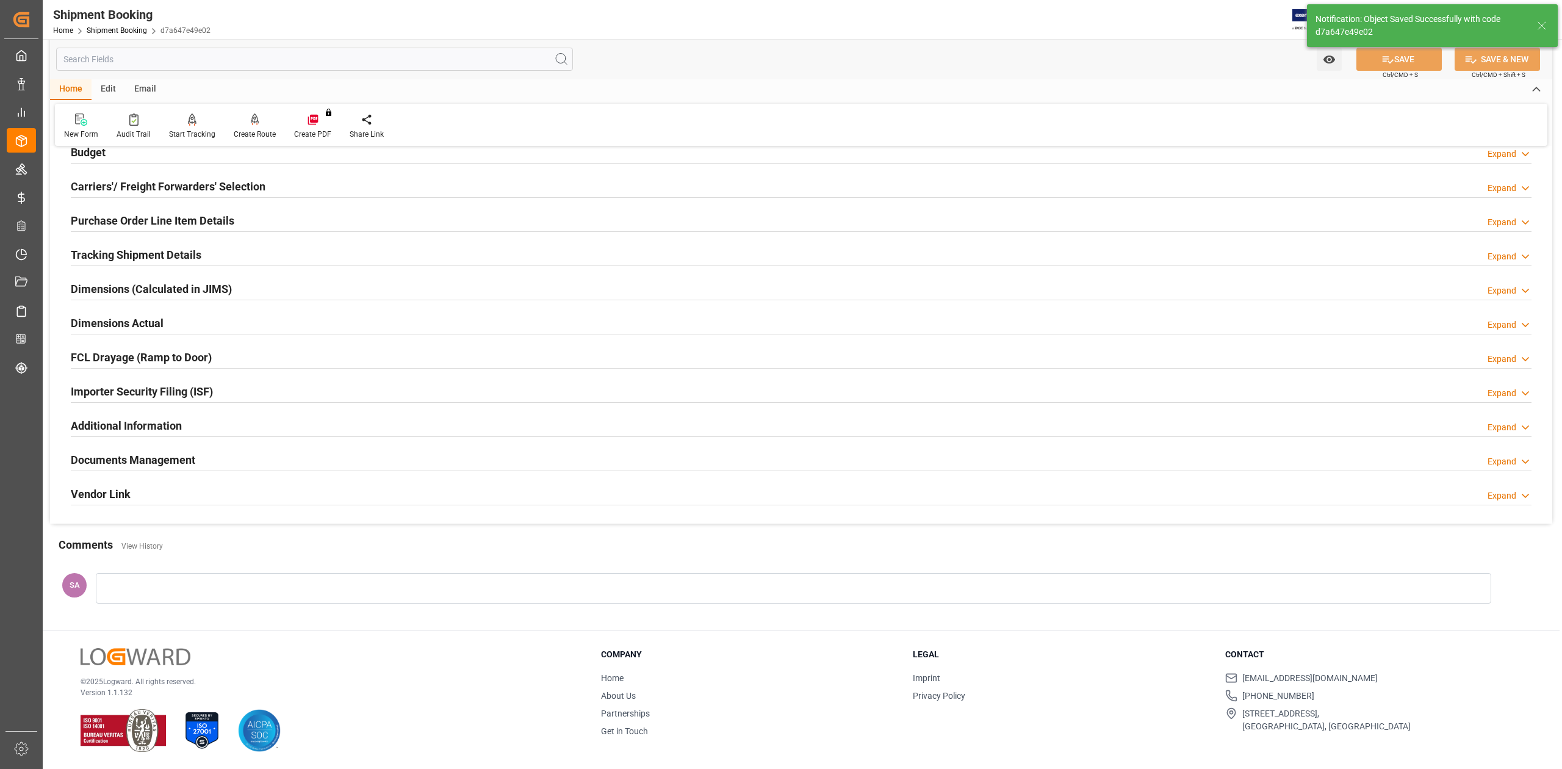
scroll to position [150, 0]
click at [153, 462] on h2 "Documents Management" at bounding box center [133, 460] width 124 height 16
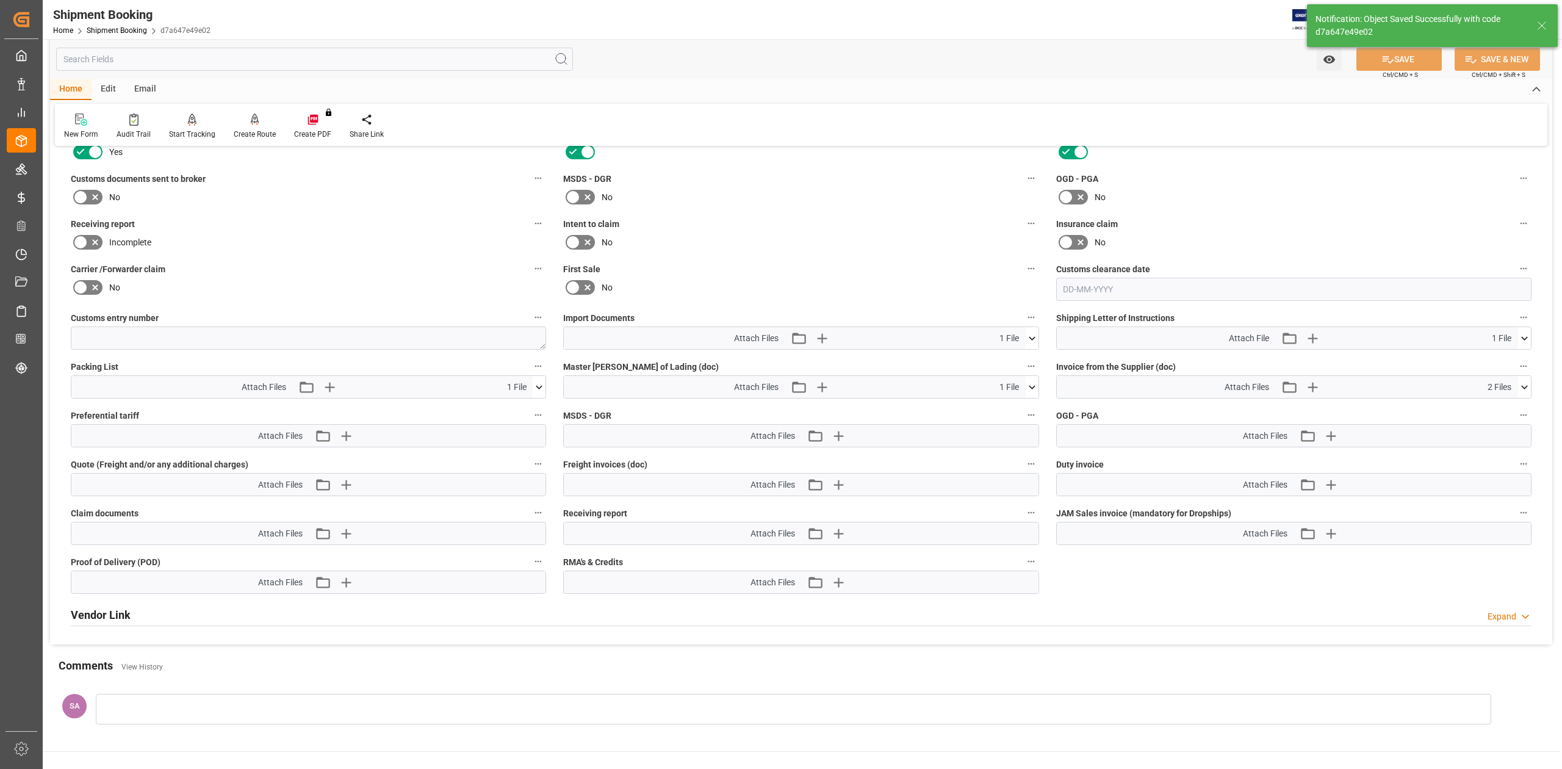
click at [1031, 338] on icon at bounding box center [1032, 338] width 7 height 4
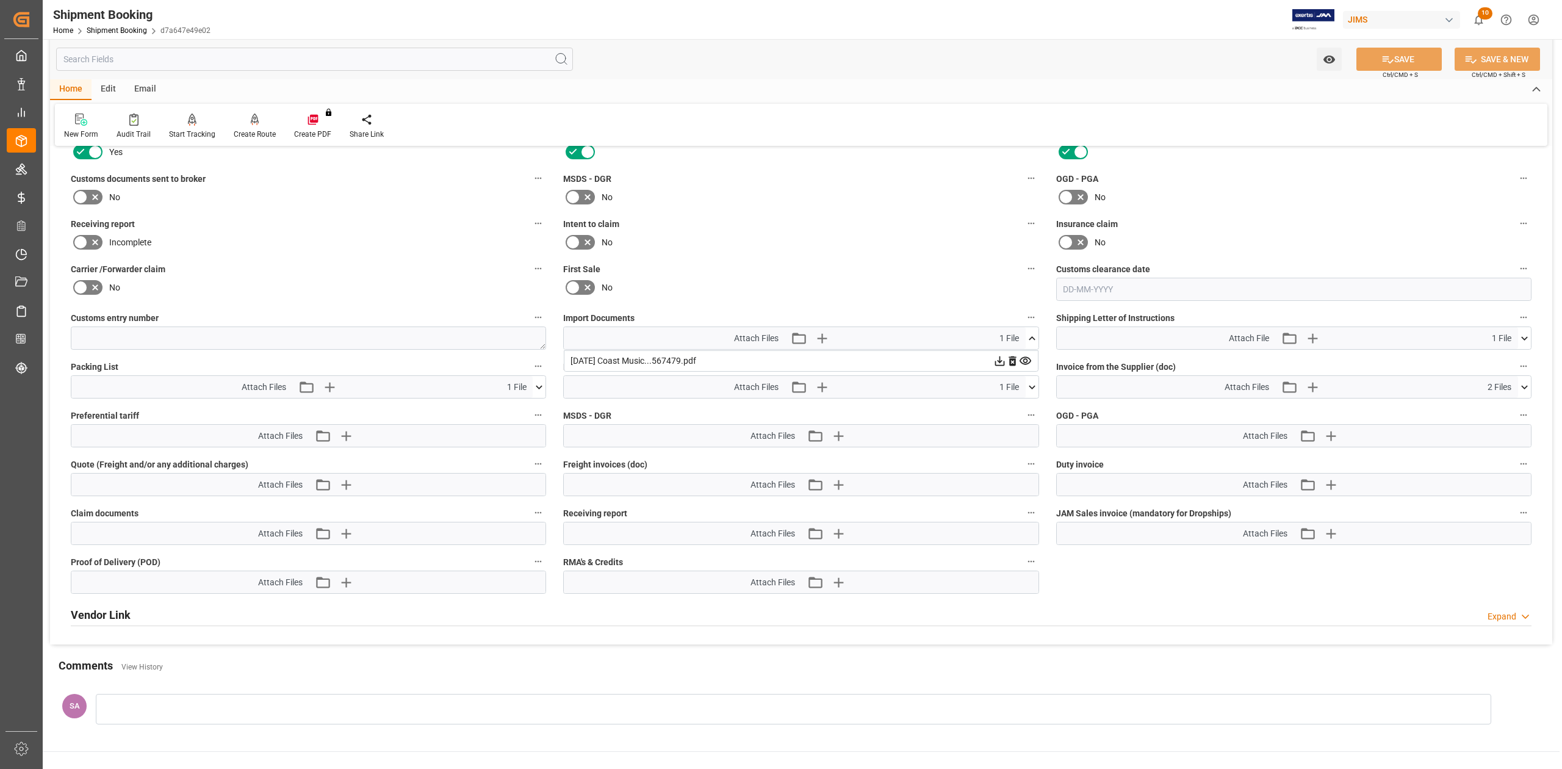
click at [1027, 359] on icon at bounding box center [1026, 361] width 12 height 8
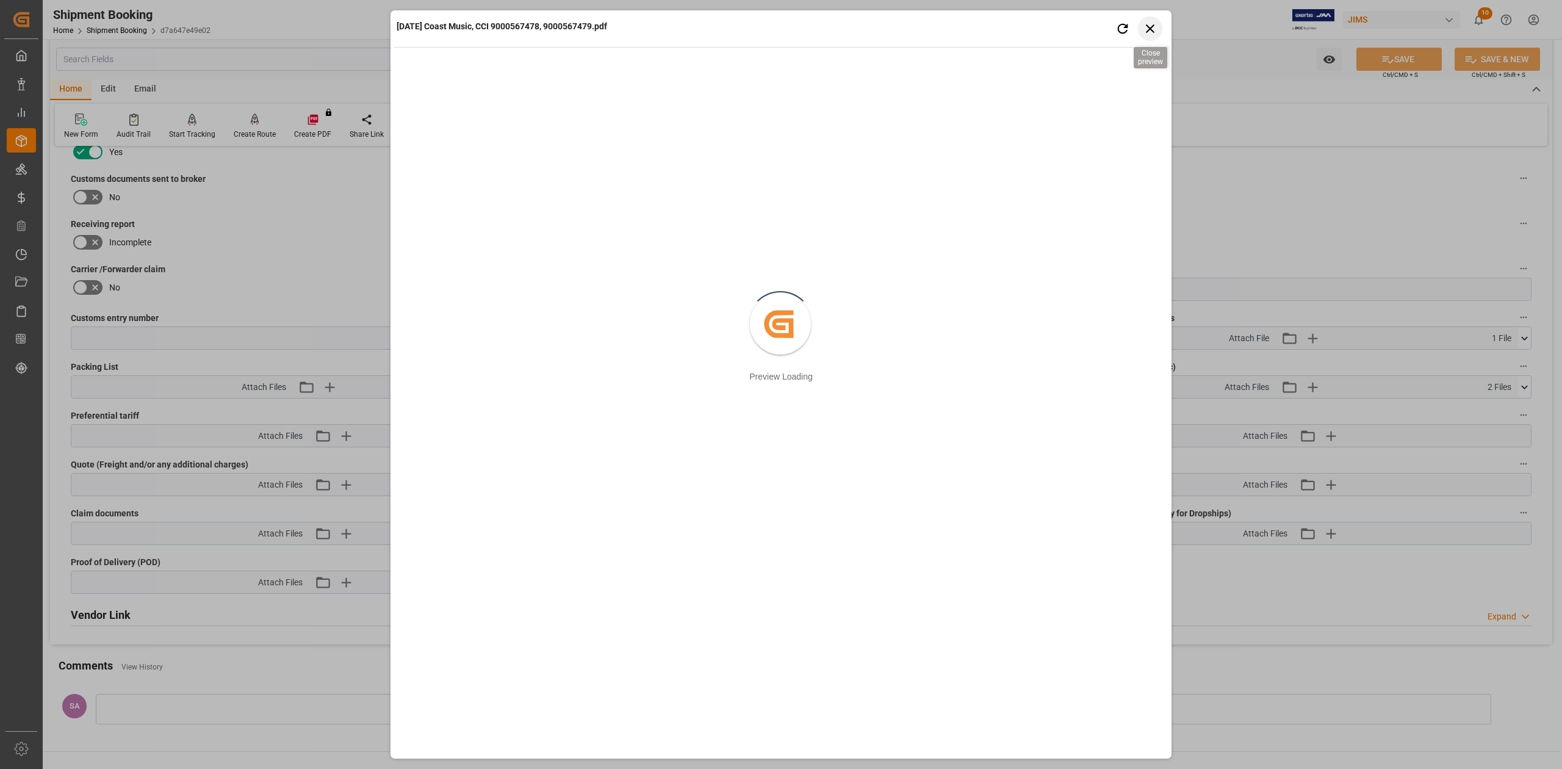
click at [1150, 34] on icon "button" at bounding box center [1150, 28] width 15 height 15
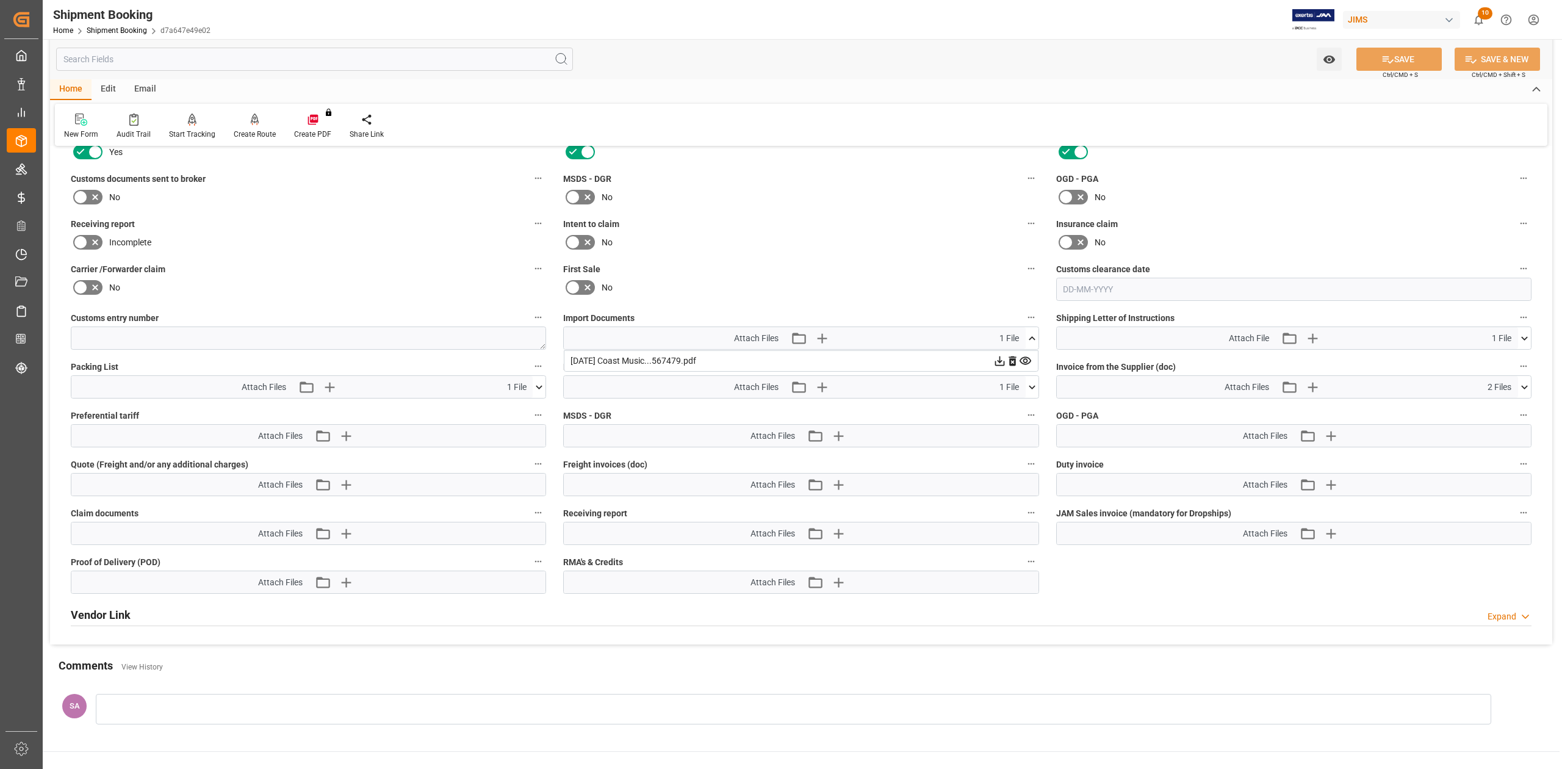
click at [997, 357] on icon at bounding box center [1000, 361] width 13 height 13
click at [1524, 393] on button at bounding box center [1524, 387] width 13 height 22
click at [1490, 411] on icon at bounding box center [1492, 409] width 13 height 13
click at [1492, 425] on icon at bounding box center [1492, 422] width 13 height 13
click at [539, 389] on icon at bounding box center [539, 387] width 13 height 13
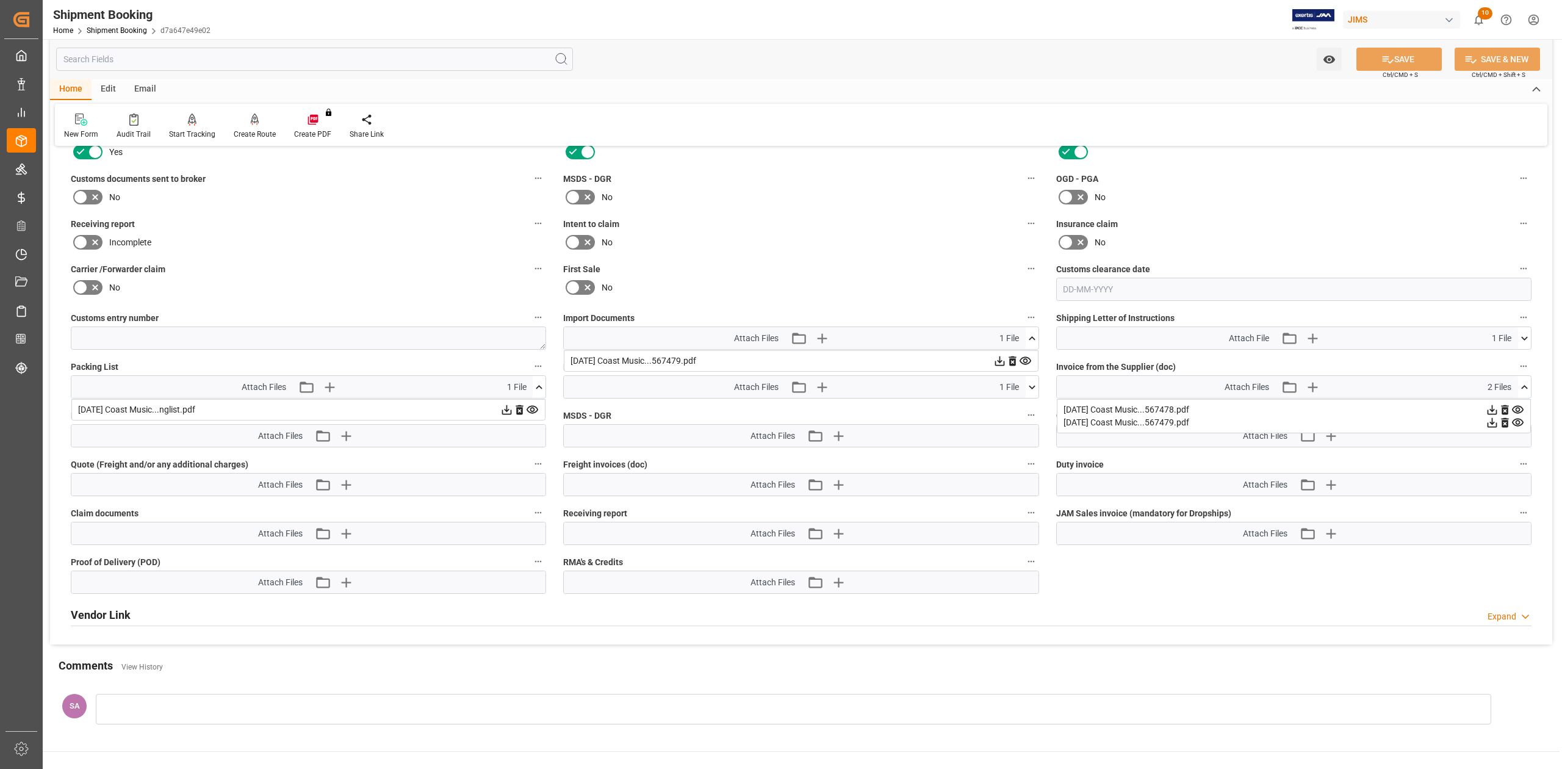
click at [504, 411] on icon at bounding box center [506, 409] width 13 height 13
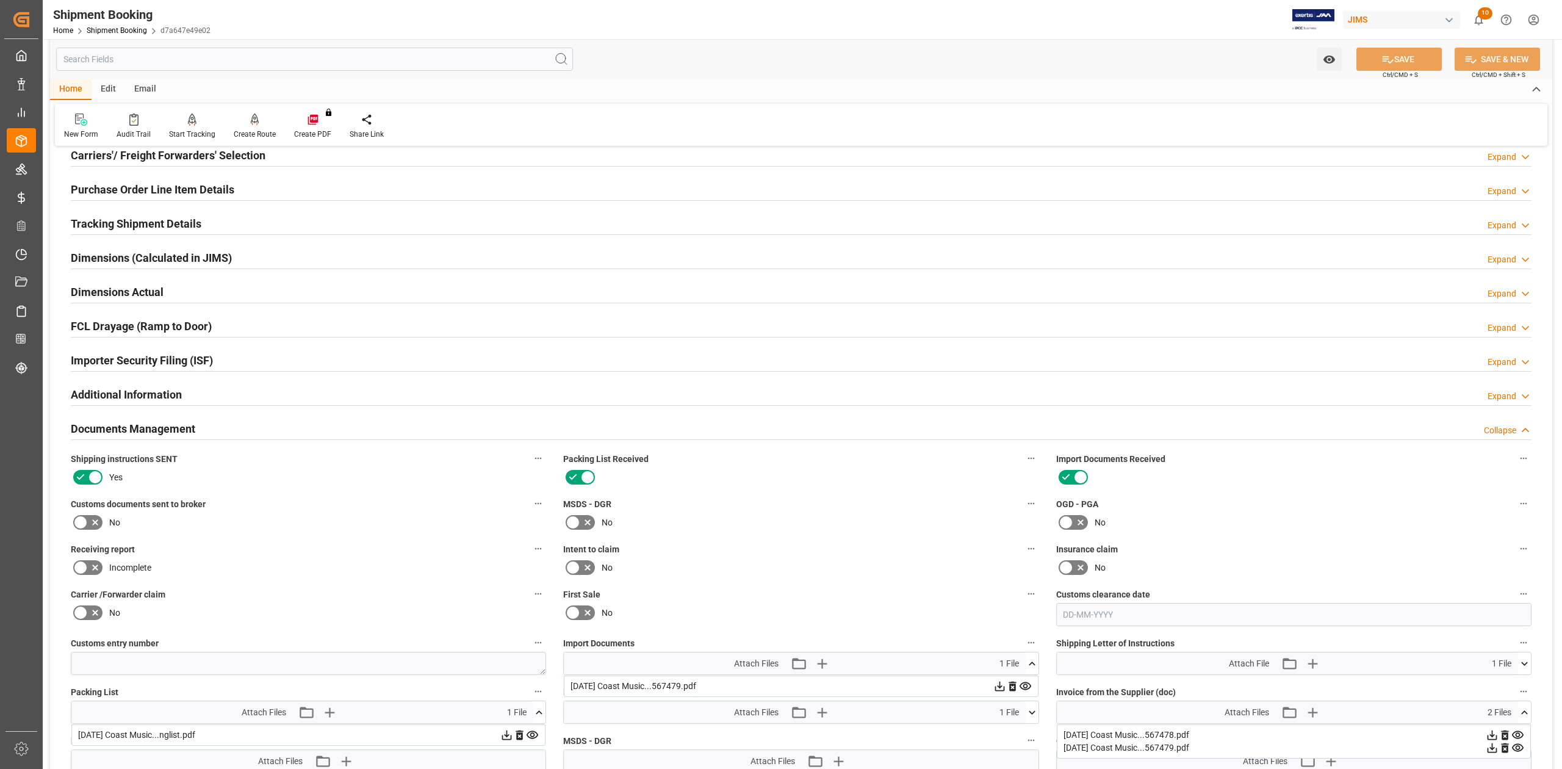
scroll to position [0, 0]
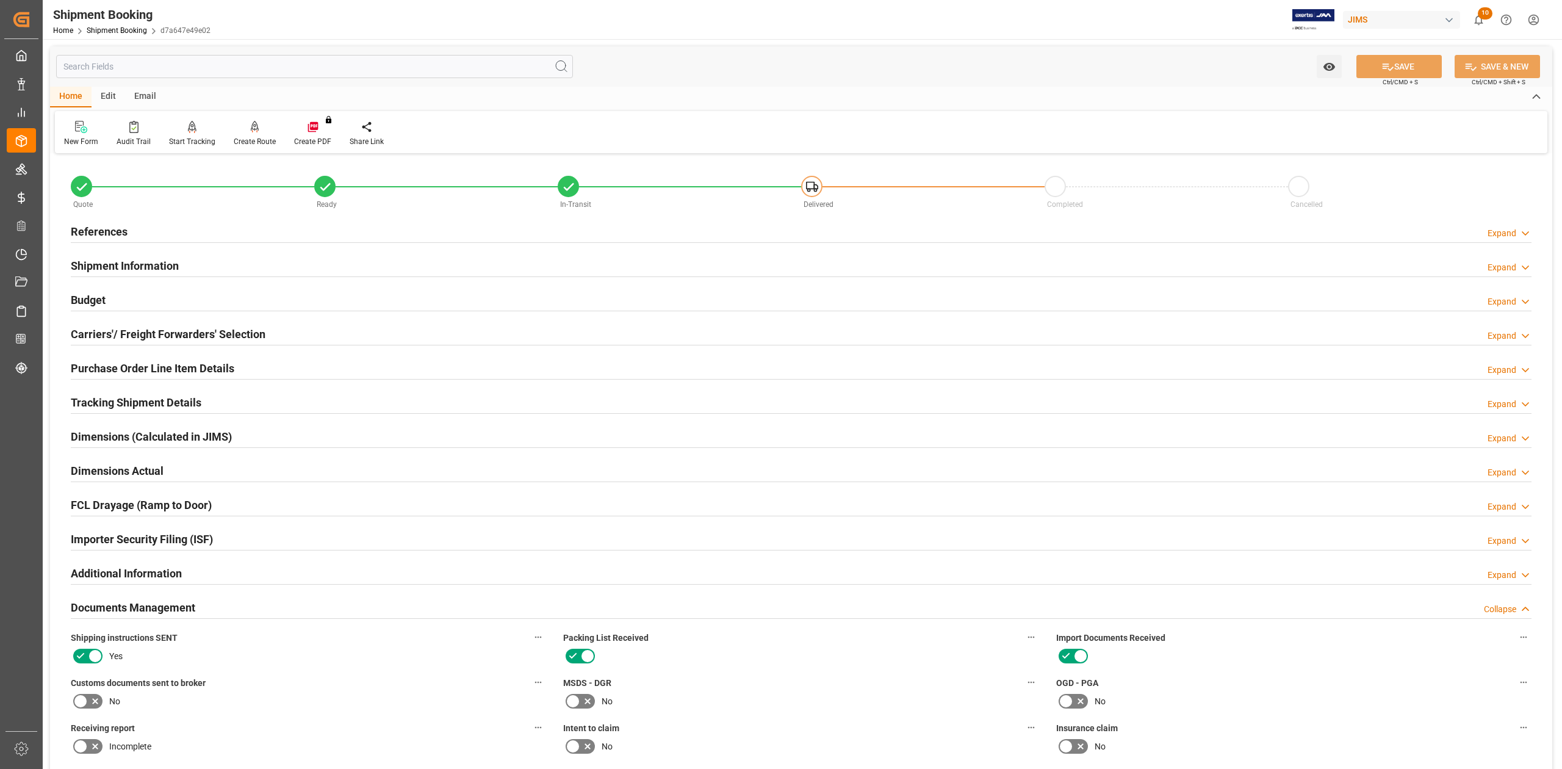
click at [95, 233] on h2 "References" at bounding box center [99, 231] width 57 height 16
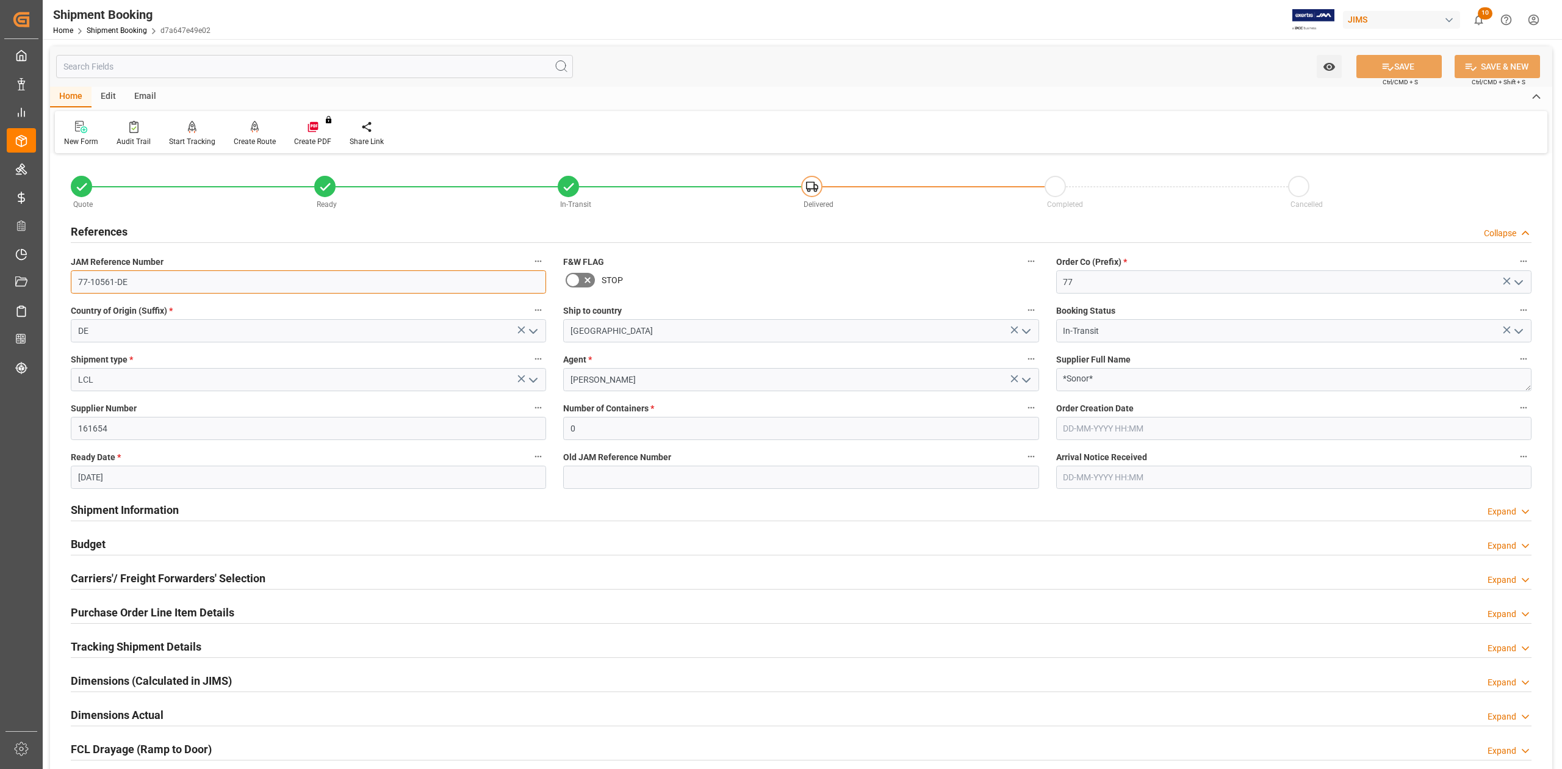
click at [152, 284] on input "77-10561-DE" at bounding box center [308, 281] width 475 height 23
click at [1107, 381] on textarea "*Sonor*" at bounding box center [1293, 379] width 475 height 23
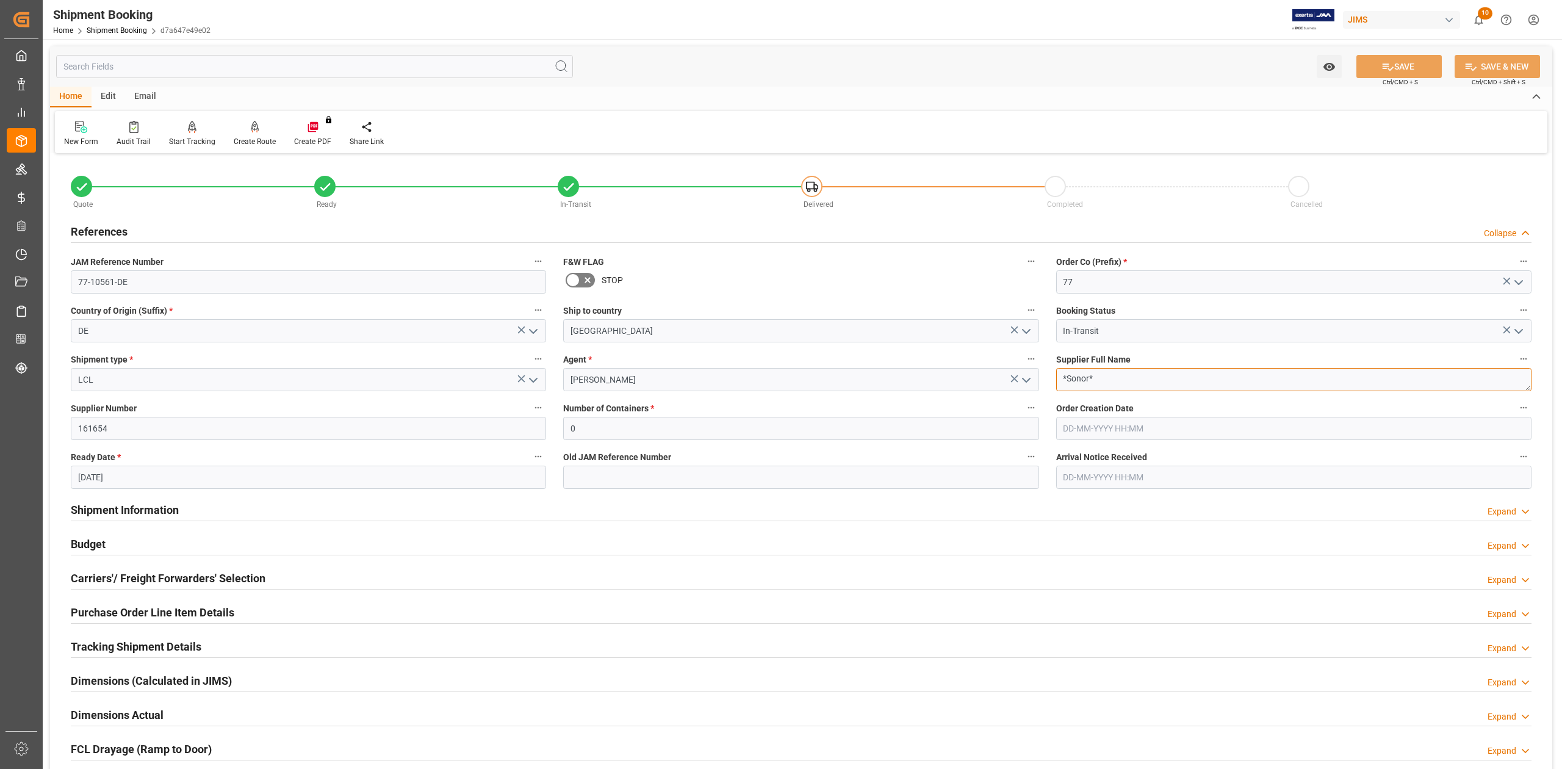
click at [1107, 381] on textarea "*Sonor*" at bounding box center [1293, 379] width 475 height 23
drag, startPoint x: 161, startPoint y: 503, endPoint x: 356, endPoint y: 513, distance: 195.5
click at [161, 503] on h2 "Shipment Information" at bounding box center [125, 510] width 108 height 16
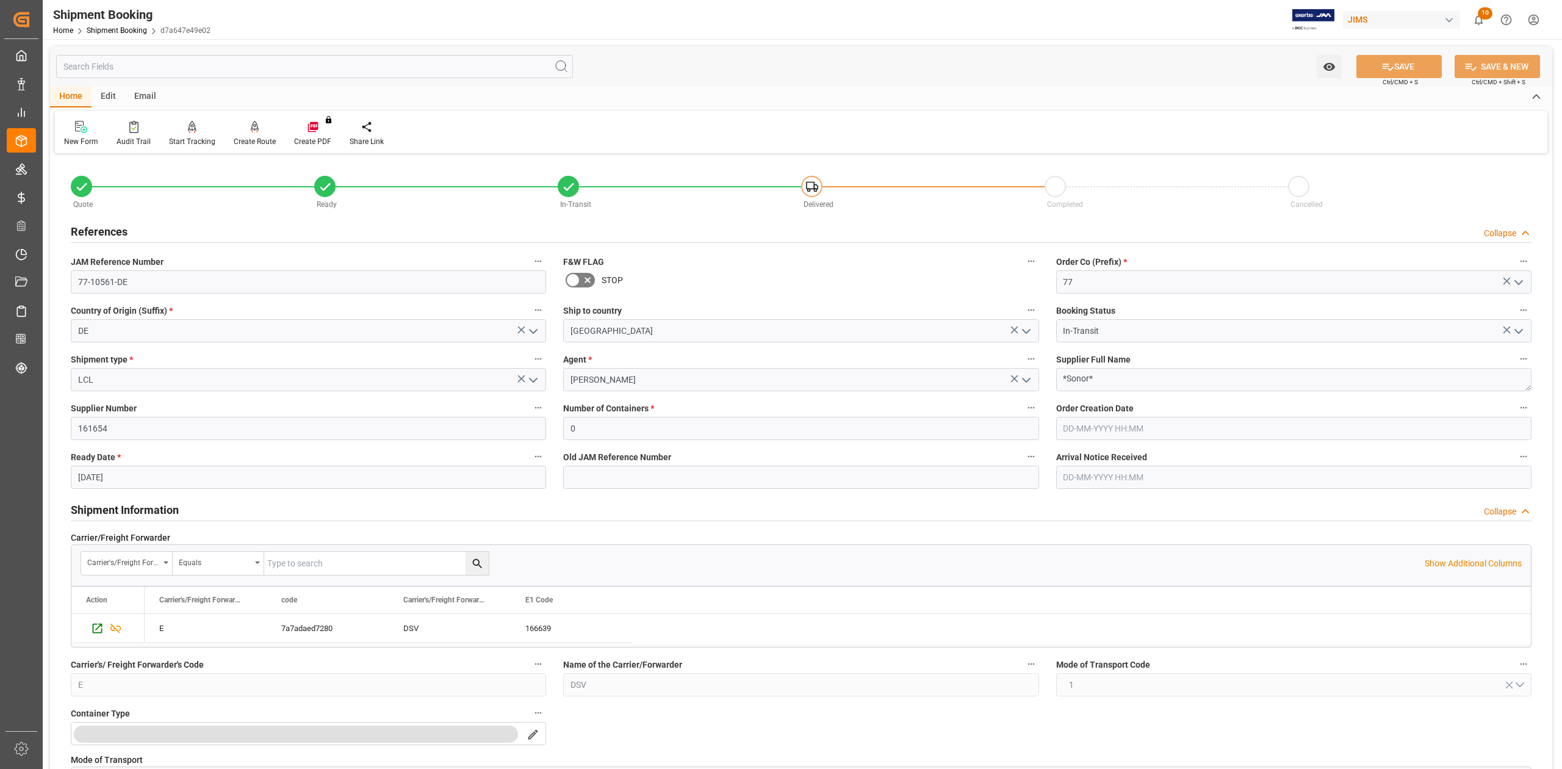
scroll to position [325, 0]
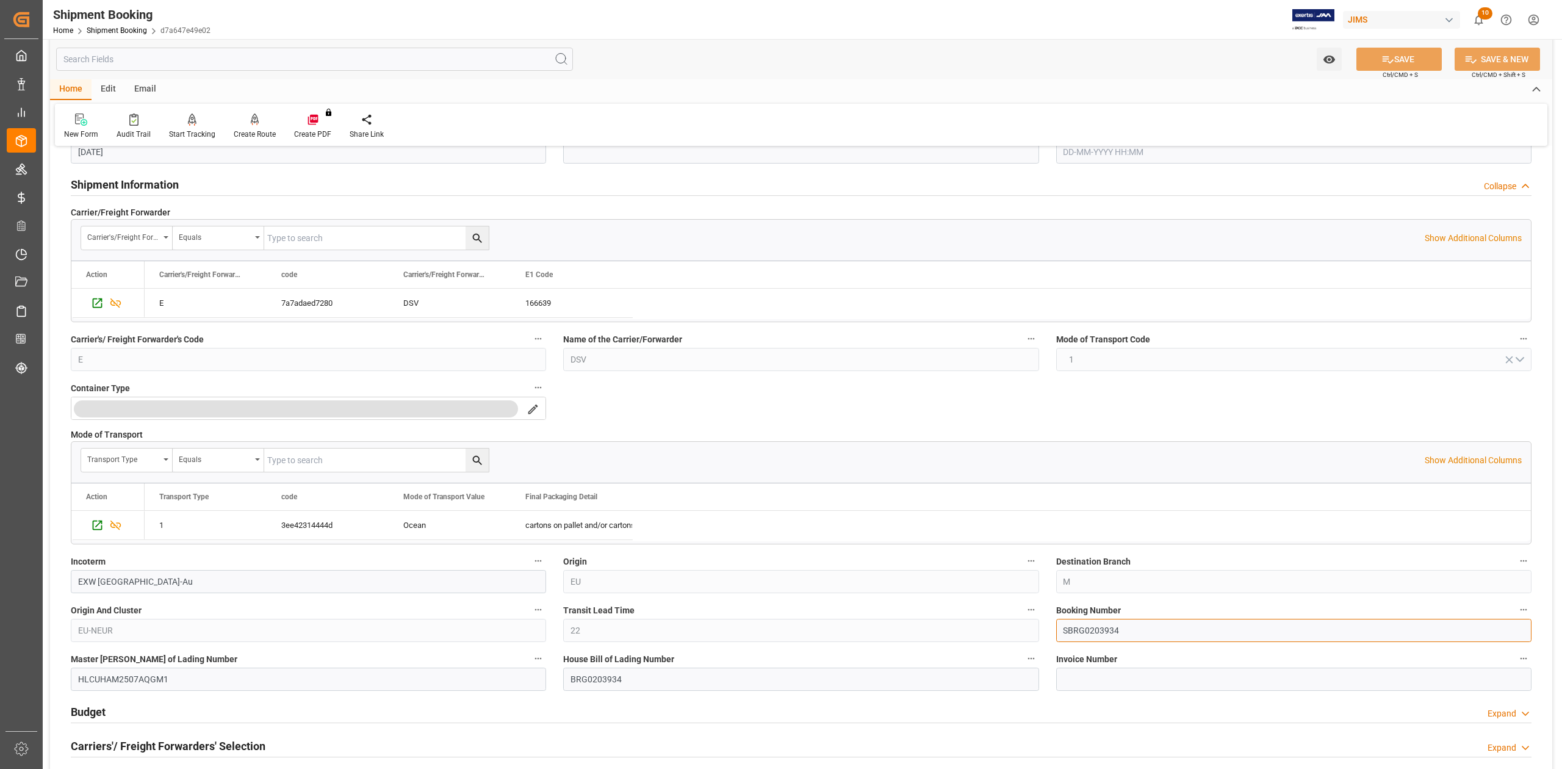
click at [1102, 638] on input "SBRG0203934" at bounding box center [1293, 630] width 475 height 23
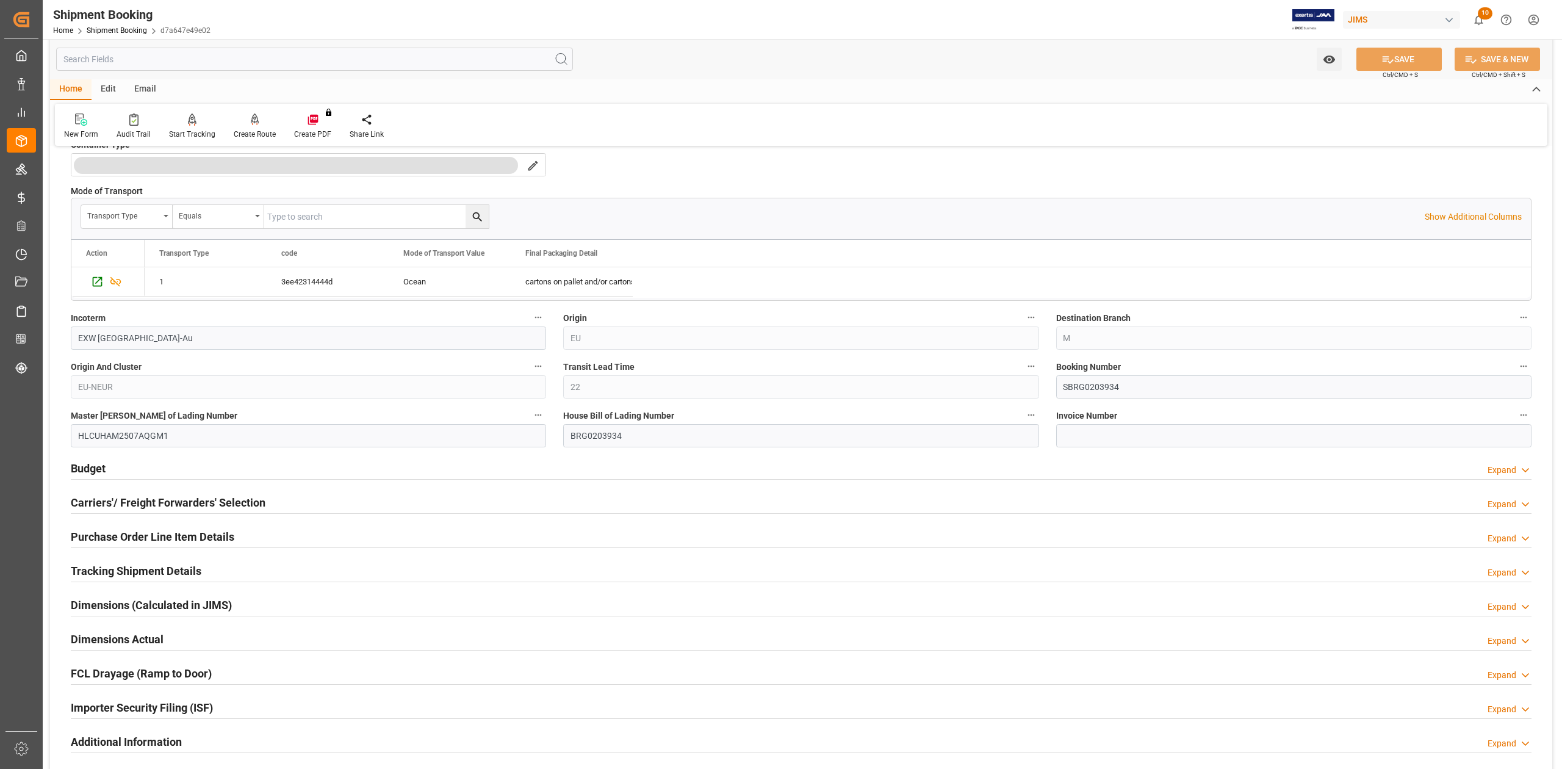
scroll to position [569, 0]
click at [88, 465] on h2 "Budget" at bounding box center [88, 468] width 35 height 16
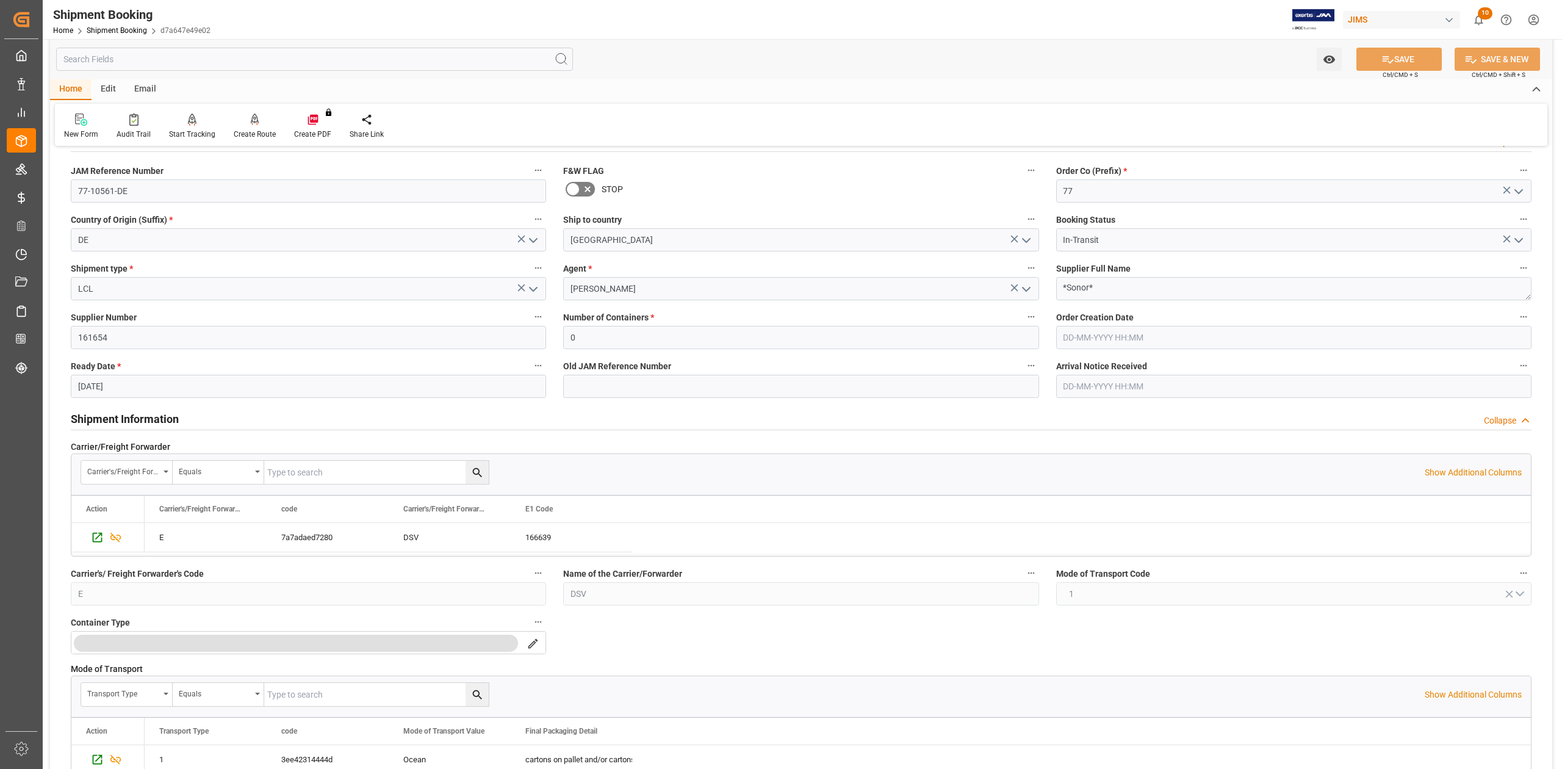
scroll to position [0, 0]
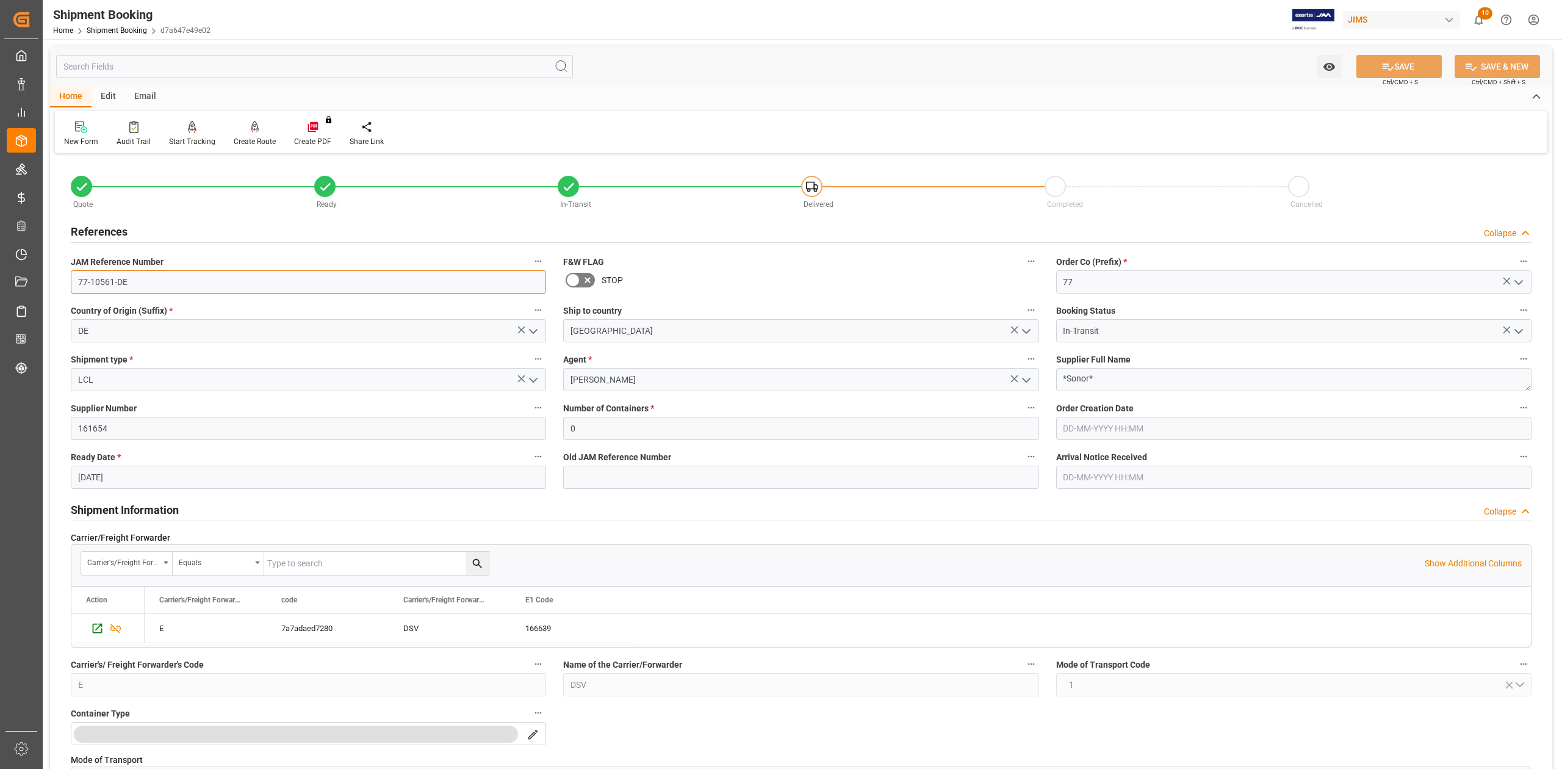
click at [138, 276] on input "77-10561-DE" at bounding box center [308, 281] width 475 height 23
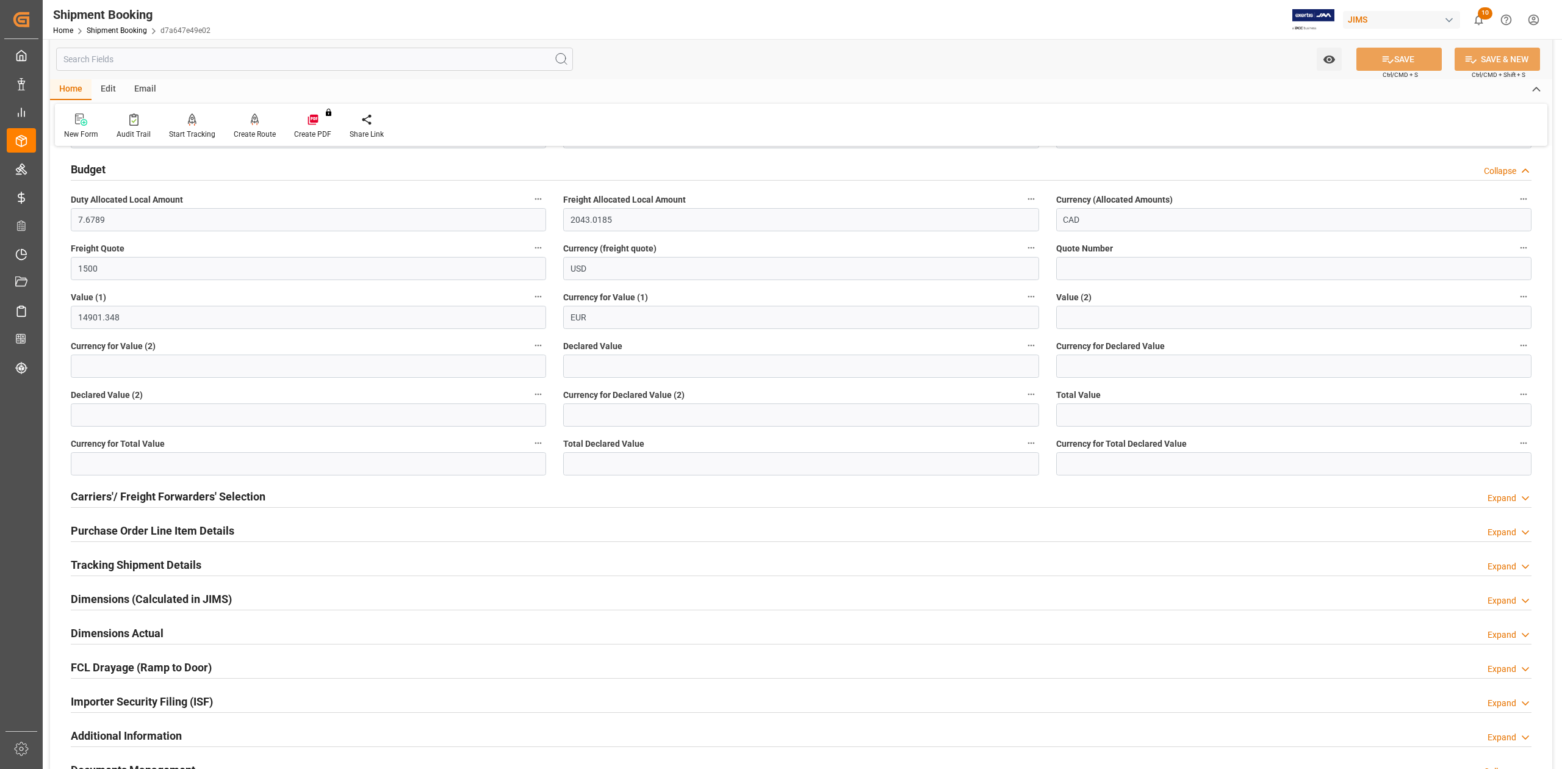
scroll to position [976, 0]
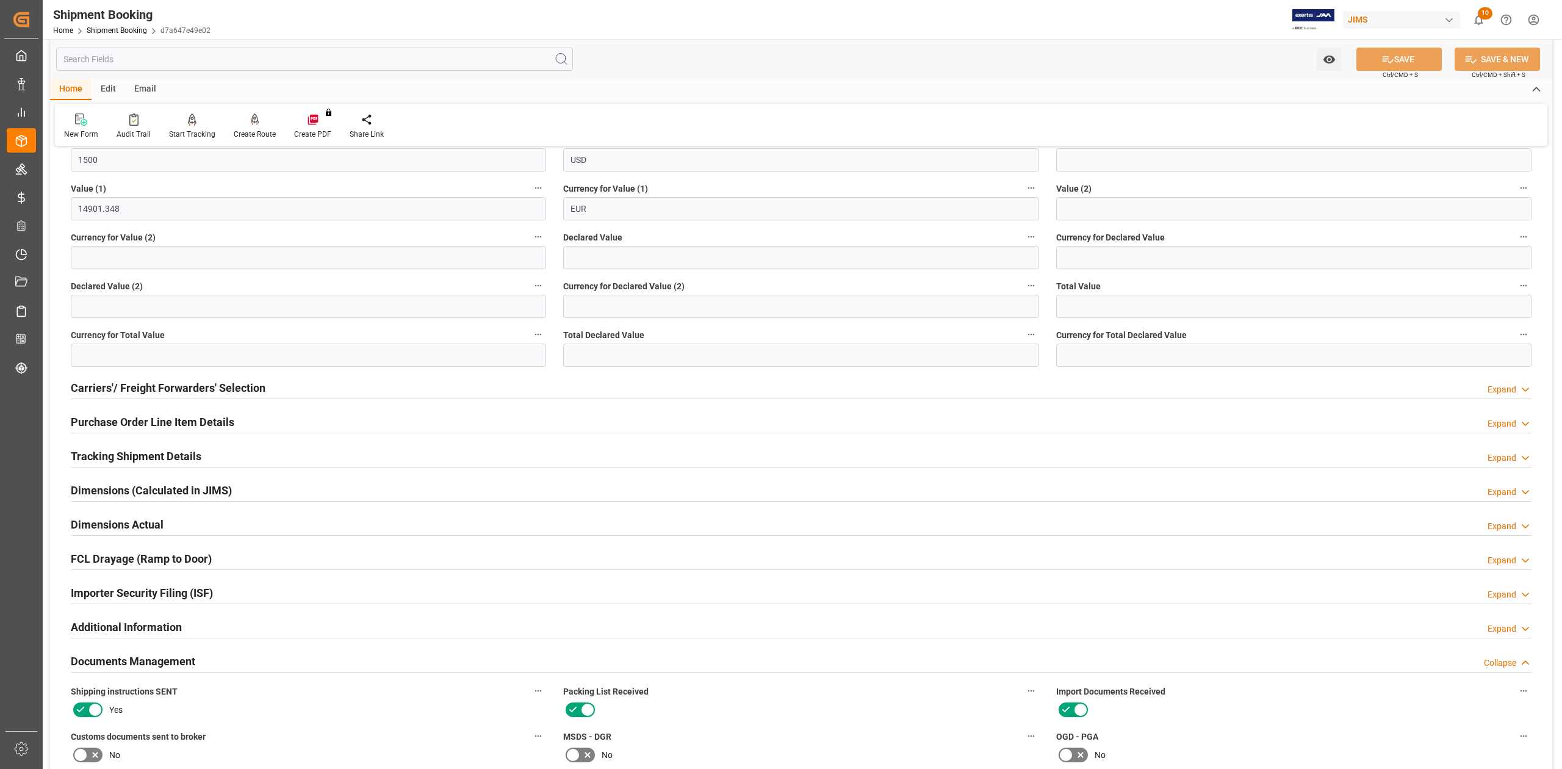
click at [114, 418] on h2 "Purchase Order Line Item Details" at bounding box center [153, 422] width 164 height 16
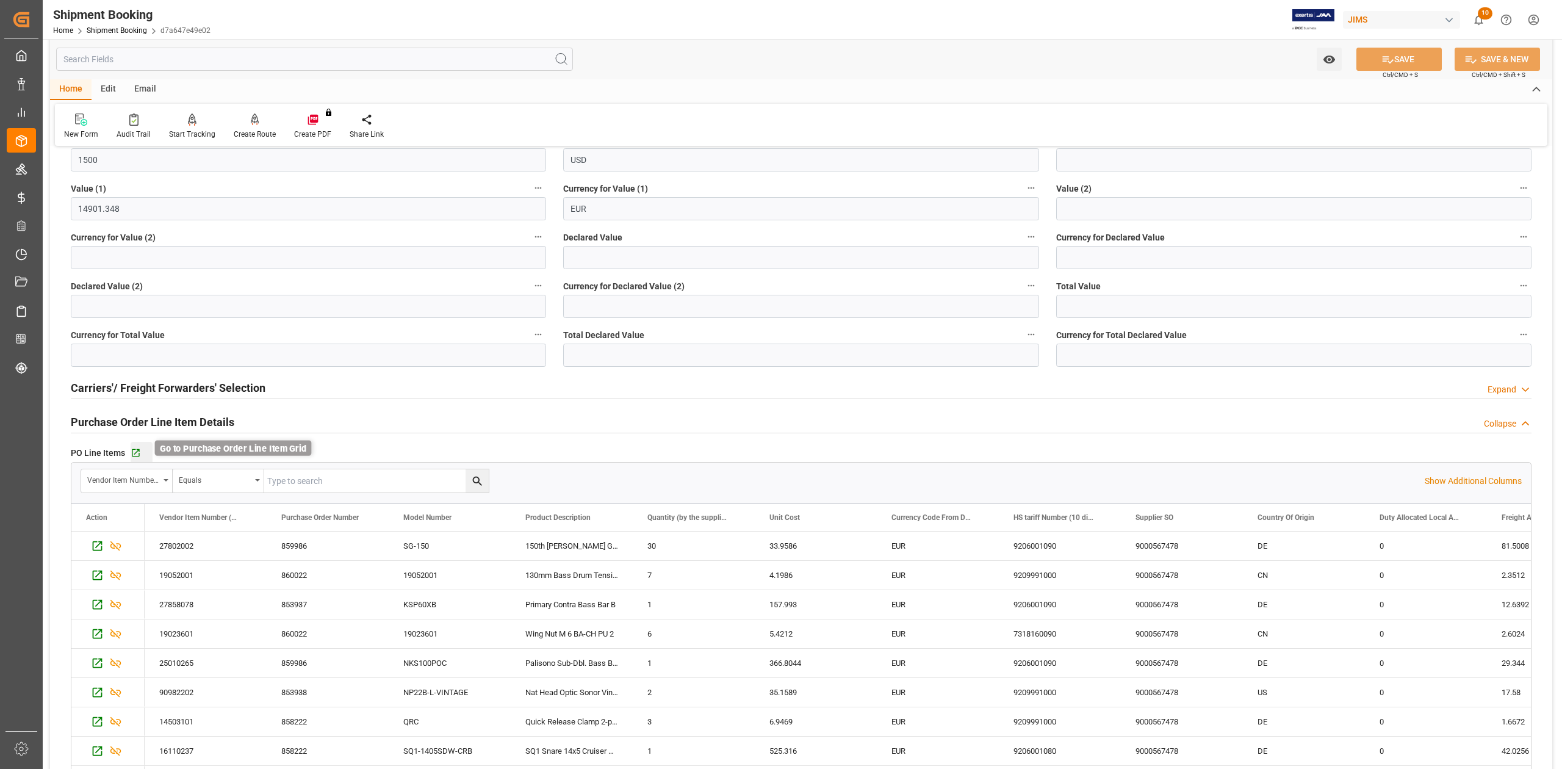
click at [137, 452] on icon "button" at bounding box center [136, 453] width 8 height 8
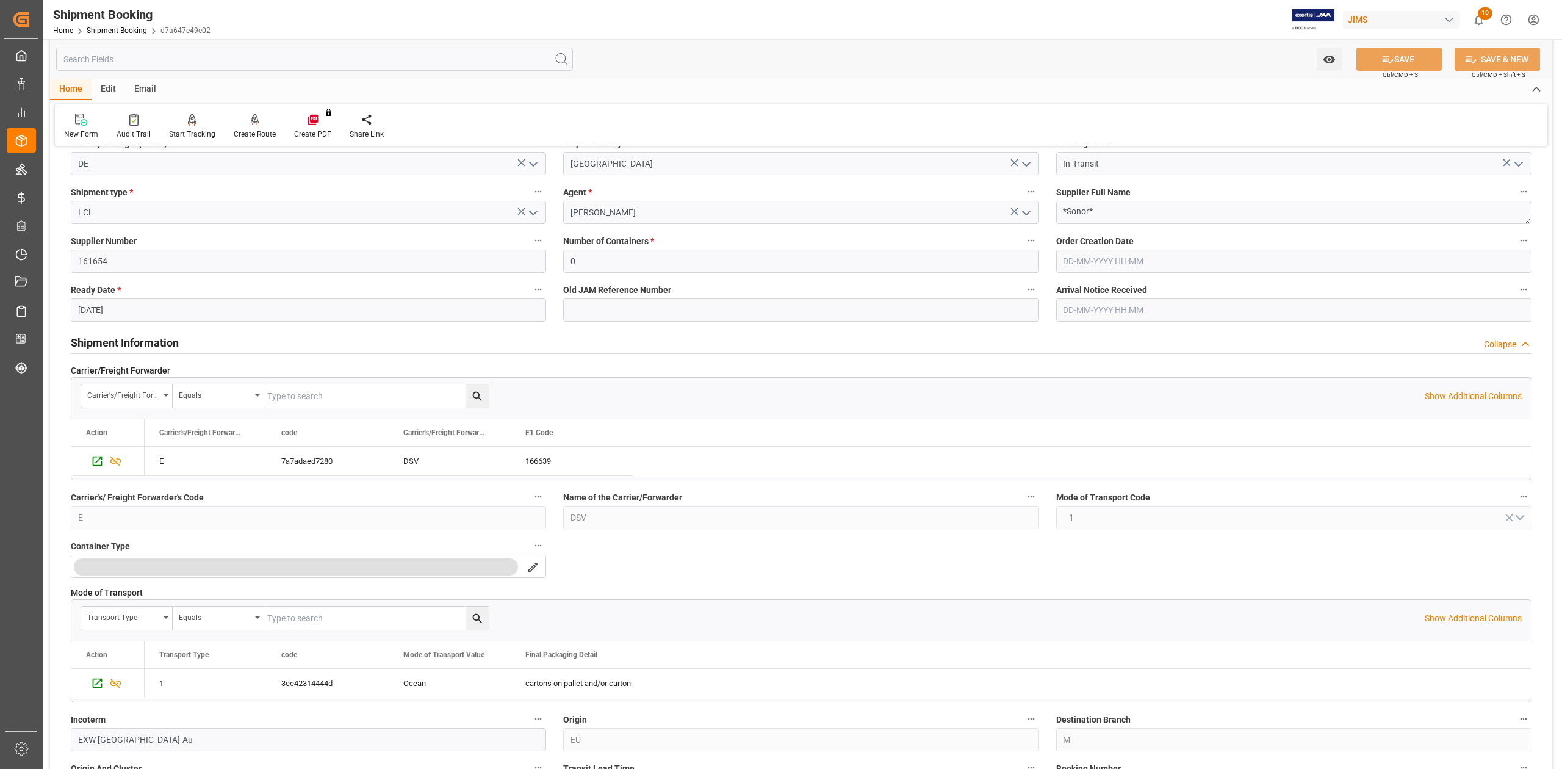
scroll to position [0, 0]
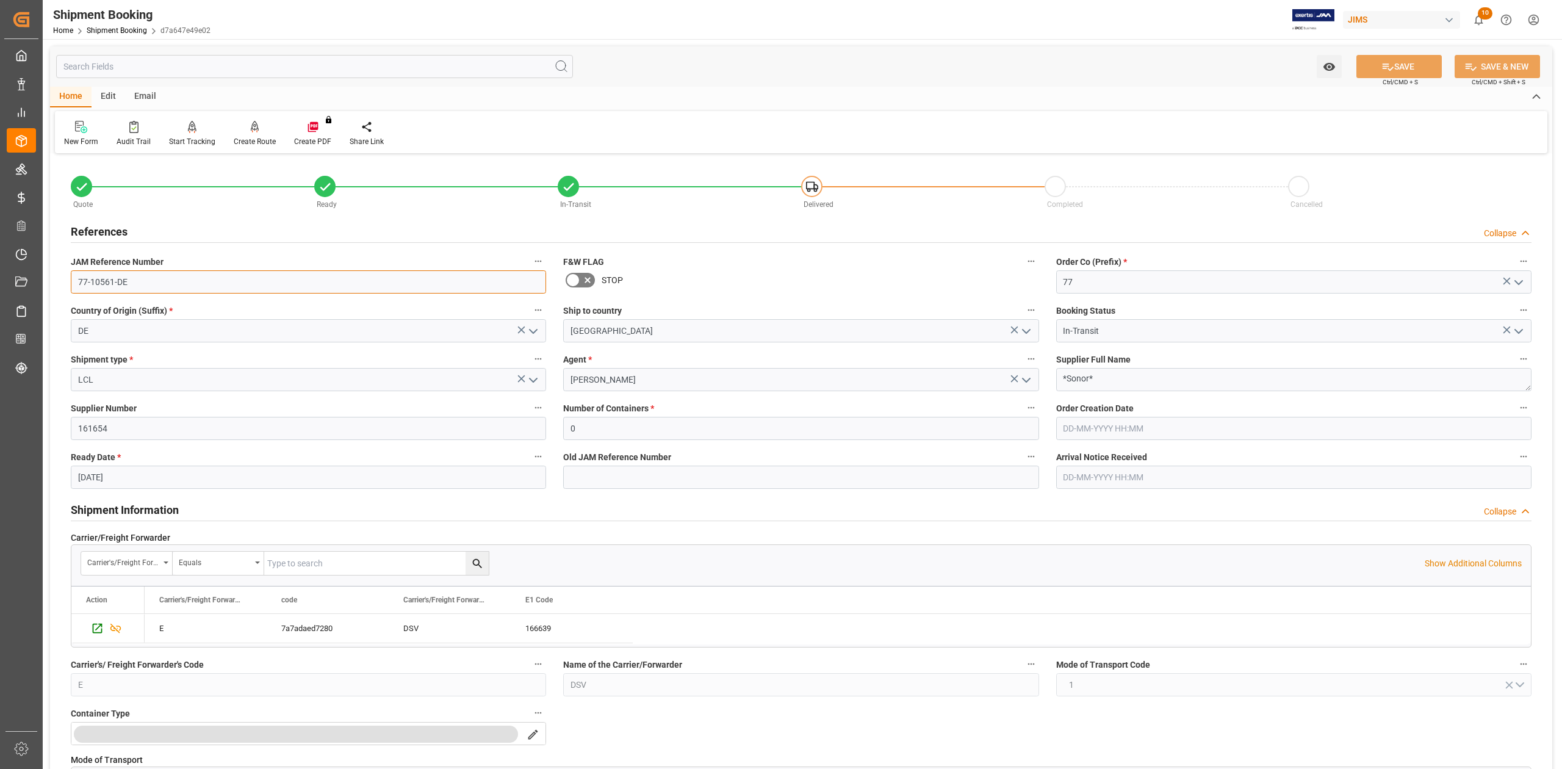
click at [149, 282] on input "77-10561-DE" at bounding box center [308, 281] width 475 height 23
click at [1126, 373] on textarea "*Sonor*" at bounding box center [1293, 379] width 475 height 23
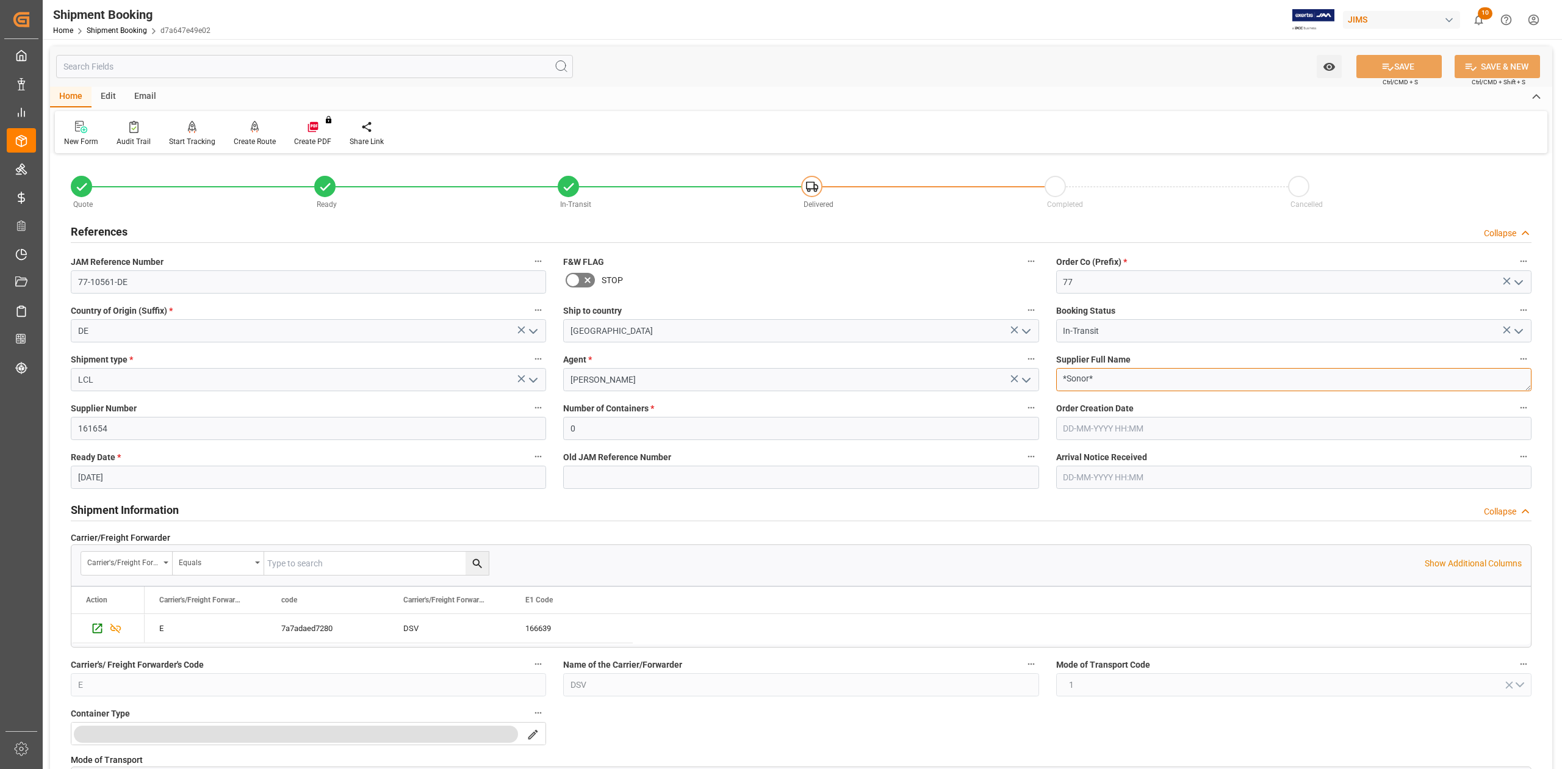
click at [1126, 373] on textarea "*Sonor*" at bounding box center [1293, 379] width 475 height 23
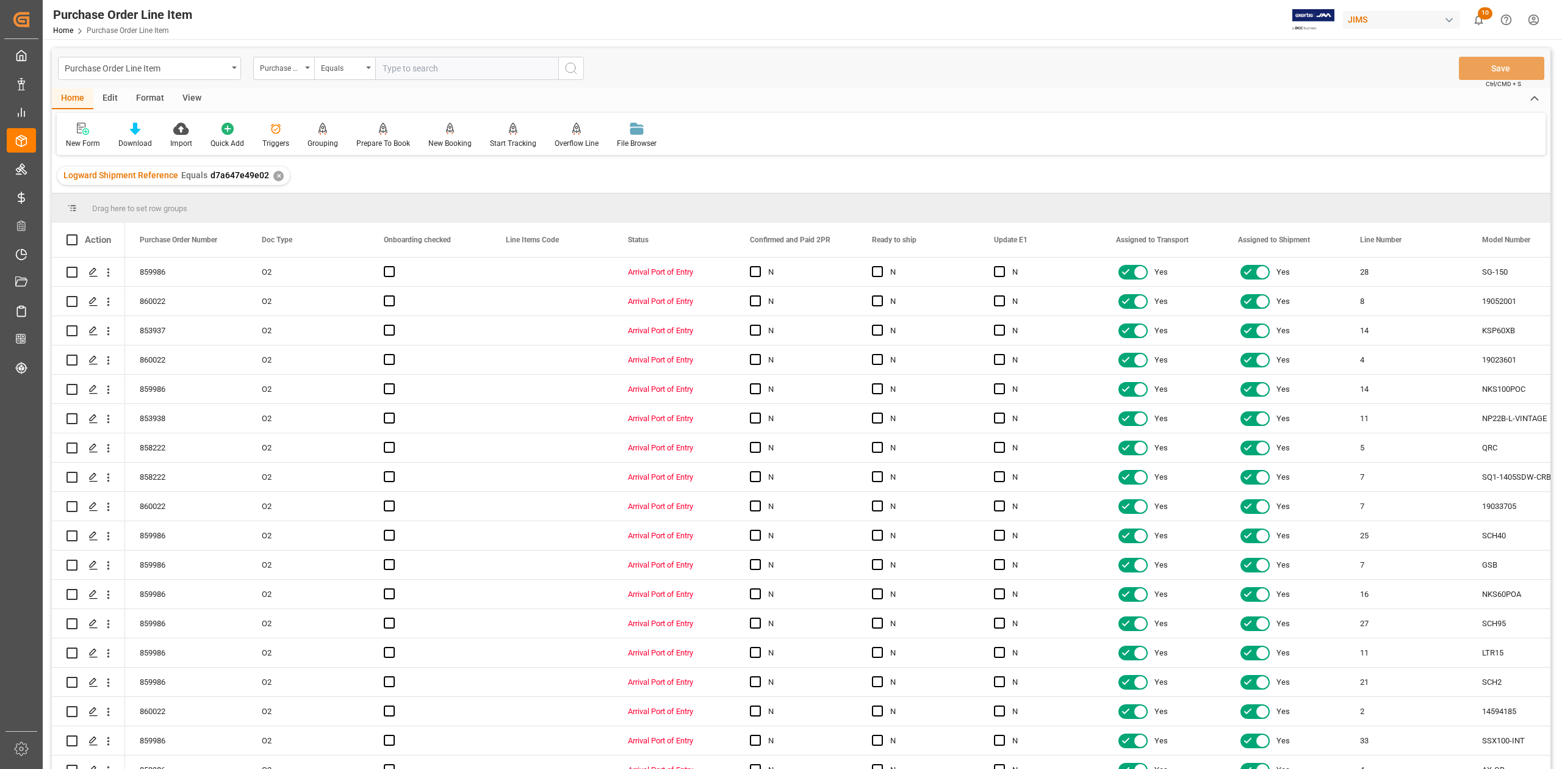
click at [189, 100] on div "View" at bounding box center [191, 98] width 37 height 21
click at [126, 133] on div at bounding box center [138, 128] width 61 height 13
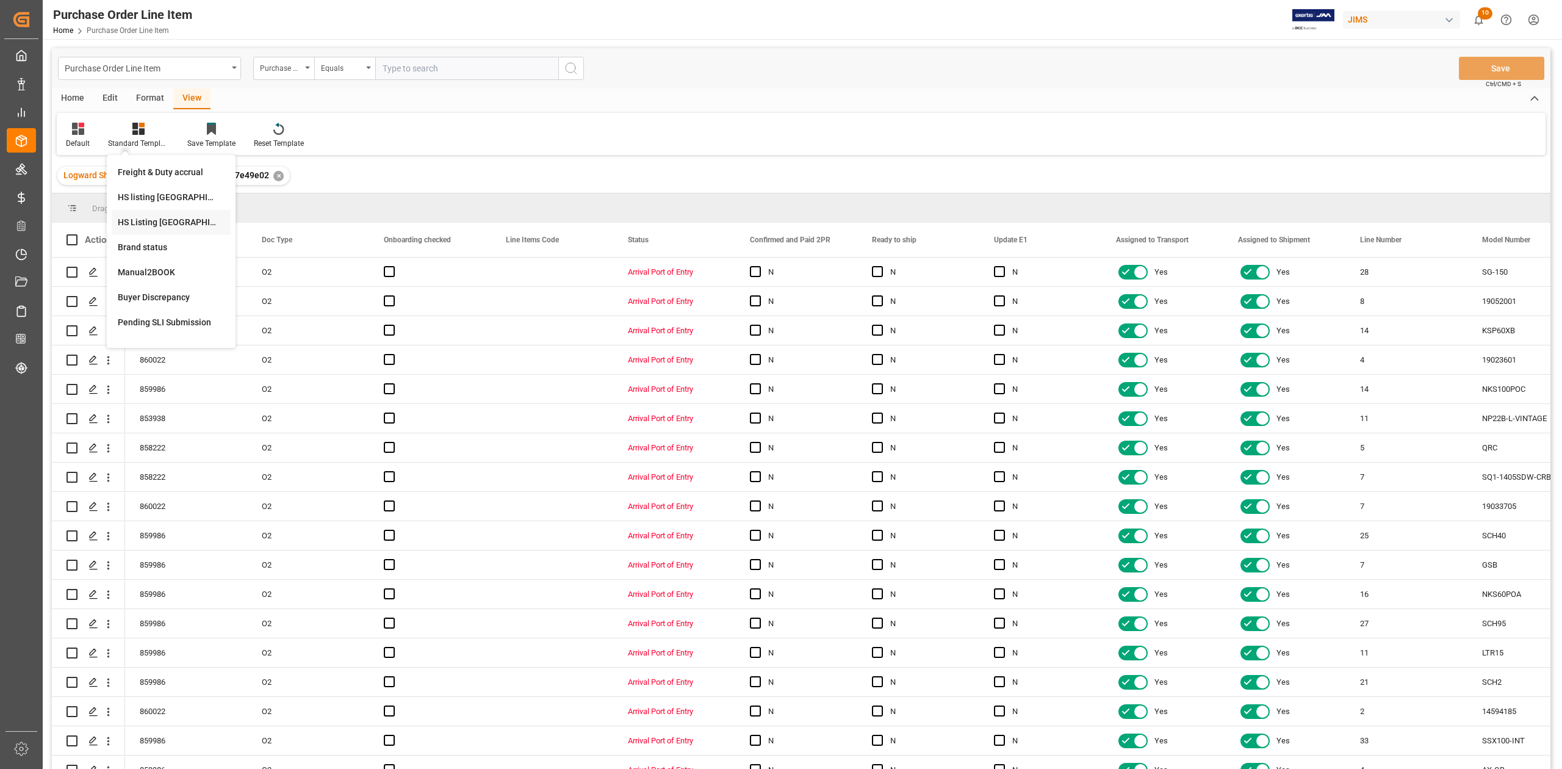
click at [184, 225] on div "HS Listing CANADA" at bounding box center [171, 222] width 107 height 13
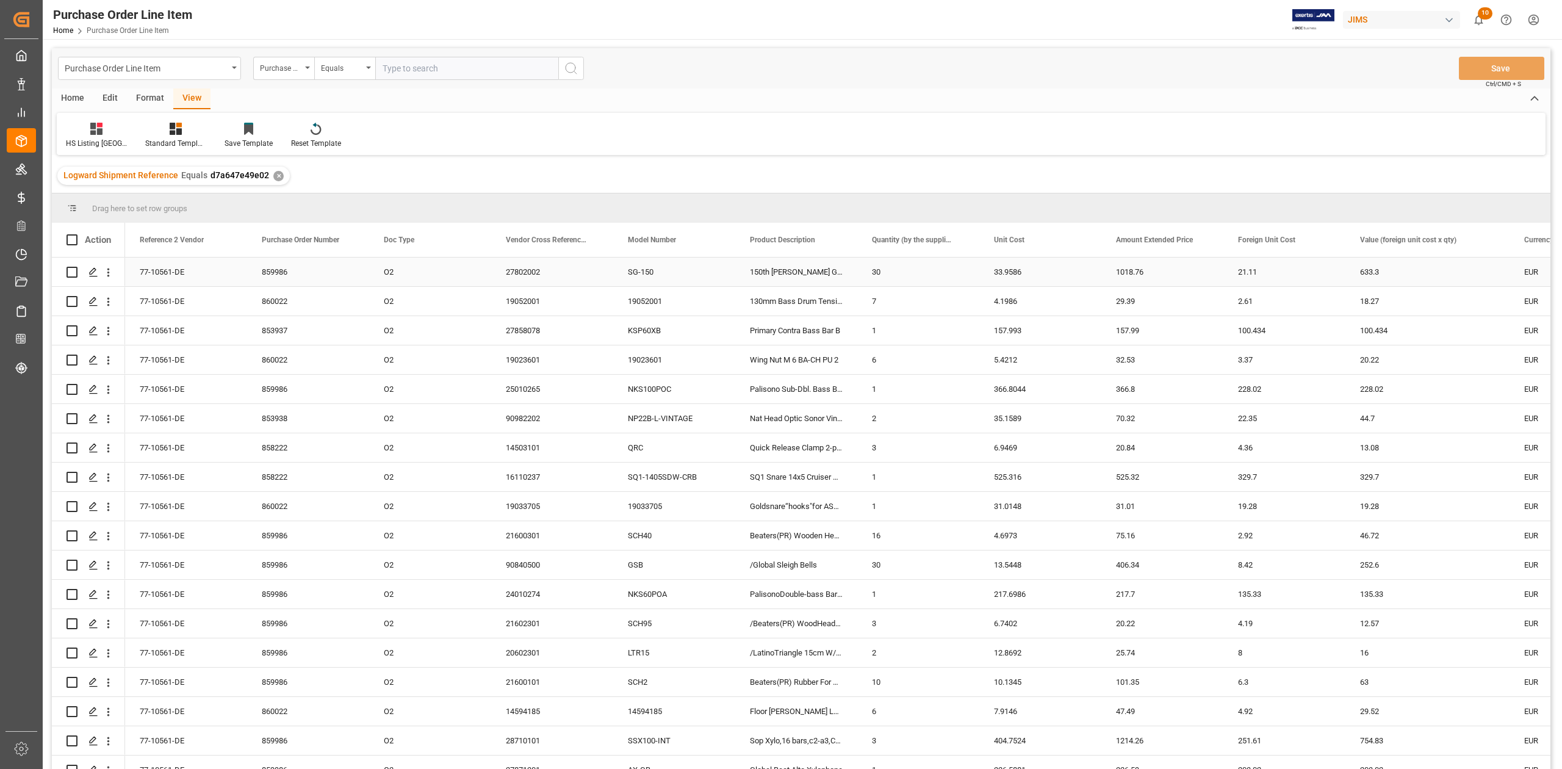
click at [178, 270] on div "77-10561-DE" at bounding box center [186, 272] width 122 height 29
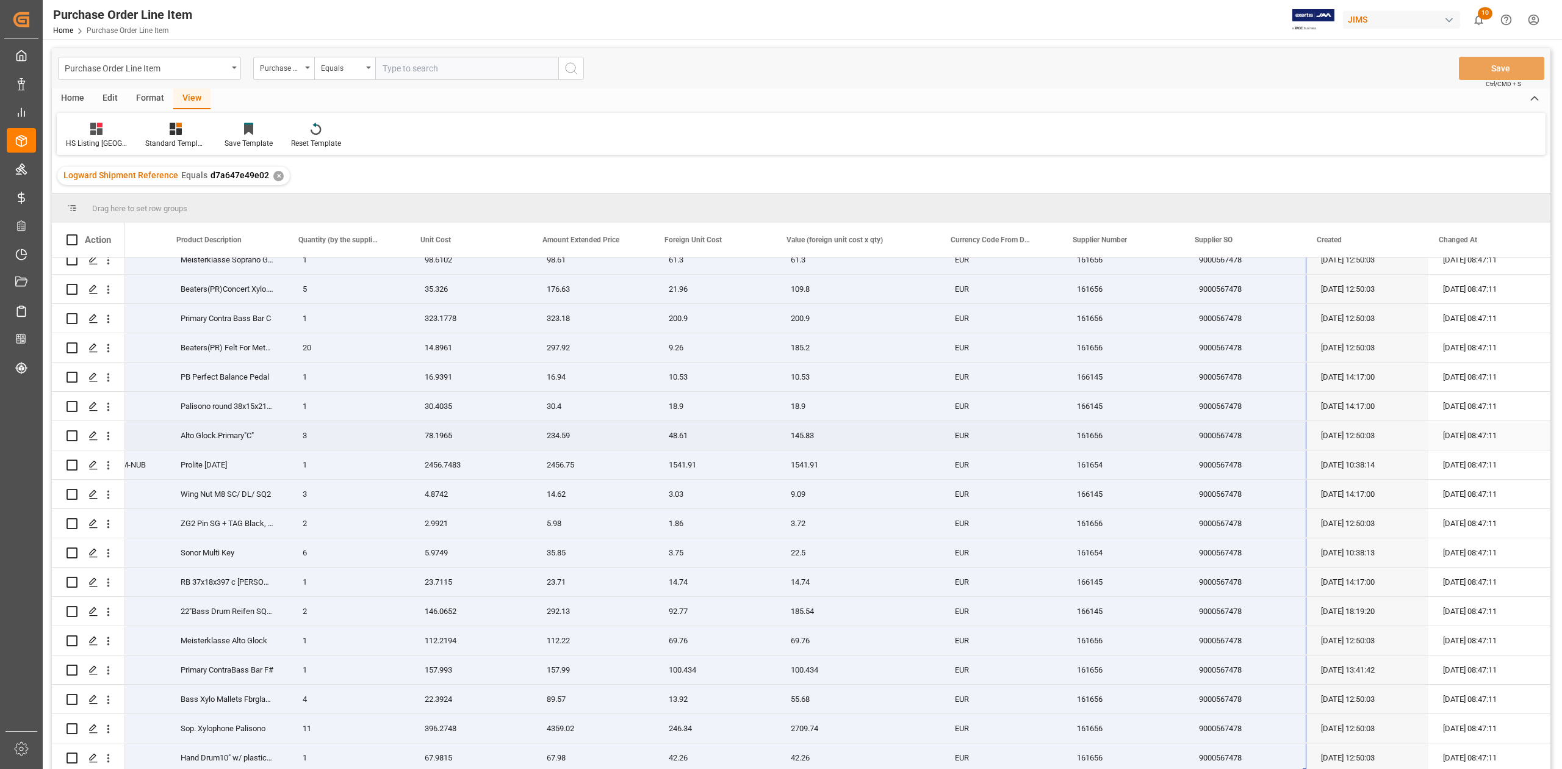
scroll to position [1041, 0]
